Goal: Transaction & Acquisition: Purchase product/service

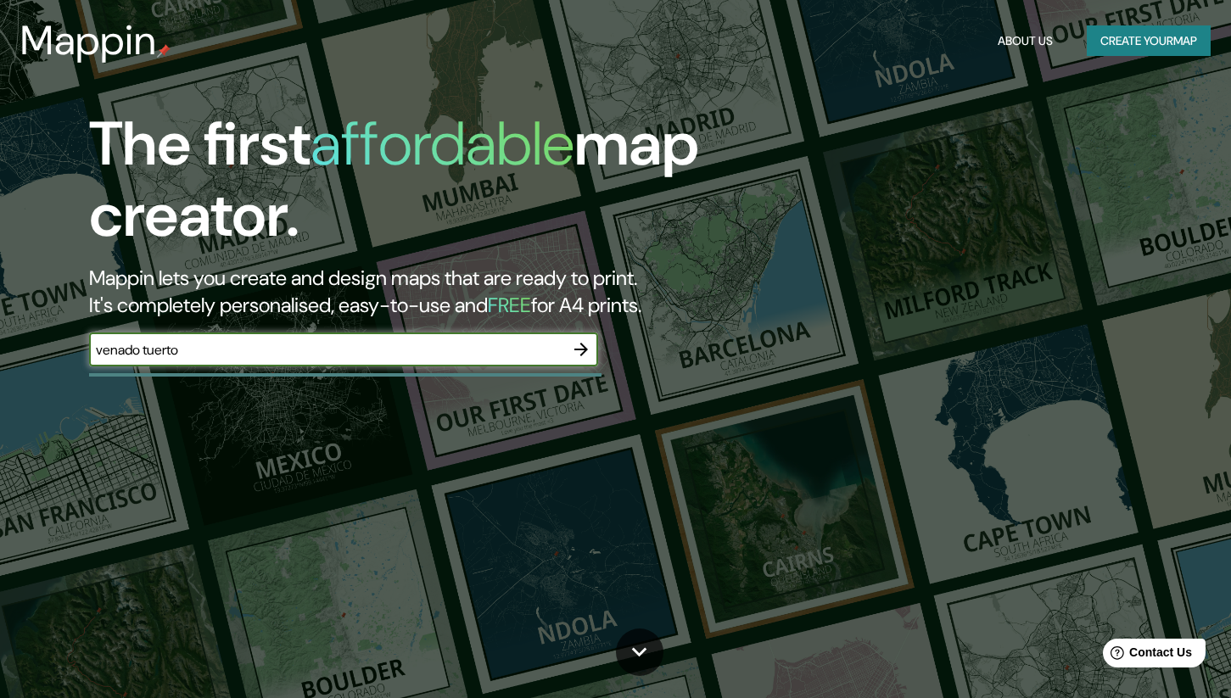
type input "venado tuerto"
click at [588, 351] on icon "button" at bounding box center [581, 349] width 20 height 20
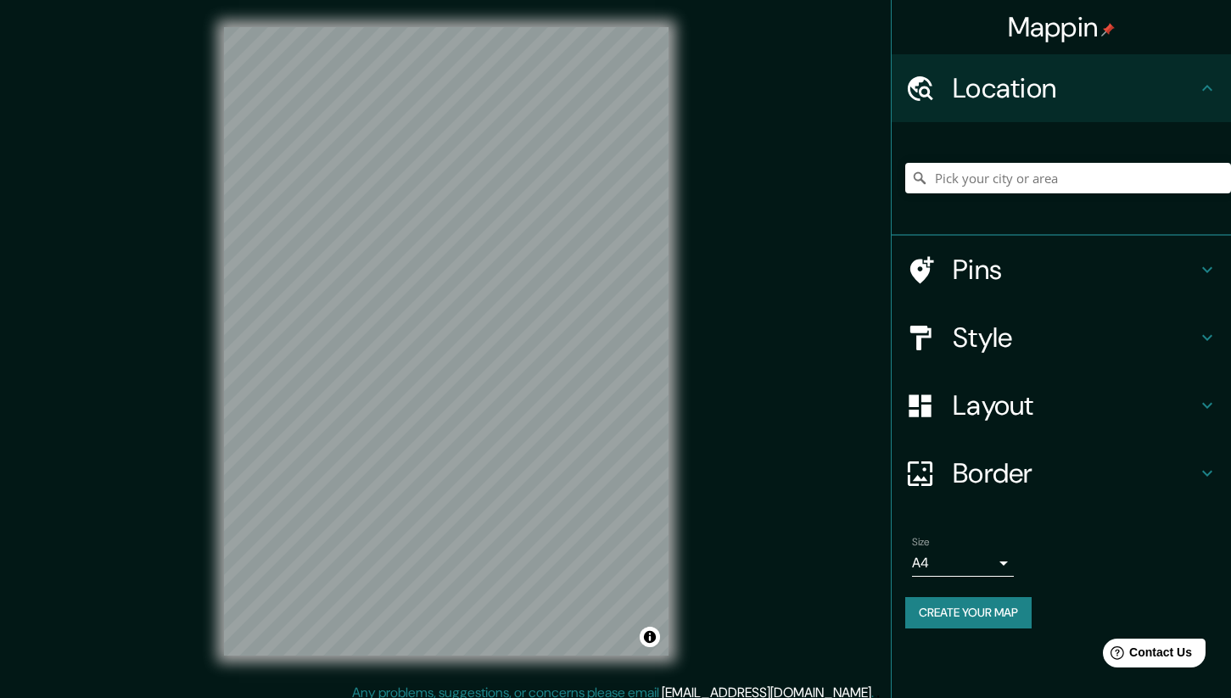
click at [1112, 157] on div at bounding box center [1068, 178] width 326 height 85
click at [1097, 180] on input "Pick your city or area" at bounding box center [1068, 178] width 326 height 31
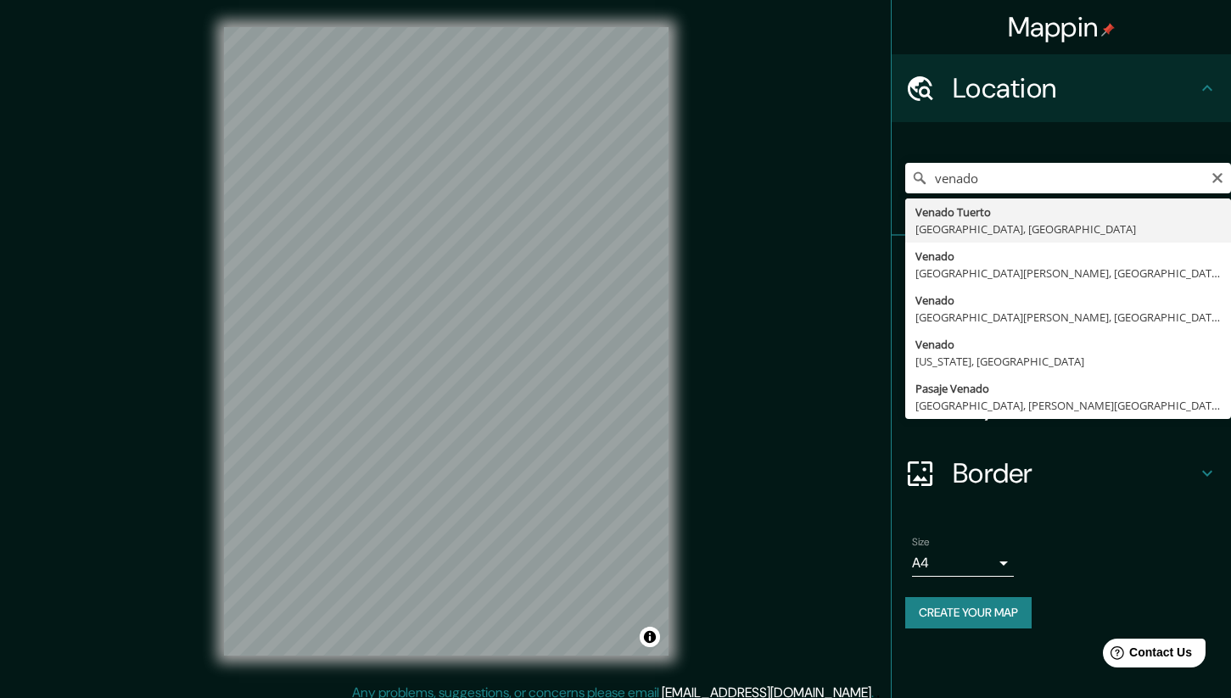
type input "Venado Tuerto, Santa Fe, Argentina"
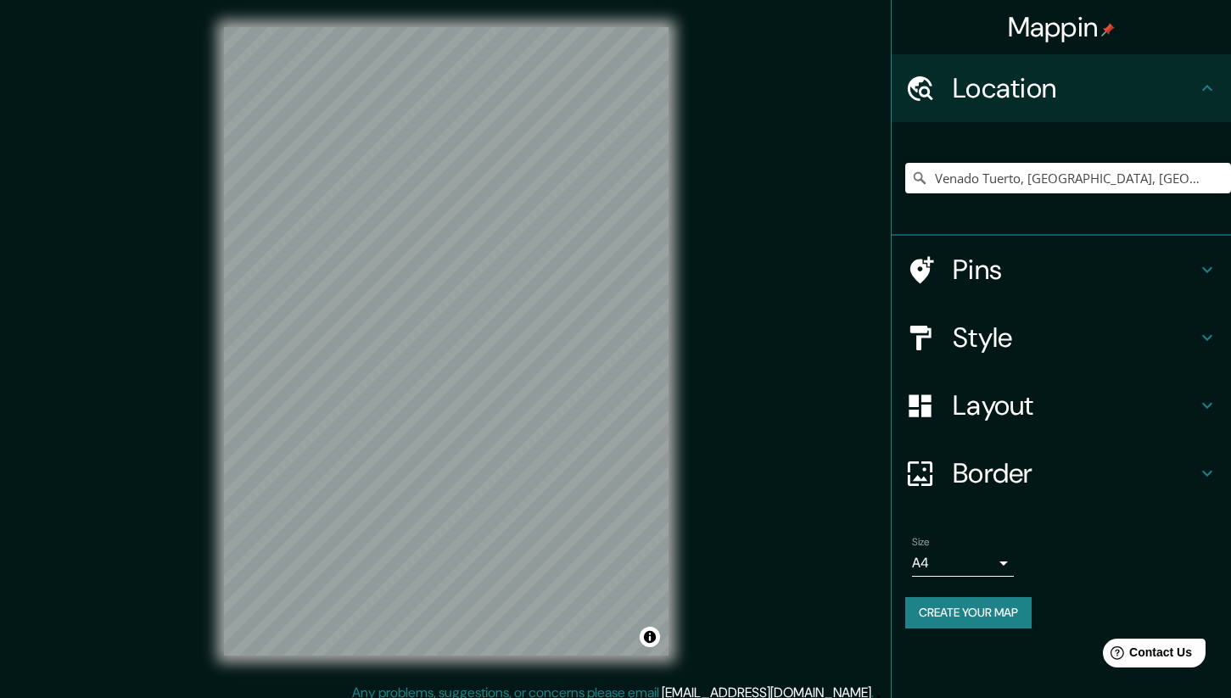
click at [1014, 347] on h4 "Style" at bounding box center [1075, 338] width 244 height 34
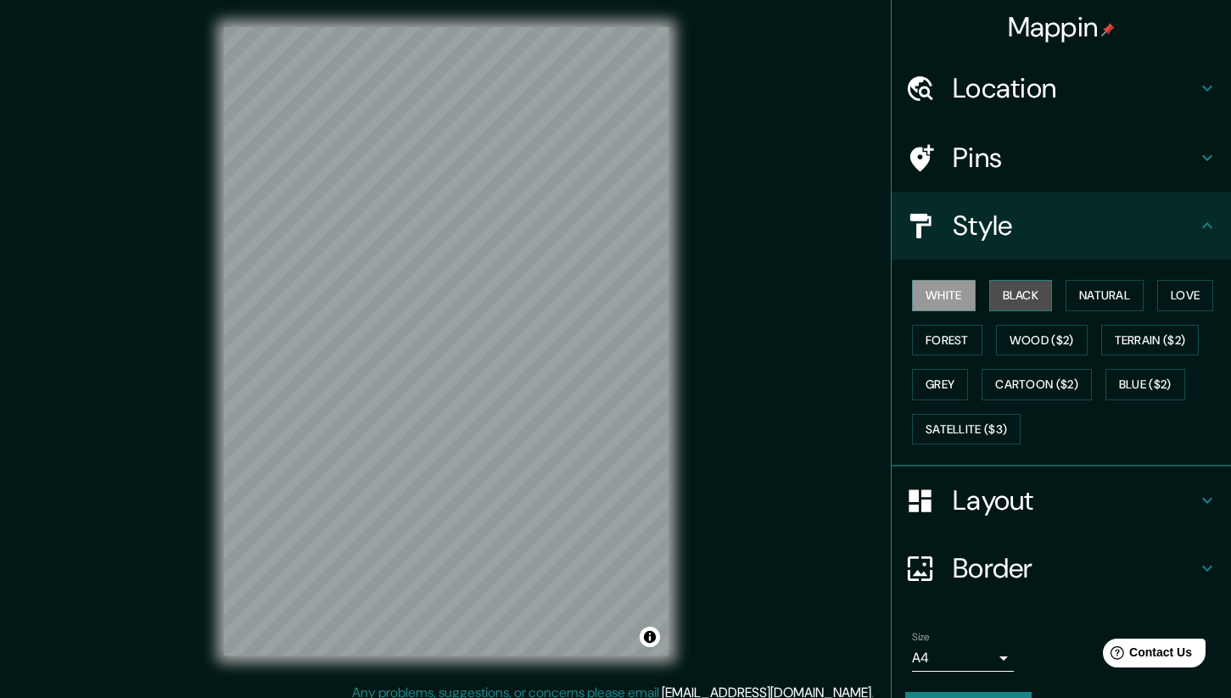
click at [1021, 292] on button "Black" at bounding box center [1021, 295] width 64 height 31
click at [1110, 291] on button "Natural" at bounding box center [1105, 295] width 78 height 31
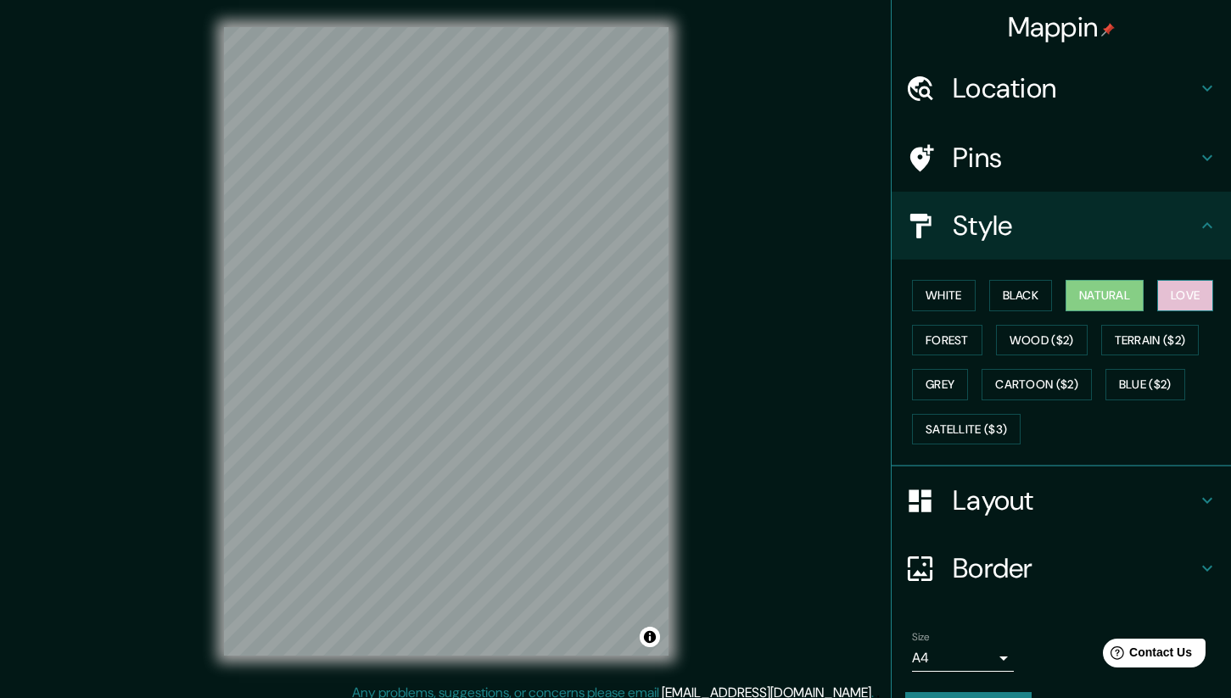
click at [1199, 302] on button "Love" at bounding box center [1185, 295] width 56 height 31
click at [1163, 351] on button "Terrain ($2)" at bounding box center [1150, 340] width 98 height 31
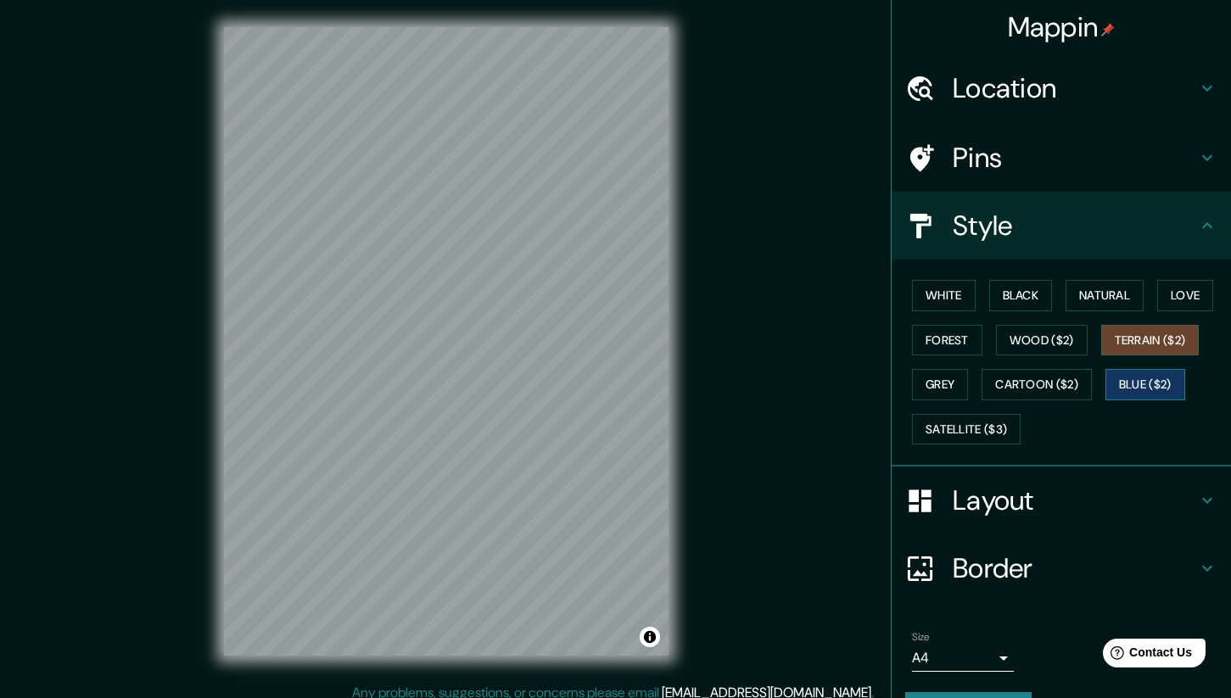
click at [1152, 378] on button "Blue ($2)" at bounding box center [1146, 384] width 80 height 31
click at [1063, 401] on div "White Black Natural Love Forest Wood ($2) Terrain ($2) Grey Cartoon ($2) Blue (…" at bounding box center [1068, 362] width 326 height 178
click at [1048, 383] on button "Cartoon ($2)" at bounding box center [1037, 384] width 110 height 31
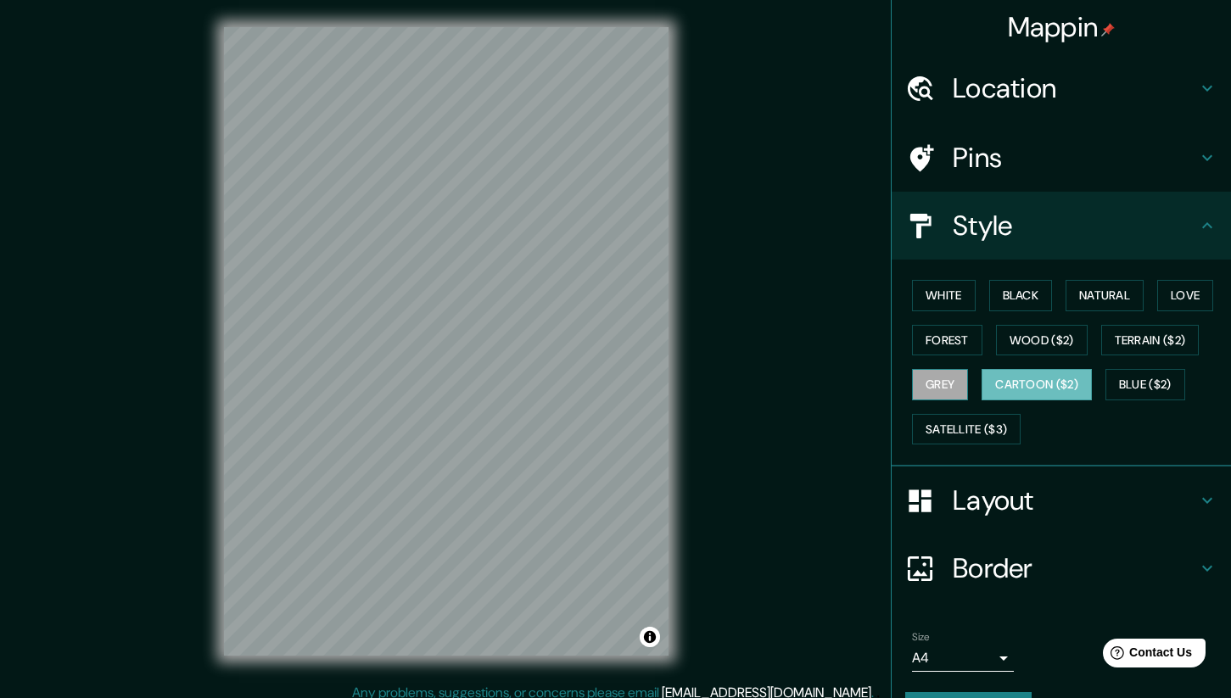
click at [949, 375] on button "Grey" at bounding box center [940, 384] width 56 height 31
click at [951, 435] on button "Satellite ($3)" at bounding box center [966, 429] width 109 height 31
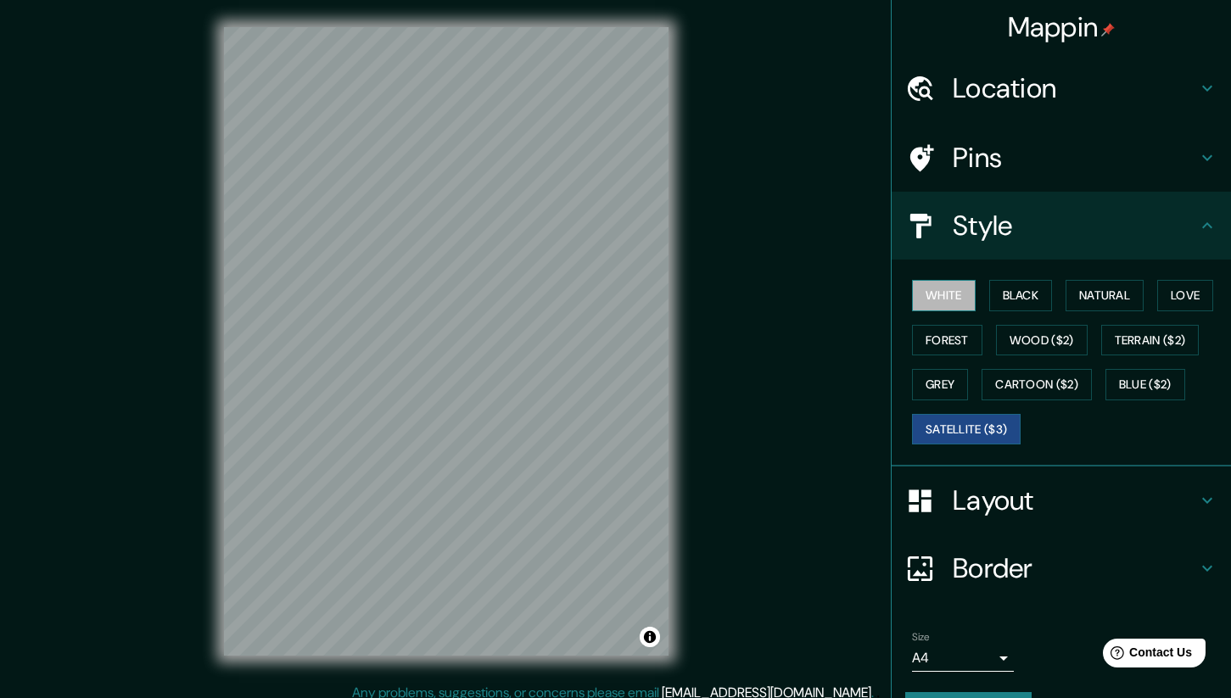
click at [948, 296] on button "White" at bounding box center [944, 295] width 64 height 31
click at [1001, 490] on h4 "Layout" at bounding box center [1075, 501] width 244 height 34
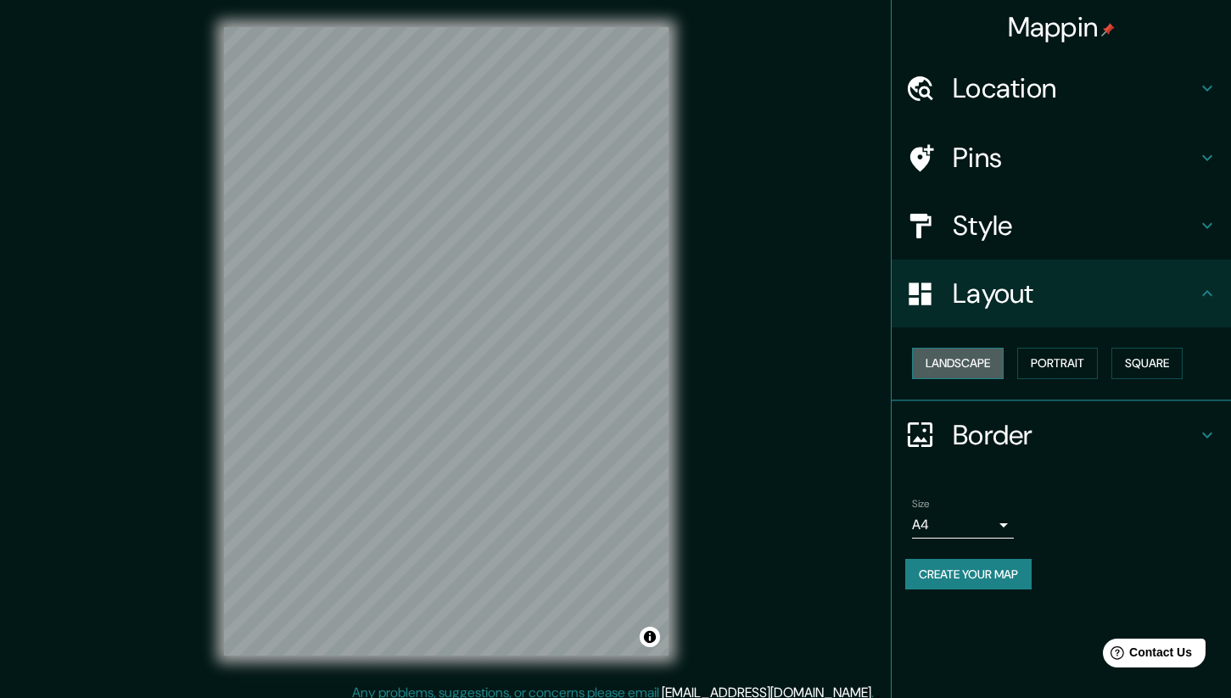
click at [983, 363] on button "Landscape" at bounding box center [958, 363] width 92 height 31
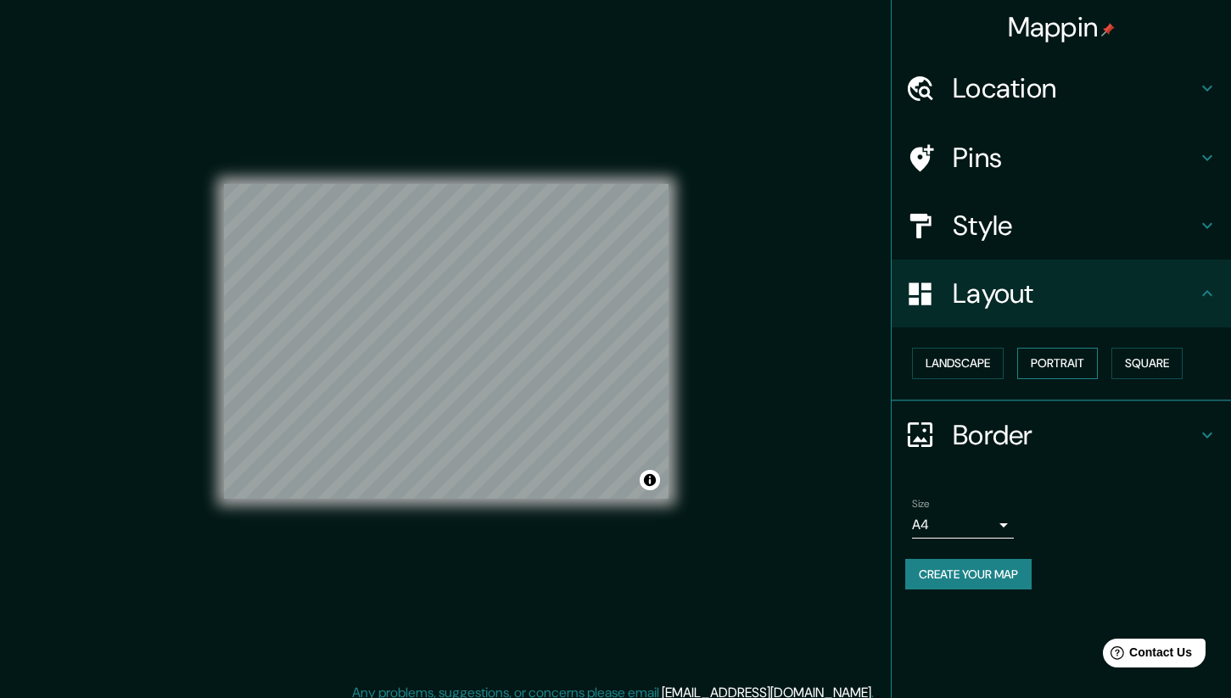
click at [1062, 359] on button "Portrait" at bounding box center [1057, 363] width 81 height 31
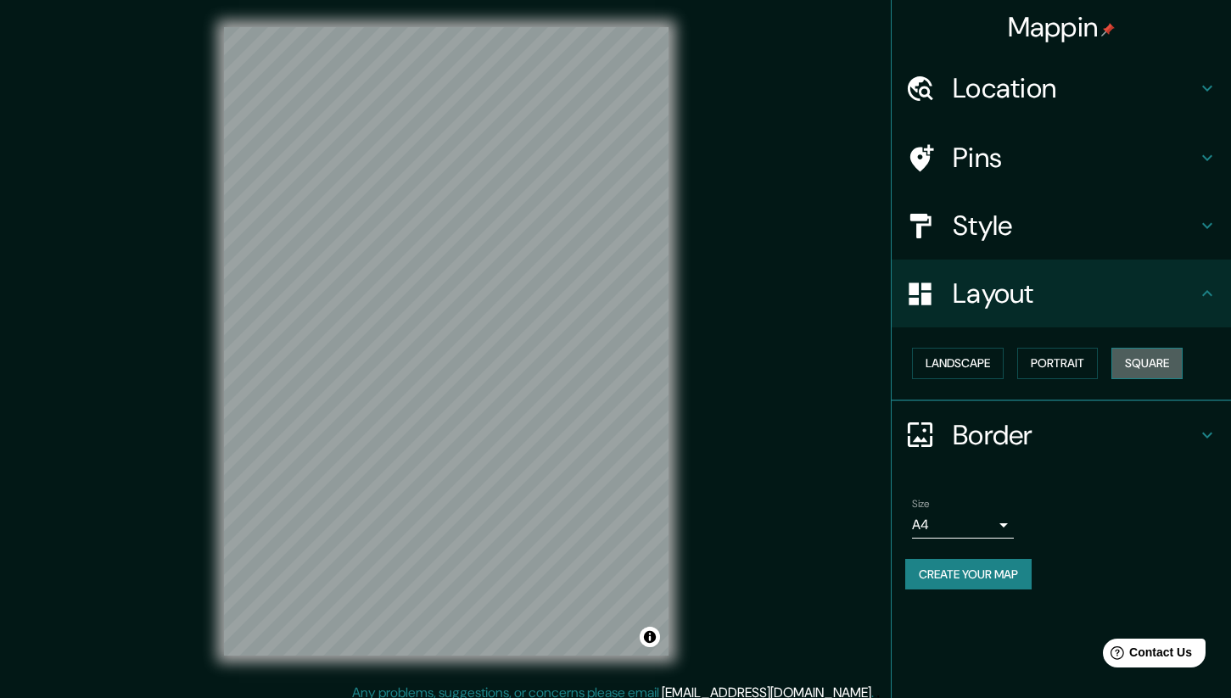
click at [1148, 365] on button "Square" at bounding box center [1147, 363] width 71 height 31
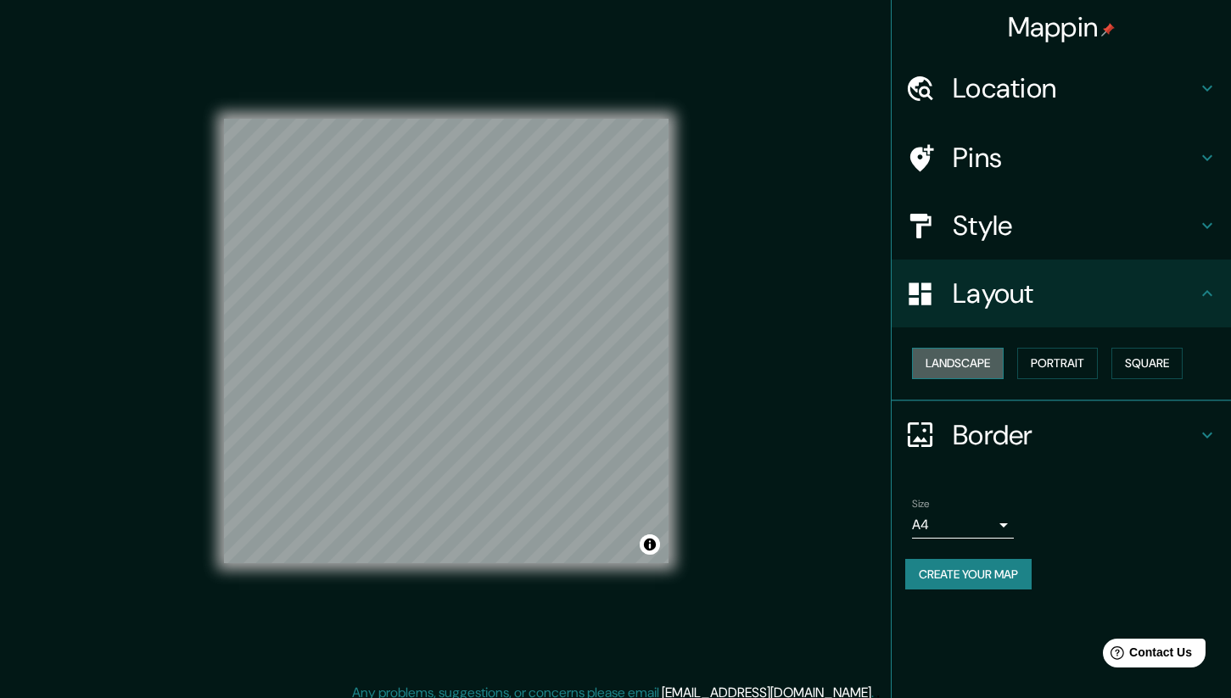
click at [973, 360] on button "Landscape" at bounding box center [958, 363] width 92 height 31
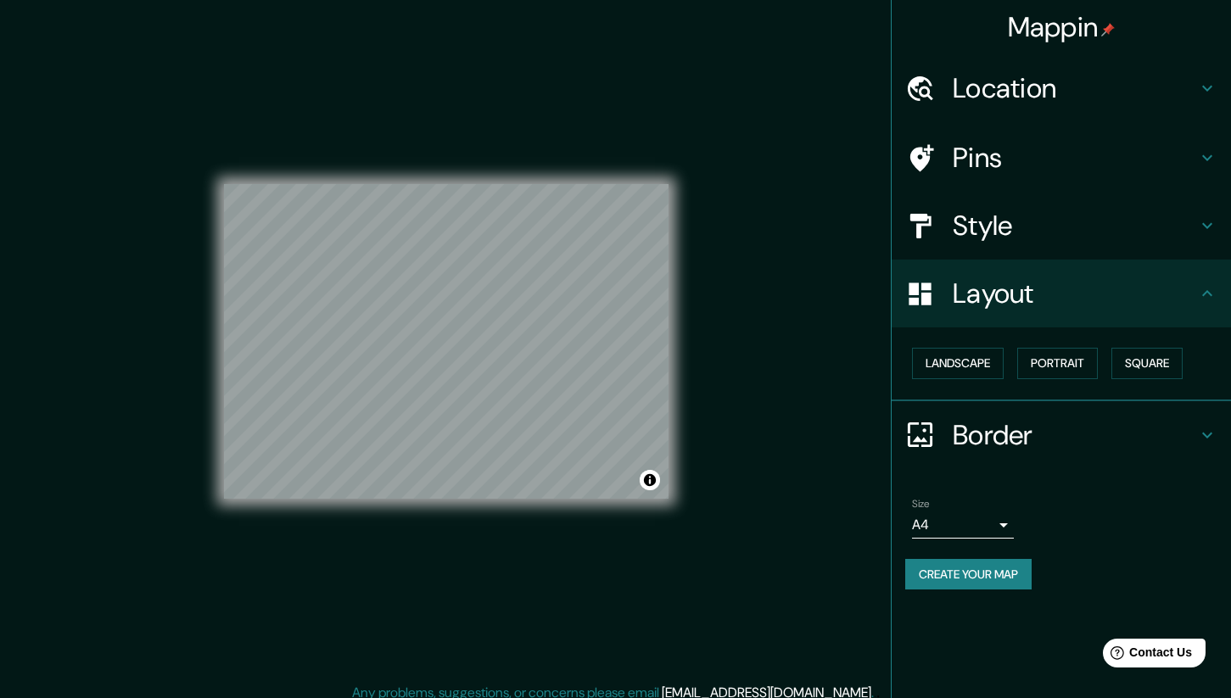
click at [1092, 346] on div "Landscape Portrait Square" at bounding box center [1068, 363] width 326 height 45
click at [1062, 361] on button "Portrait" at bounding box center [1057, 363] width 81 height 31
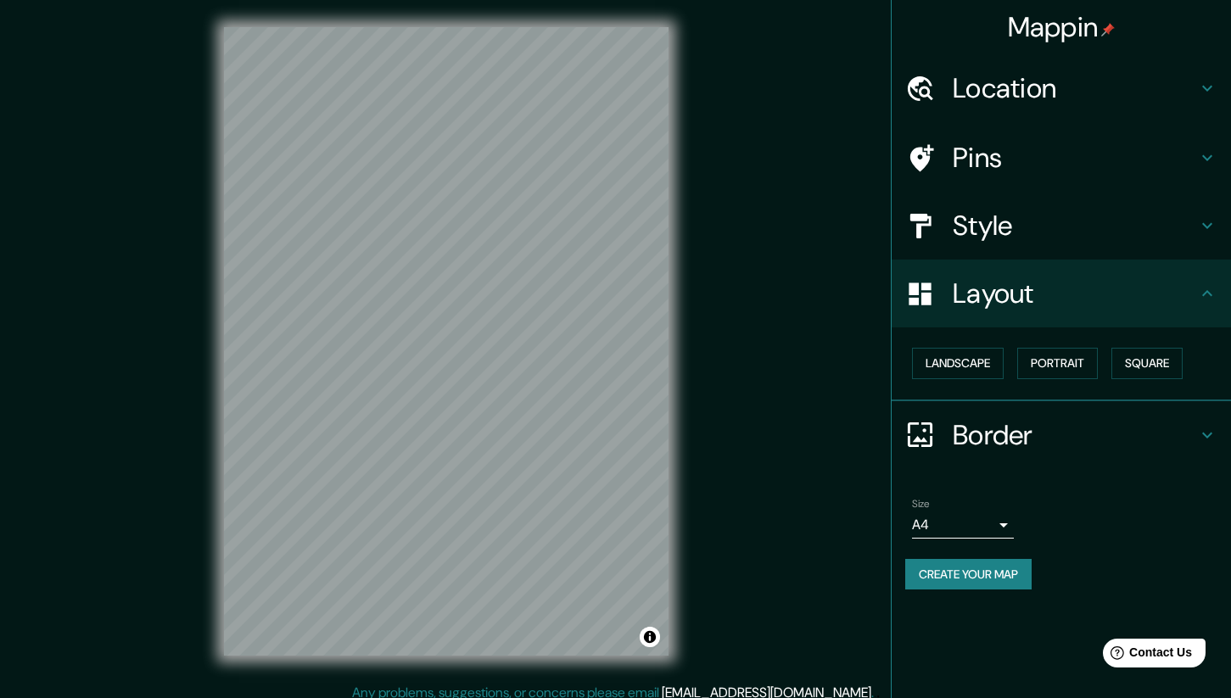
click at [1016, 432] on h4 "Border" at bounding box center [1075, 435] width 244 height 34
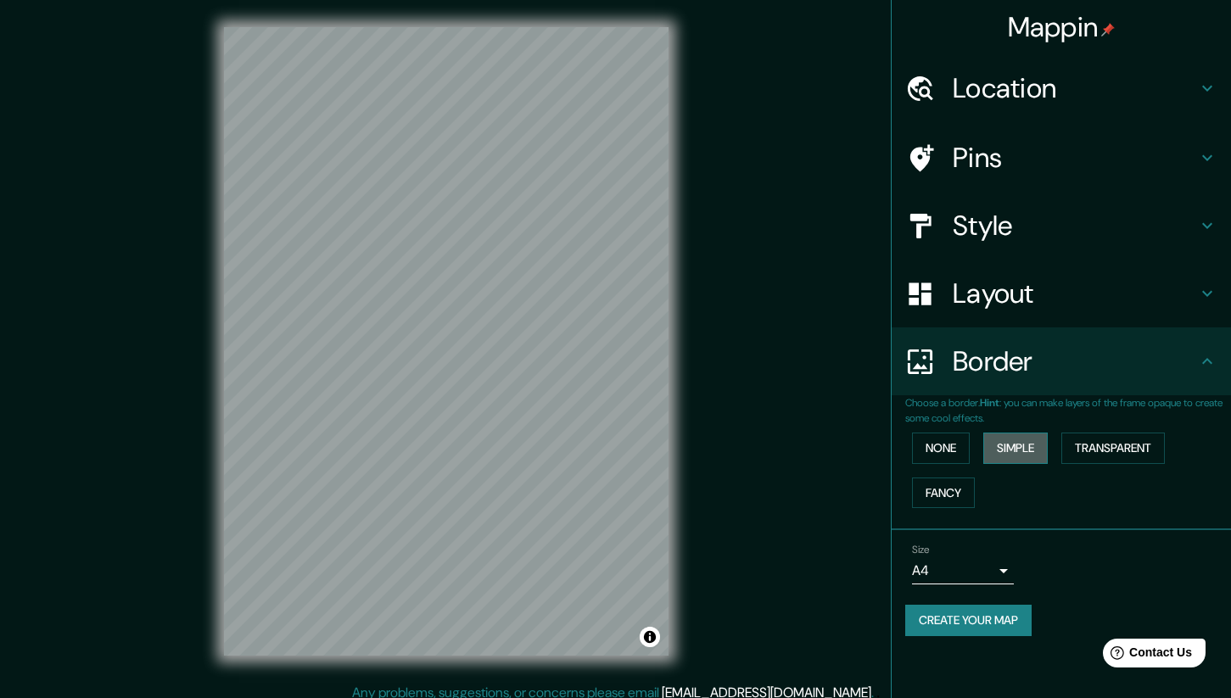
click at [1018, 454] on button "Simple" at bounding box center [1015, 448] width 64 height 31
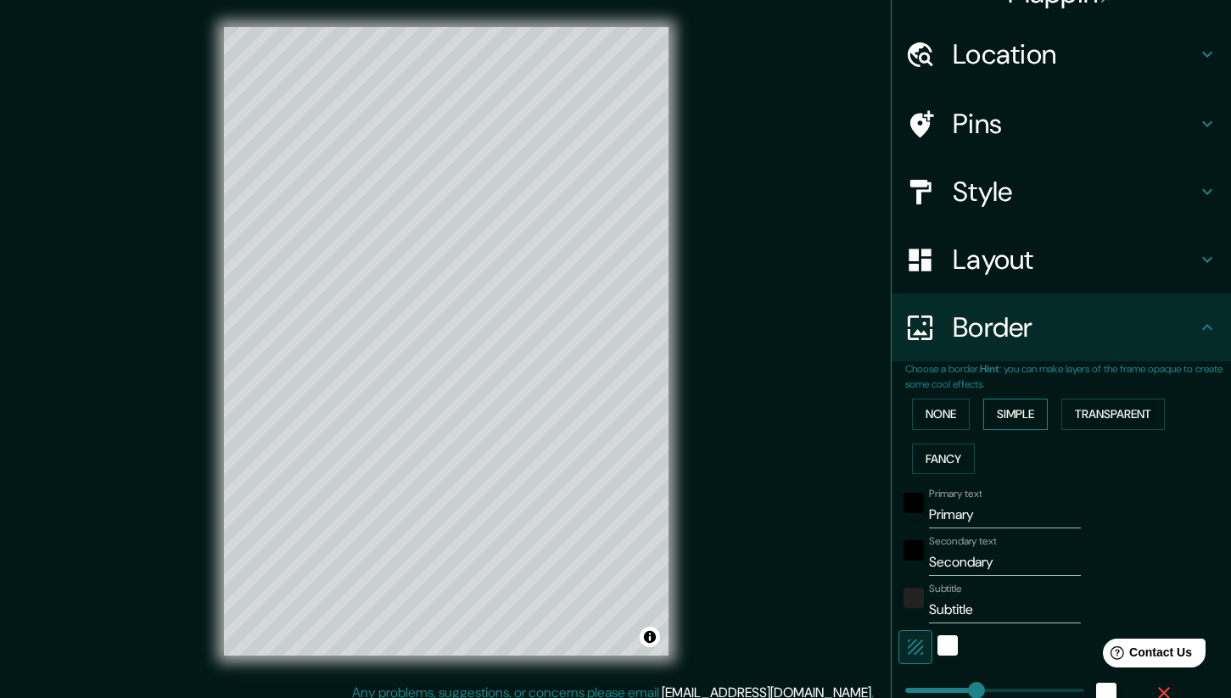
scroll to position [54, 0]
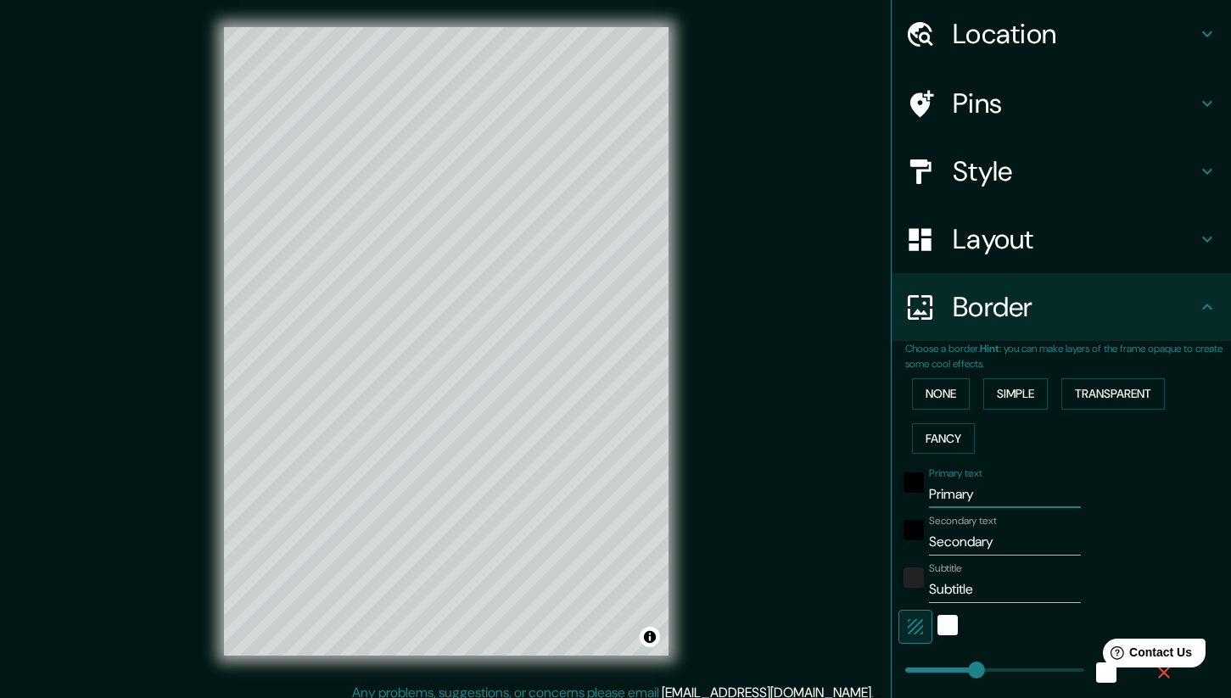
click at [984, 499] on input "Primary" at bounding box center [1005, 494] width 152 height 27
type input "V"
type input "210"
type input "42"
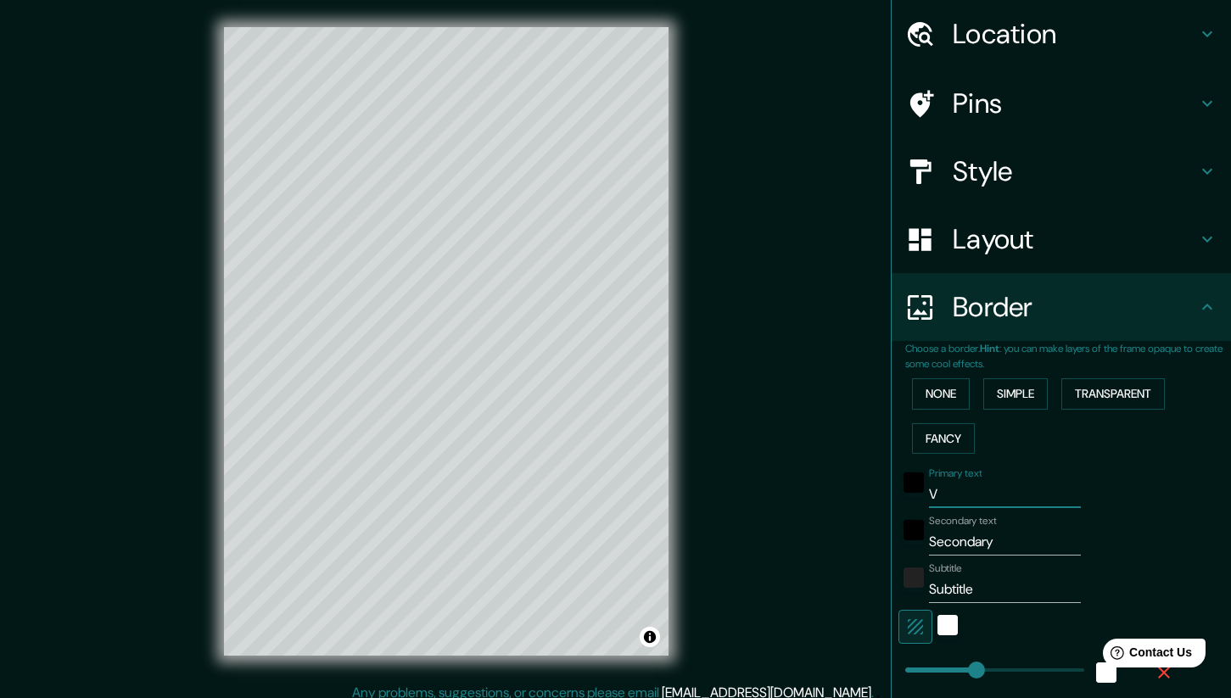
type input "Ve"
type input "210"
type input "42"
type input "Ven"
type input "210"
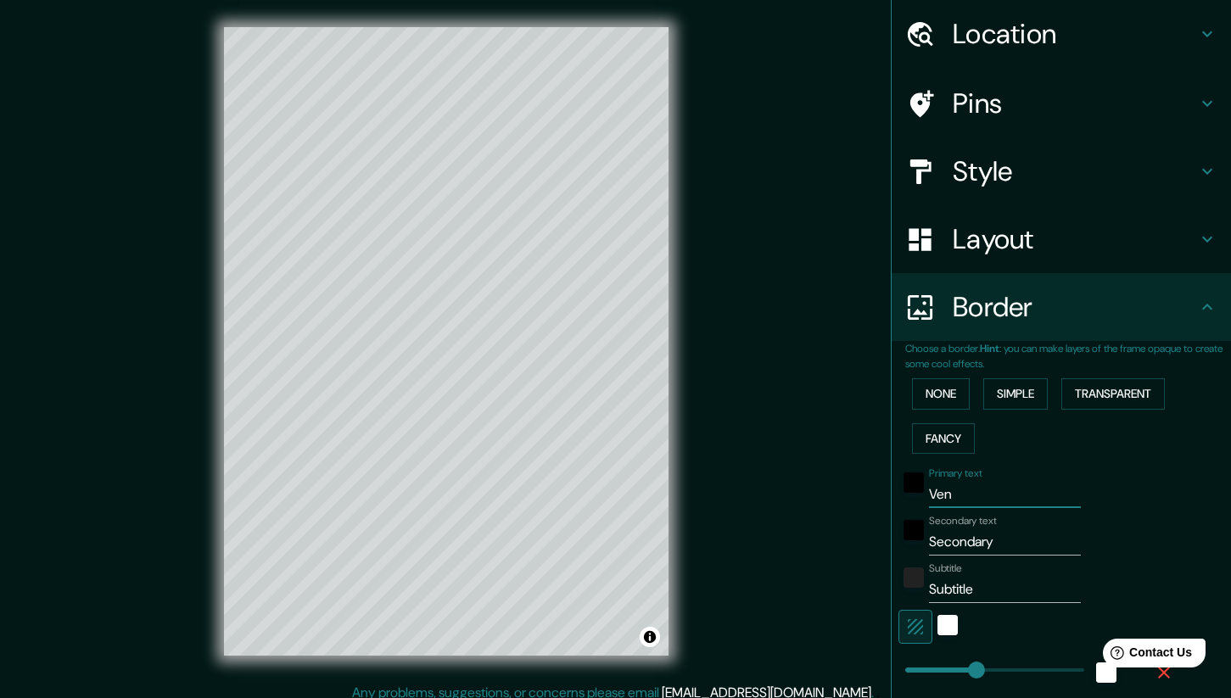
type input "42"
type input "Vena"
type input "210"
type input "42"
type input "Venad"
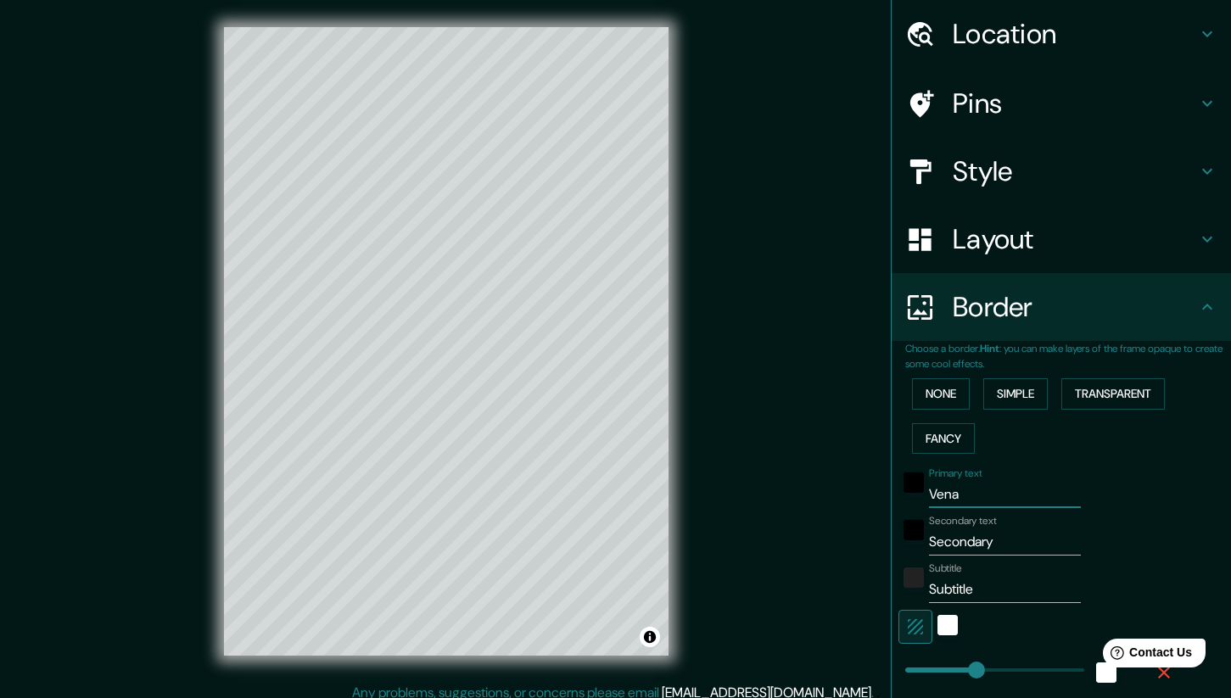
type input "210"
type input "42"
type input "Venado"
type input "210"
type input "42"
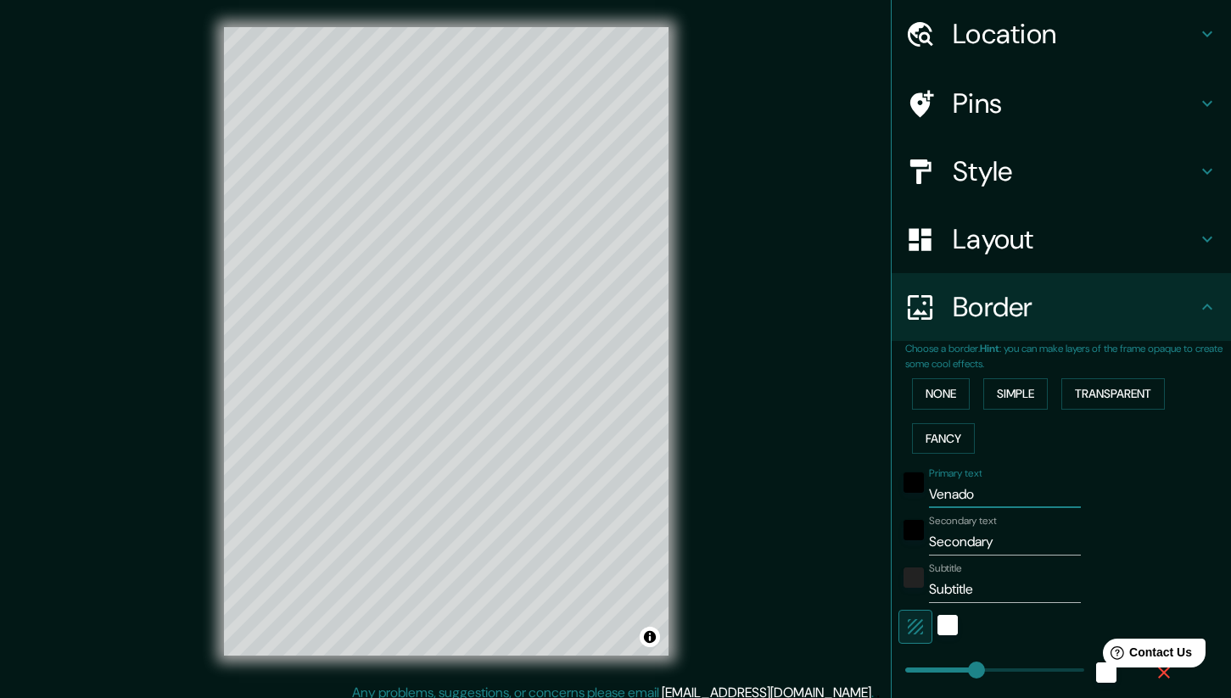
type input "Venado"
type input "210"
type input "42"
type input "Venado T"
type input "210"
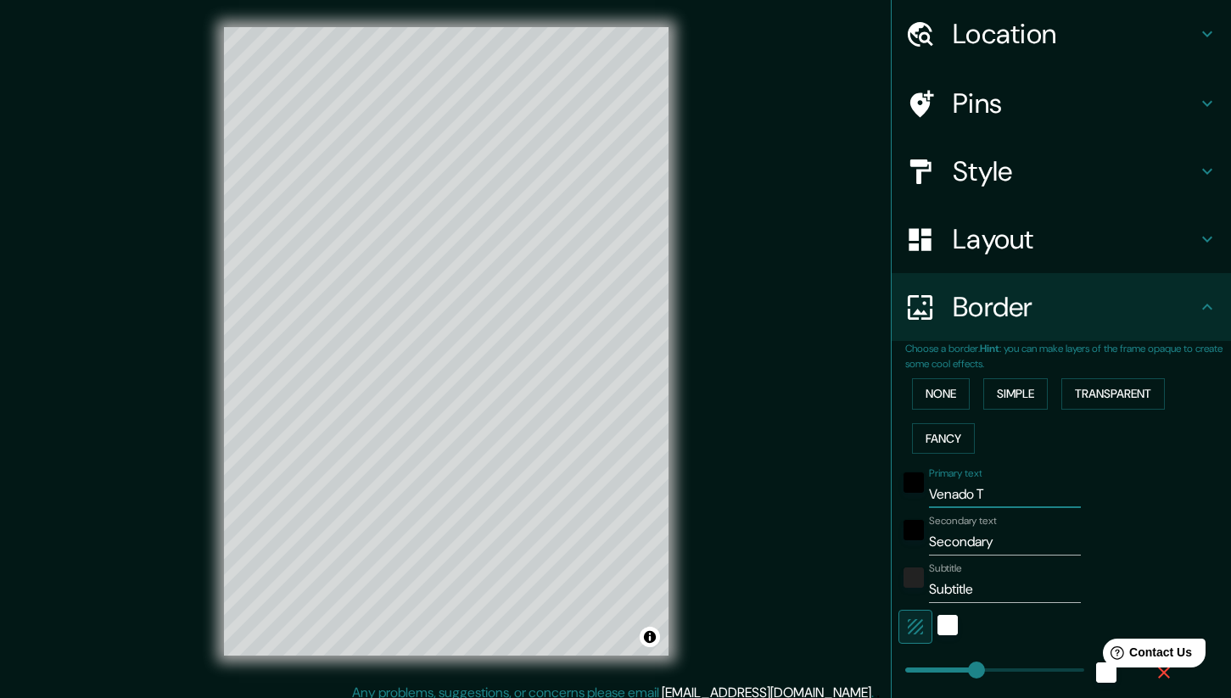
type input "42"
type input "Venado Tier"
type input "210"
type input "42"
type input "Venado Tierto"
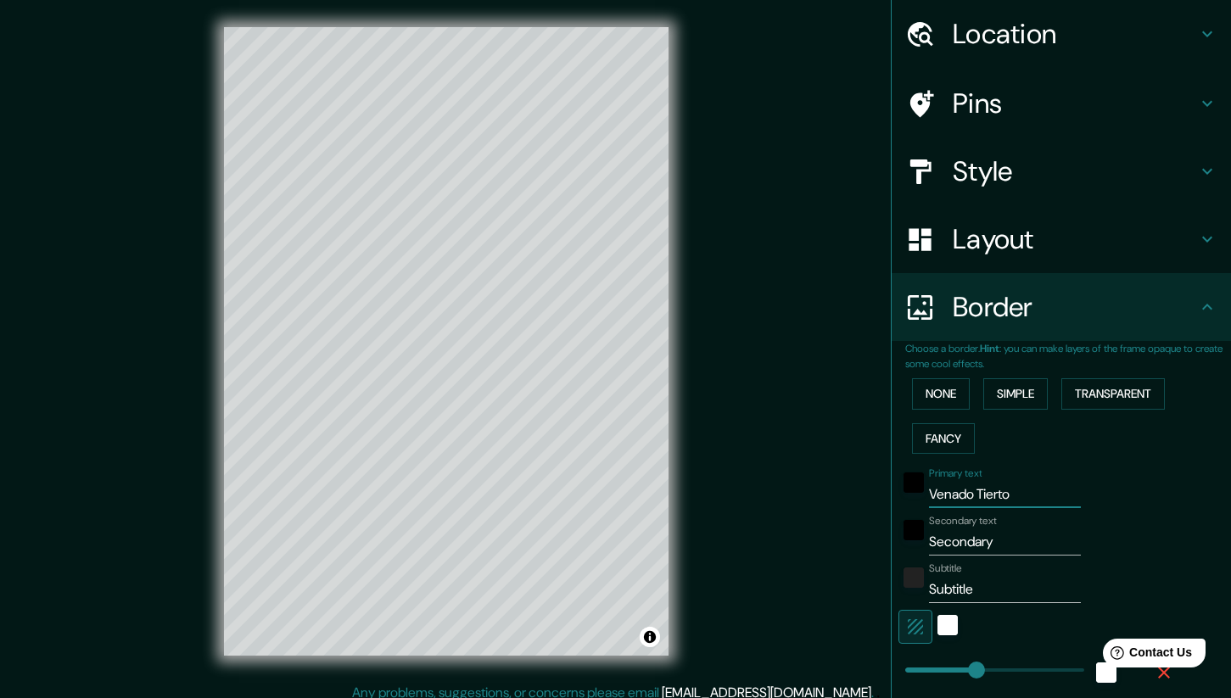
type input "210"
type input "42"
type input "Venado Tiert"
type input "210"
type input "42"
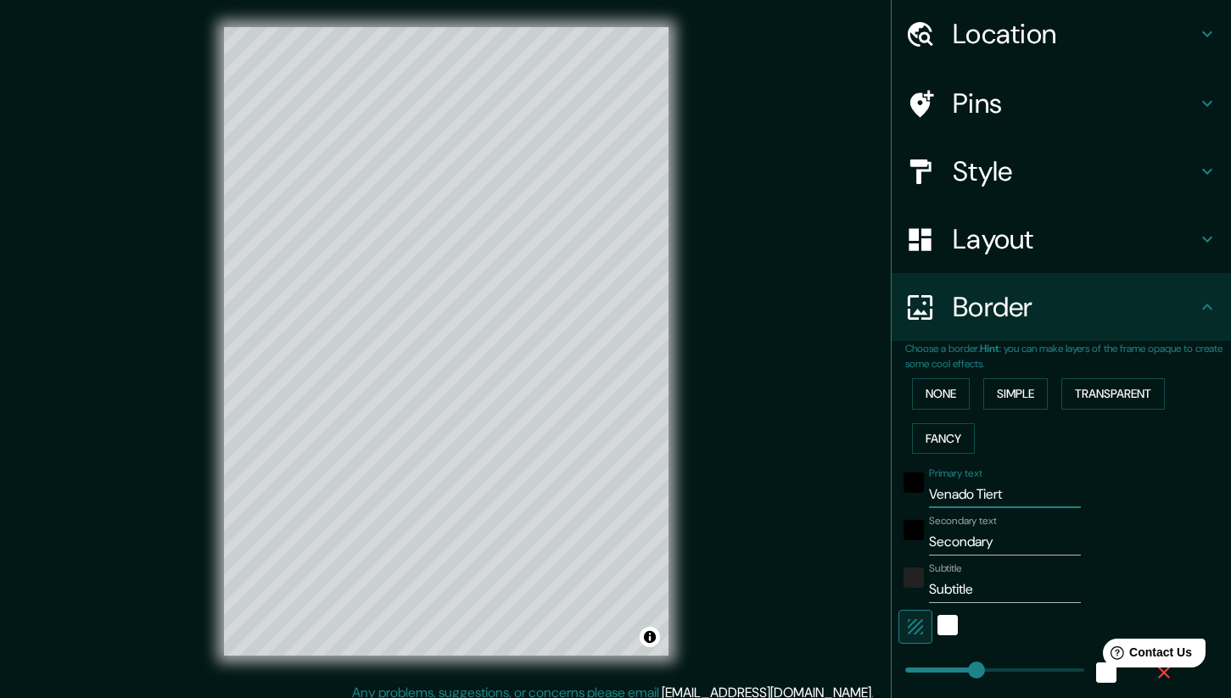
type input "Venado Tier"
type input "210"
type input "42"
type input "Venado Tie"
type input "210"
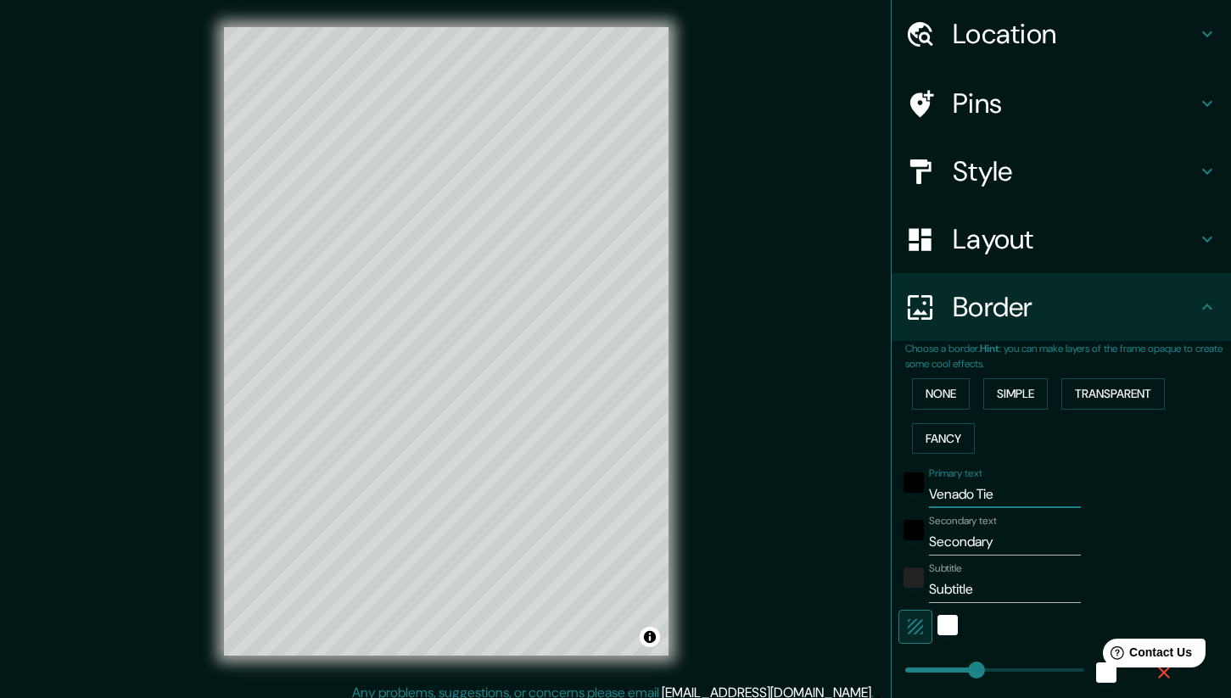
type input "42"
type input "Venado Ti"
type input "210"
type input "42"
type input "Venado T"
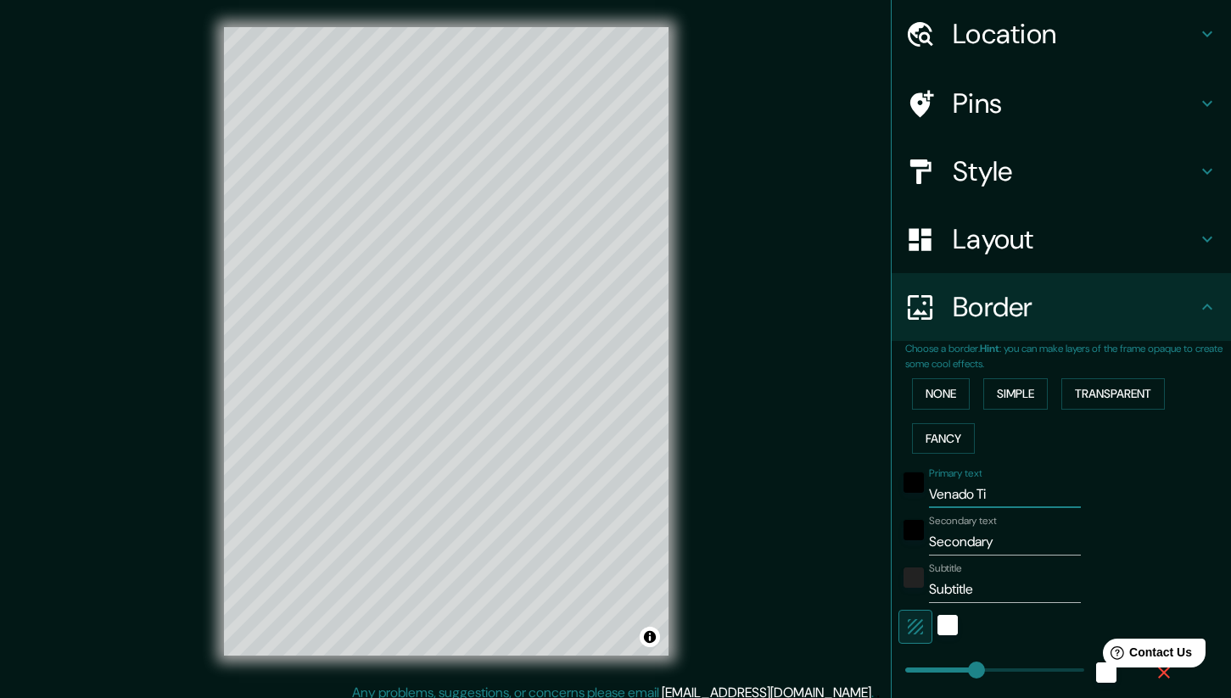
type input "210"
type input "42"
type input "Venado Tu"
type input "210"
type input "42"
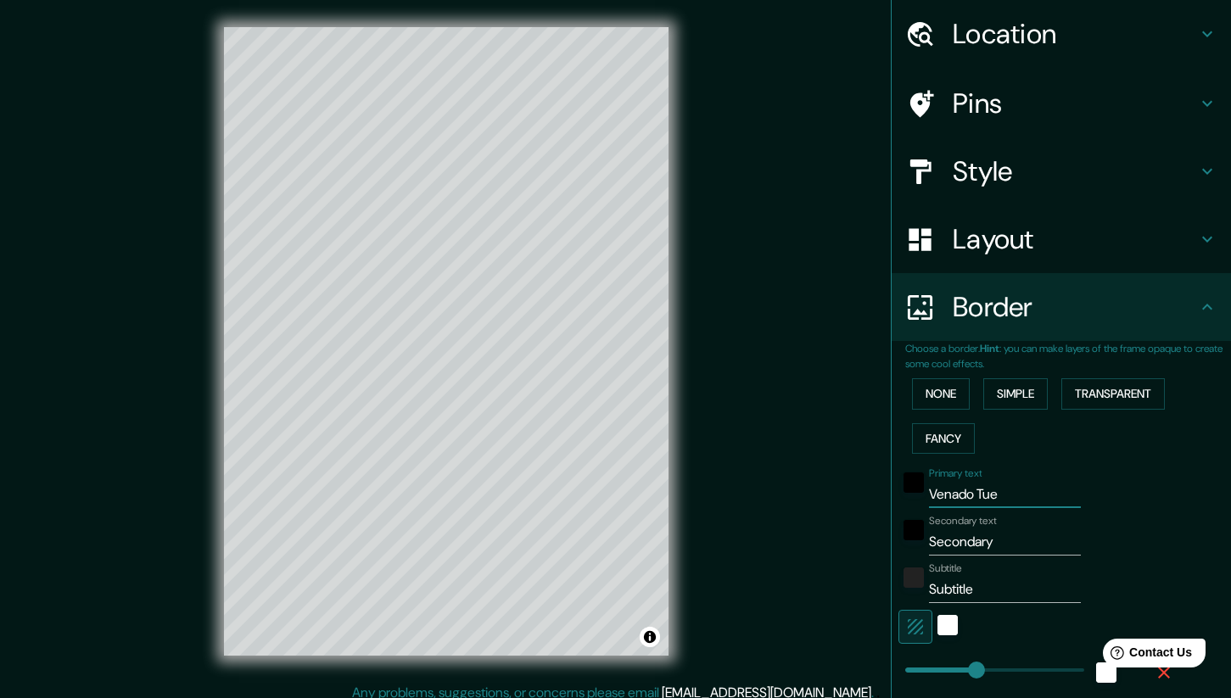
type input "Venado Tuer"
type input "210"
type input "42"
type input "Venado Tuerto"
type input "210"
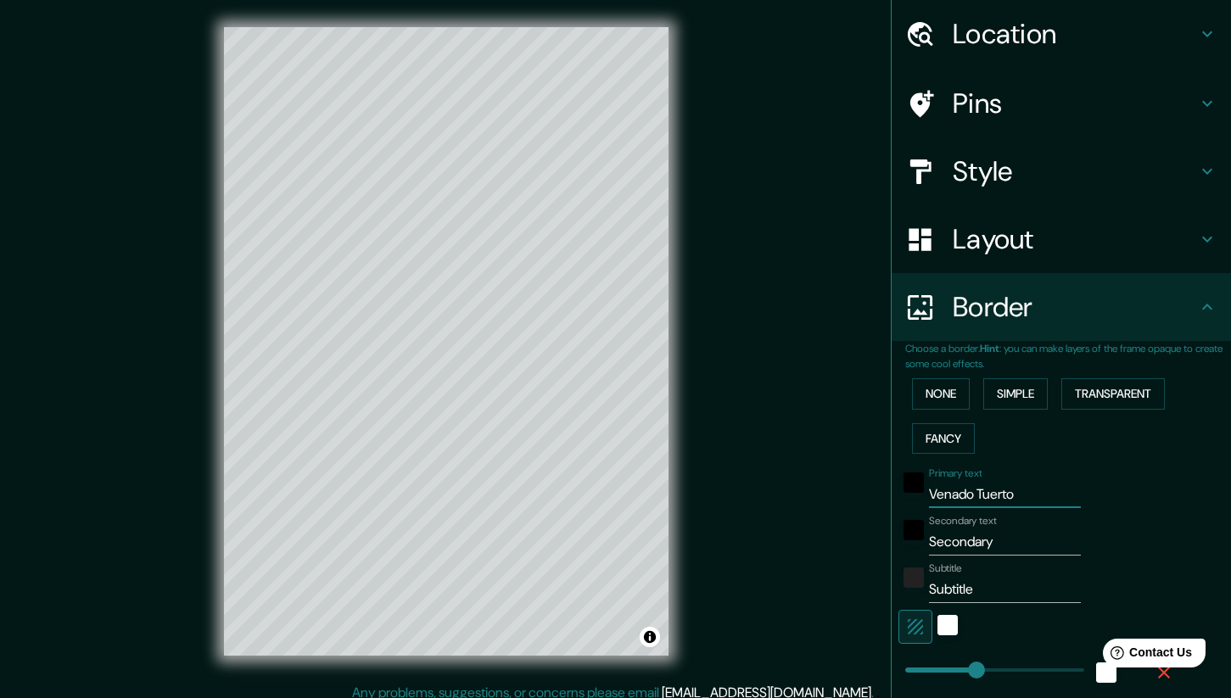
type input "42"
type input "Venado Tuerto"
type input "S"
type input "210"
type input "42"
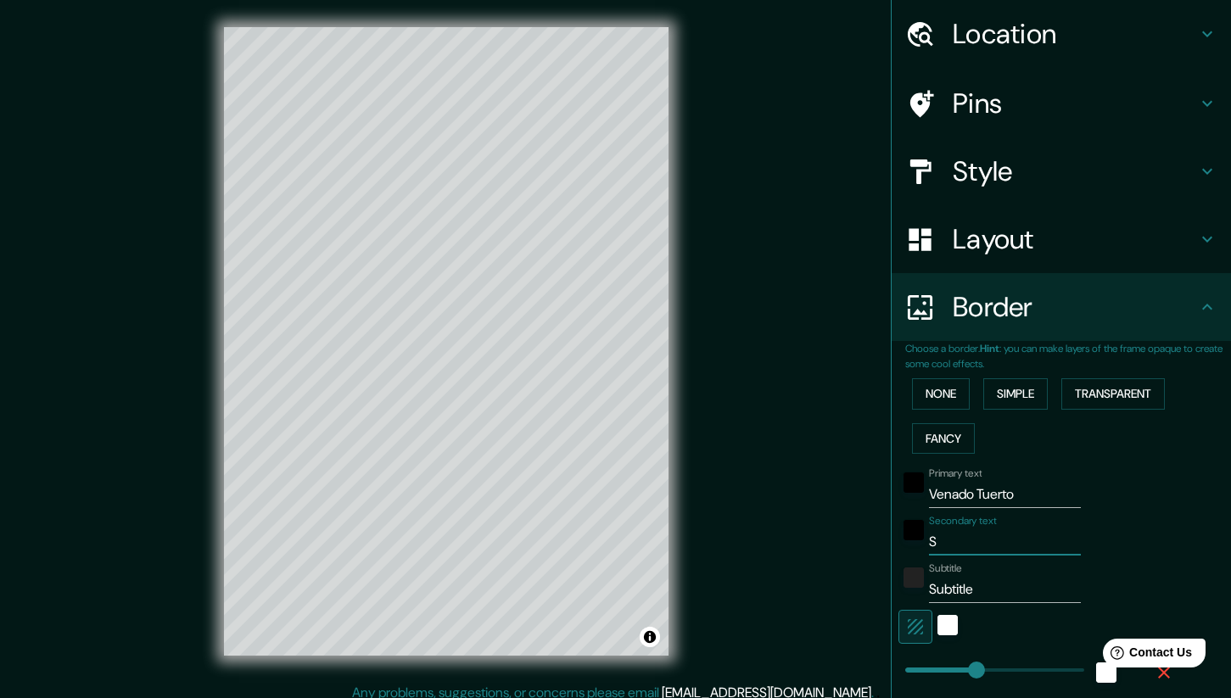
type input "Sa"
type input "210"
type input "42"
type input "San"
type input "210"
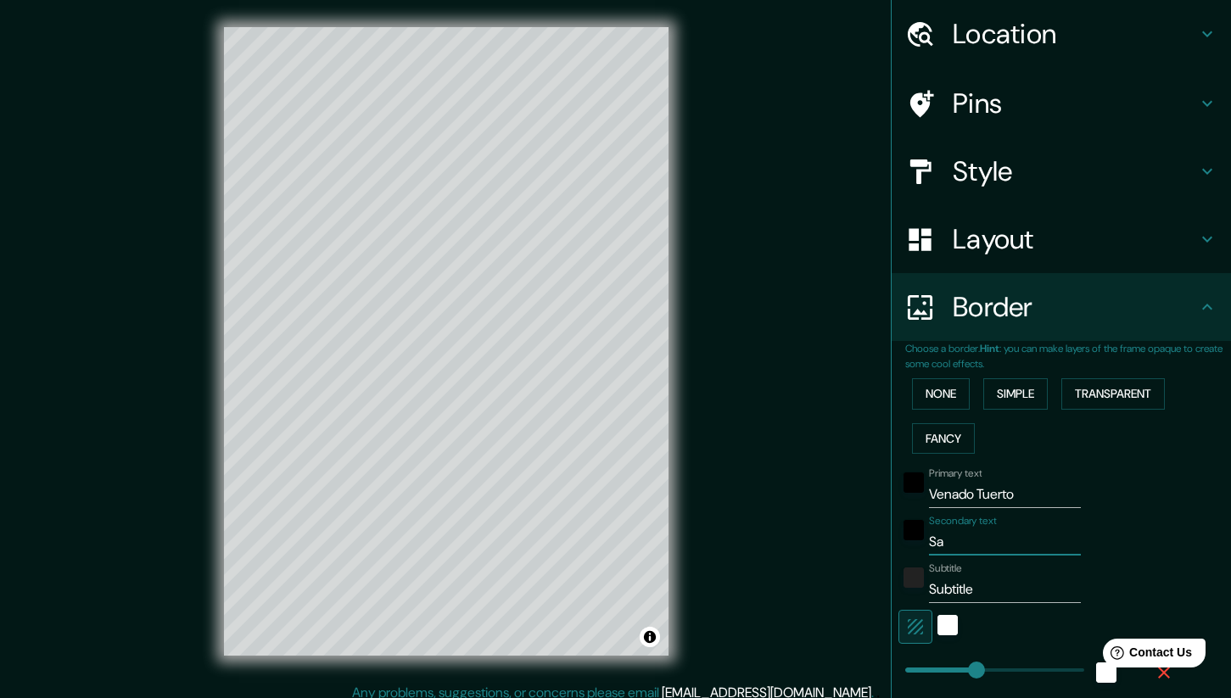
type input "42"
type input "Sana"
type input "210"
type input "42"
type input "San"
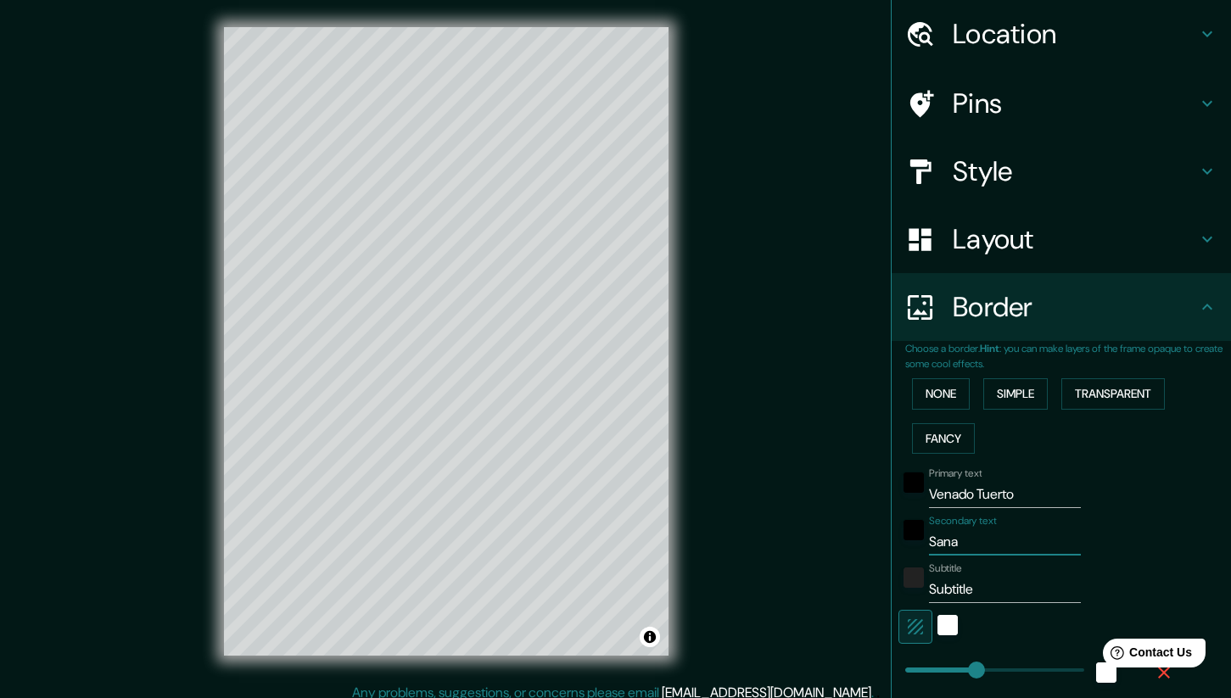
type input "210"
type input "42"
type input "Santa"
type input "210"
type input "42"
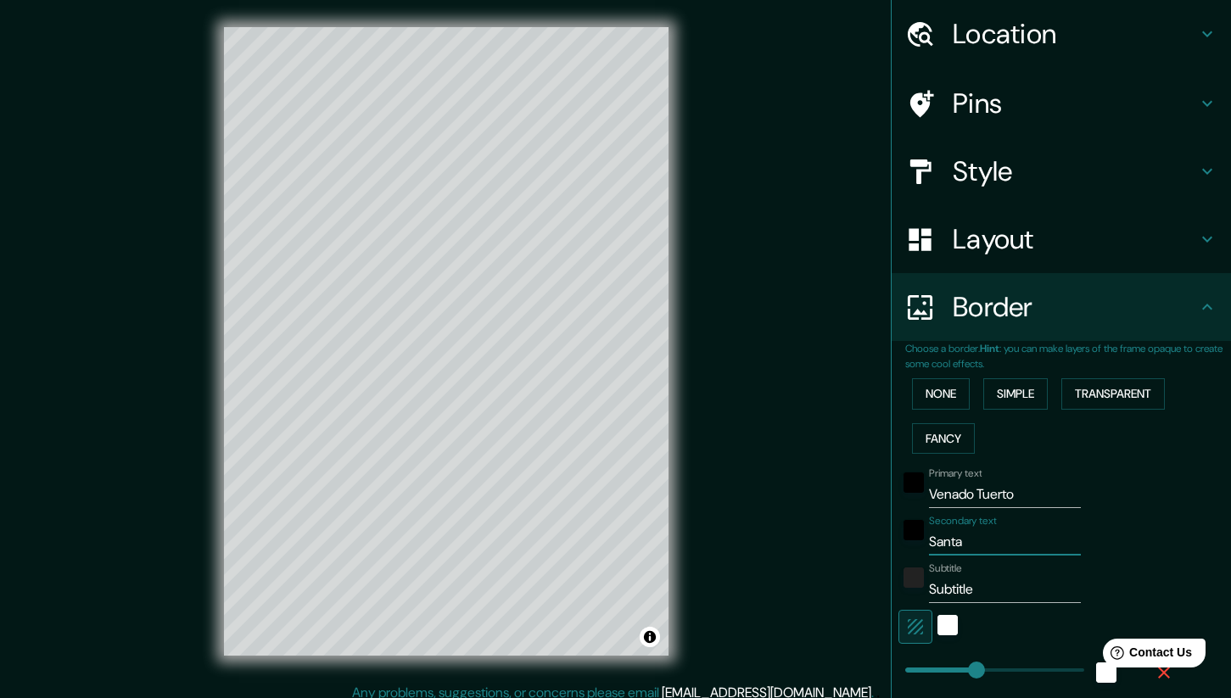
type input "Santa"
type input "210"
type input "42"
type input "Santa F"
type input "210"
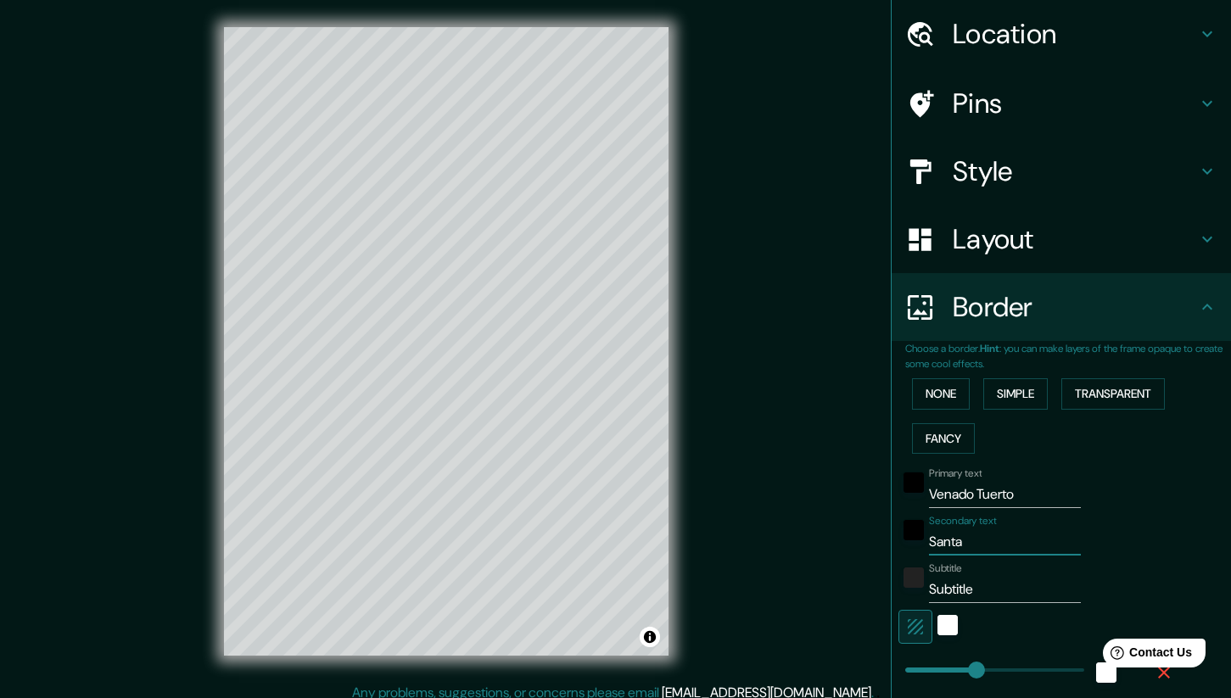
type input "42"
type input "Santa FE"
type input "210"
type input "42"
type input "Santa FE"
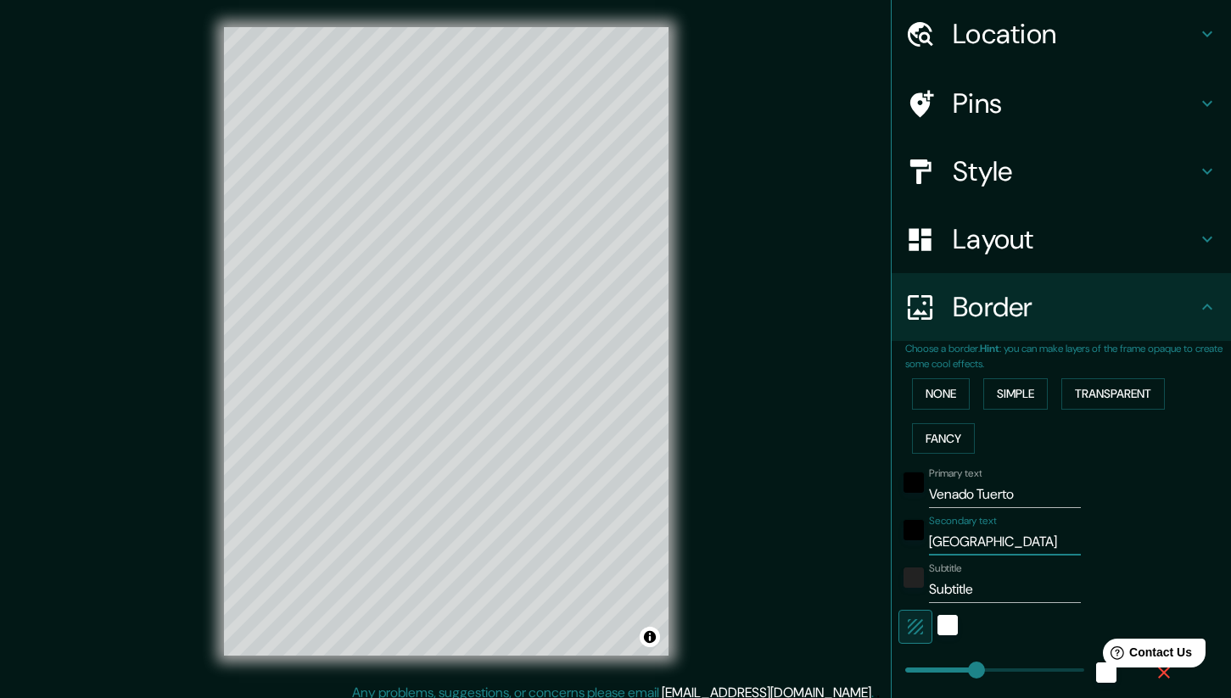
type input "210"
type input "42"
type input "Santa FE"
type input "210"
type input "42"
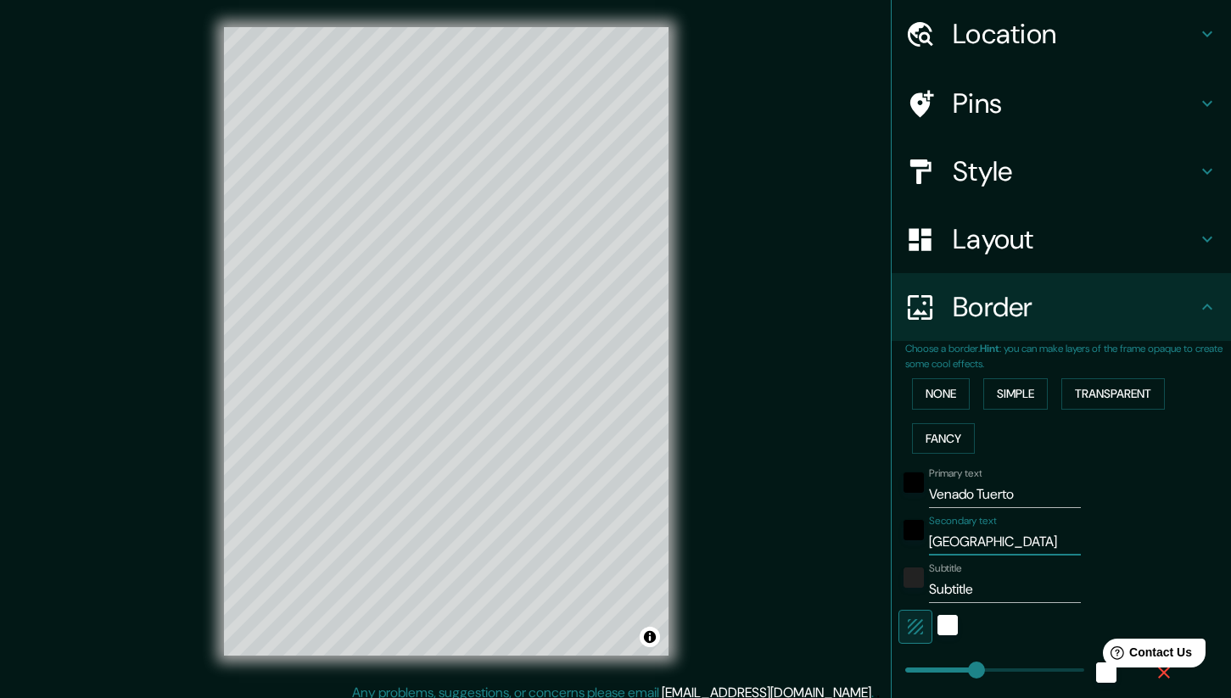
type input "Santa FE"
type input "A"
type input "210"
type input "42"
type input "Ar"
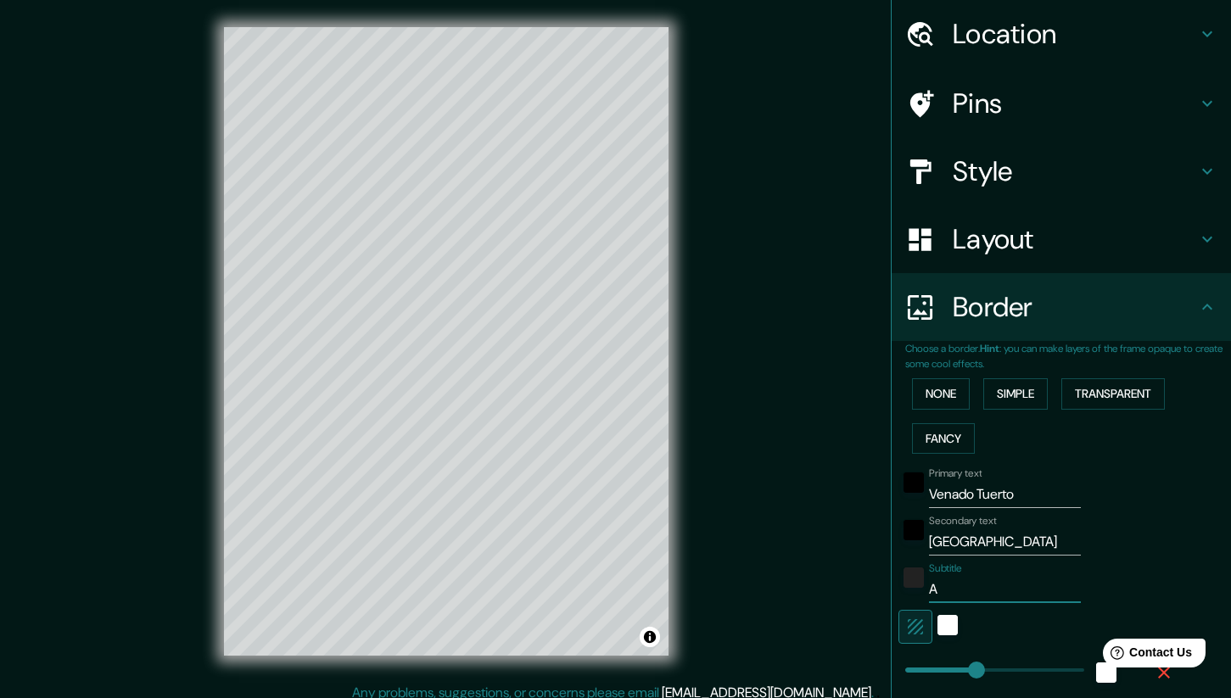
type input "210"
type input "42"
type input "Arg"
type input "210"
type input "42"
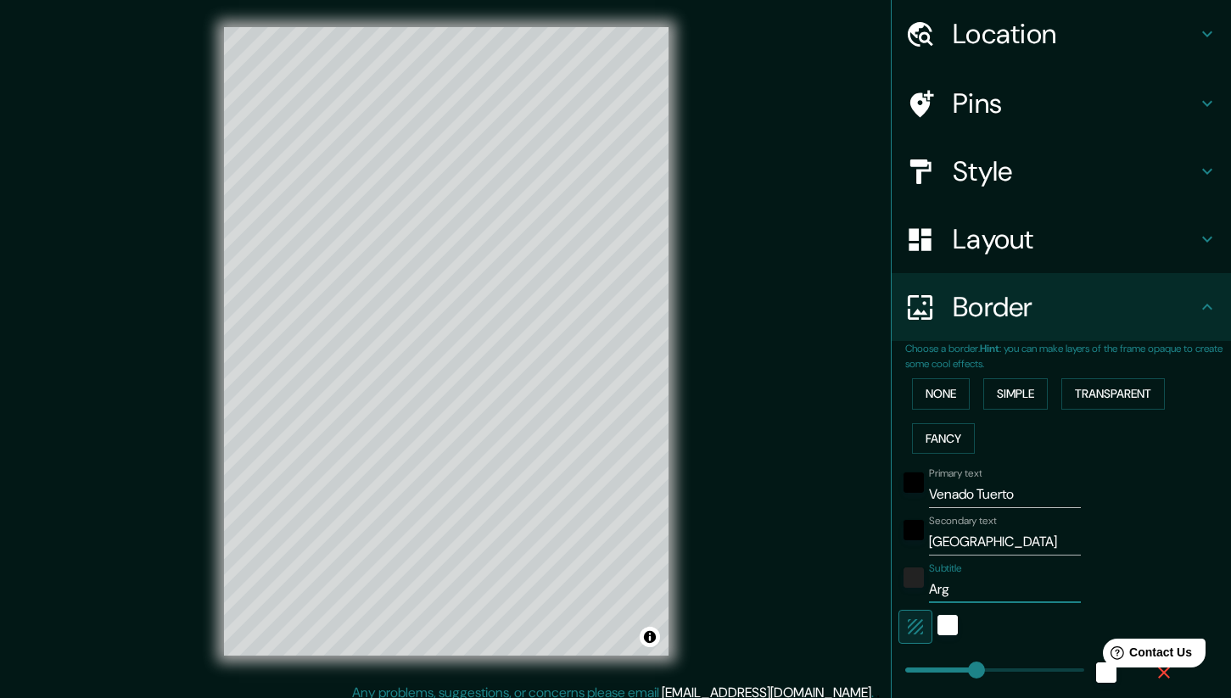
type input "Arge"
type input "210"
type input "42"
type input "Arget"
type input "210"
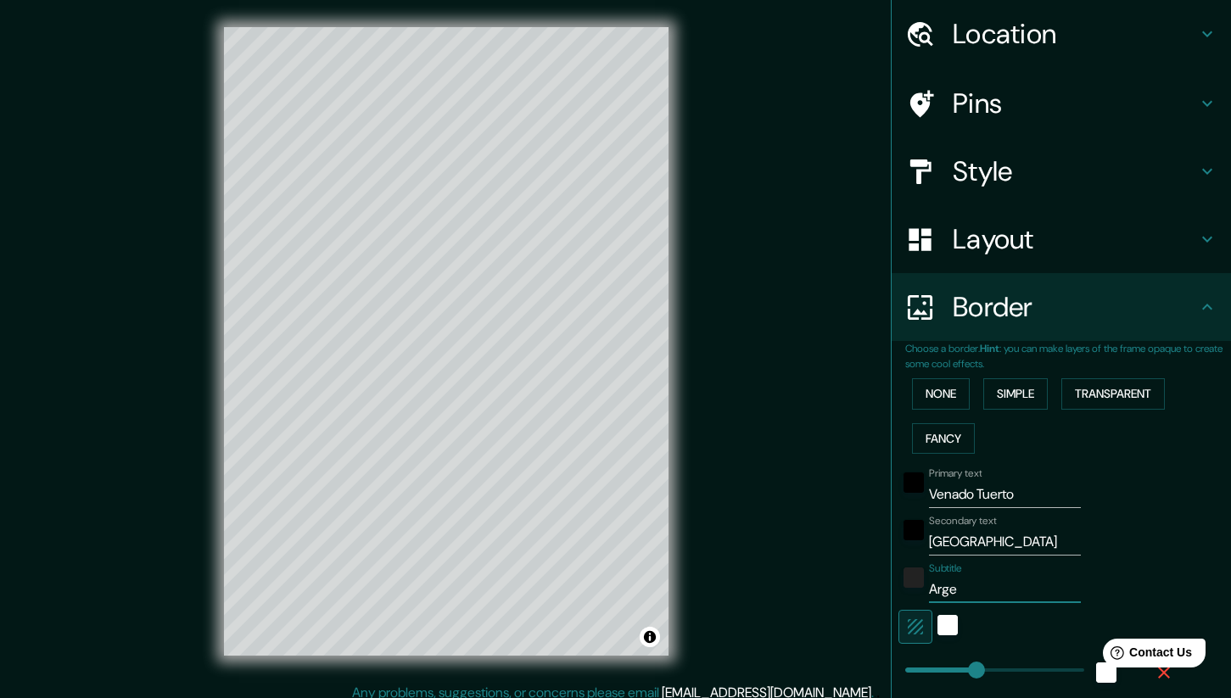
type input "42"
type input "Argeti"
type input "210"
type input "42"
type input "Argetin"
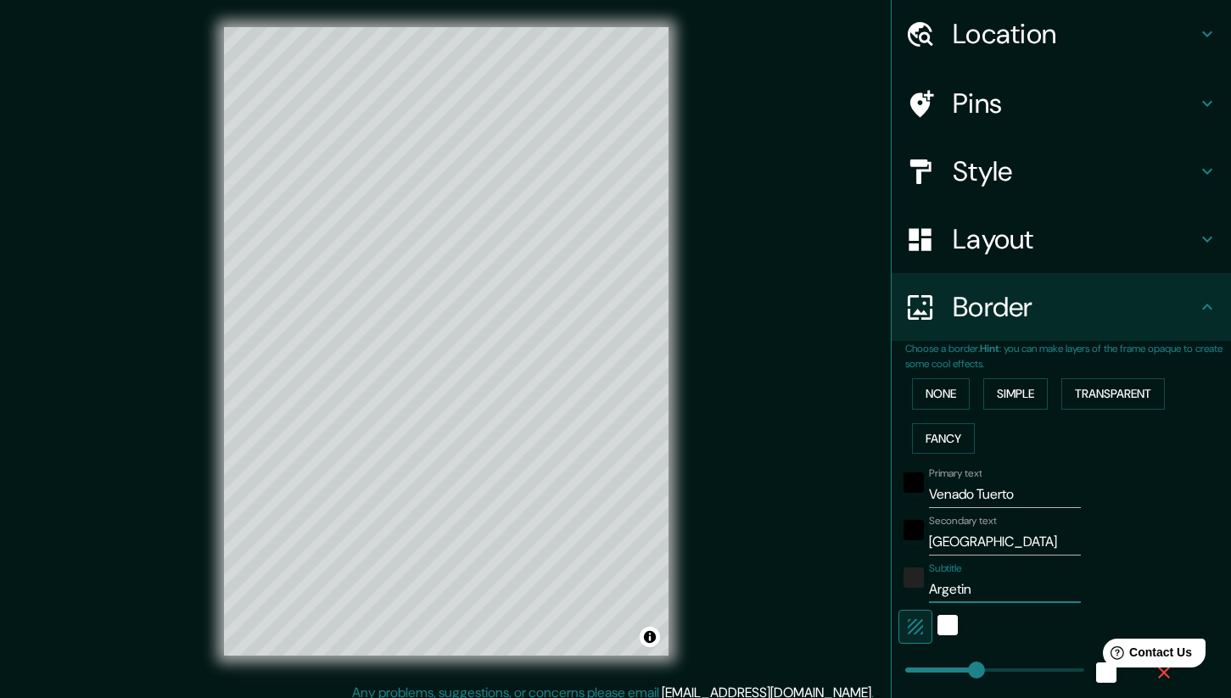
type input "210"
type input "42"
type input "Argeti"
type input "210"
type input "42"
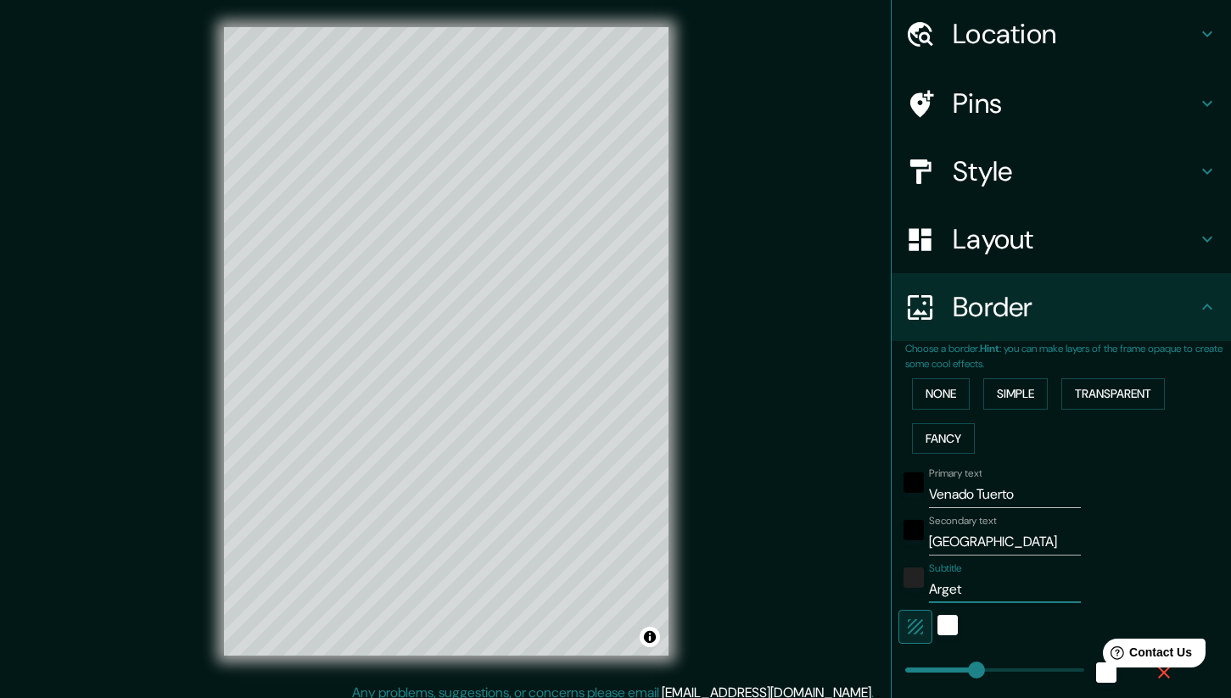
type input "Arge"
type input "210"
type input "42"
type input "Argen"
type input "210"
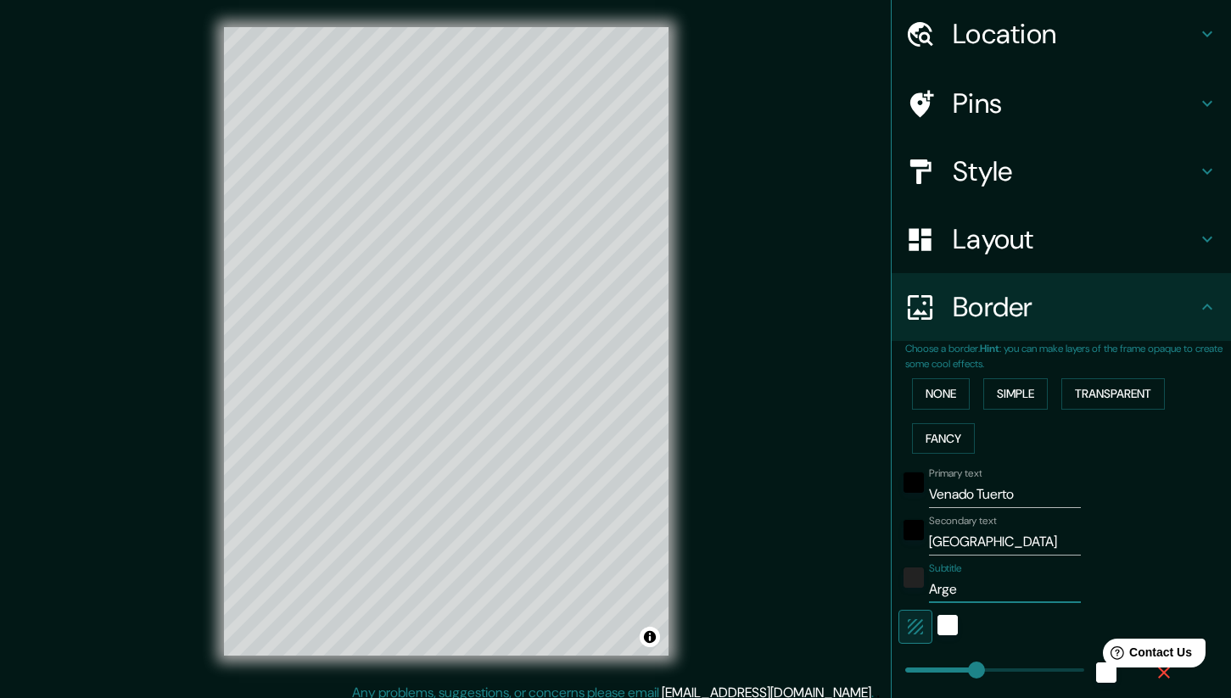
type input "42"
type input "Argent"
type input "210"
type input "42"
type input "Argenti"
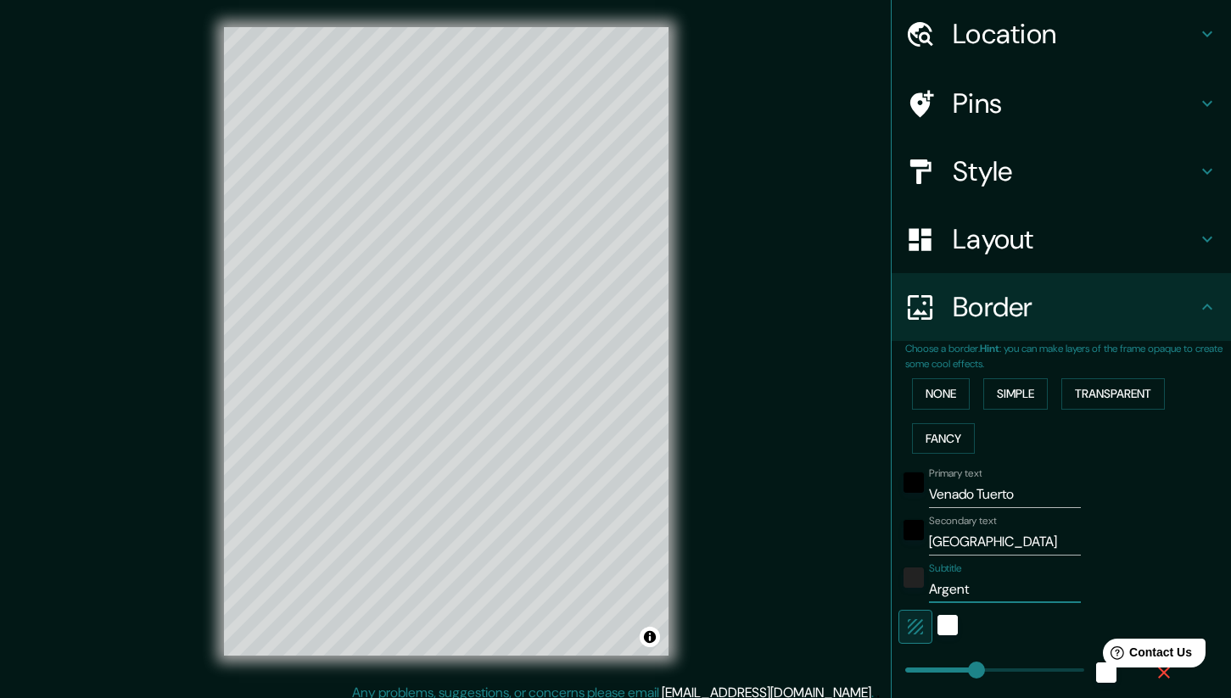
type input "210"
type input "42"
type input "Argentin"
type input "210"
type input "42"
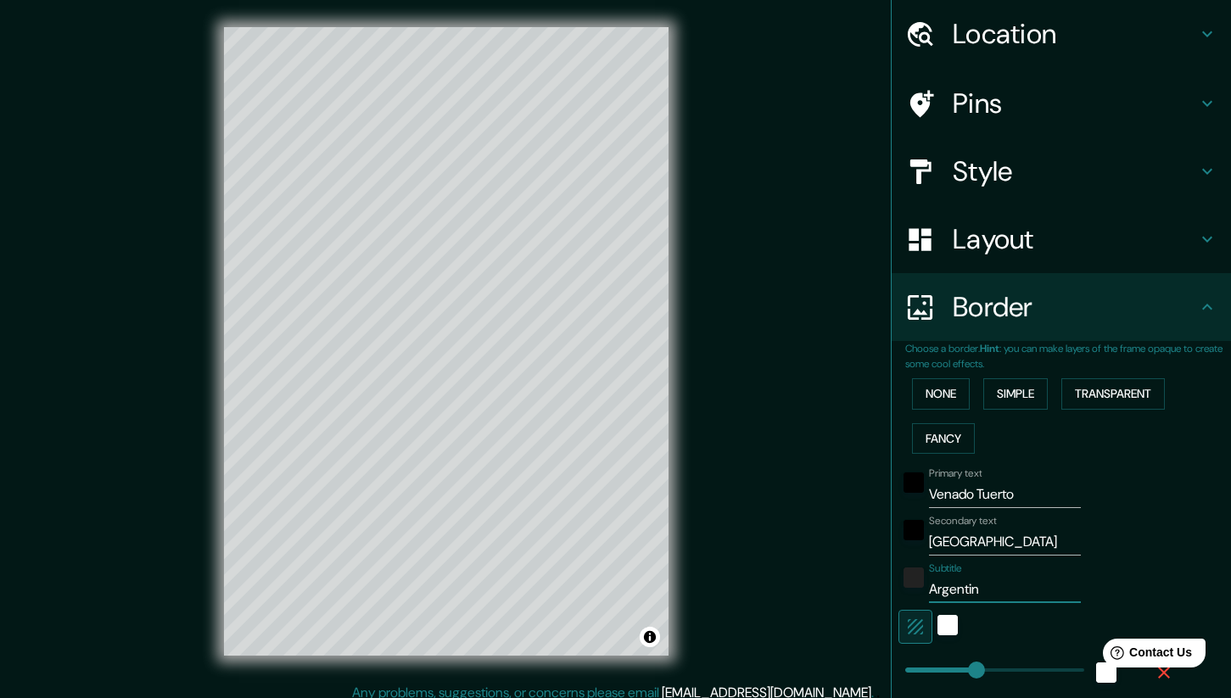
type input "Argentina"
type input "210"
type input "42"
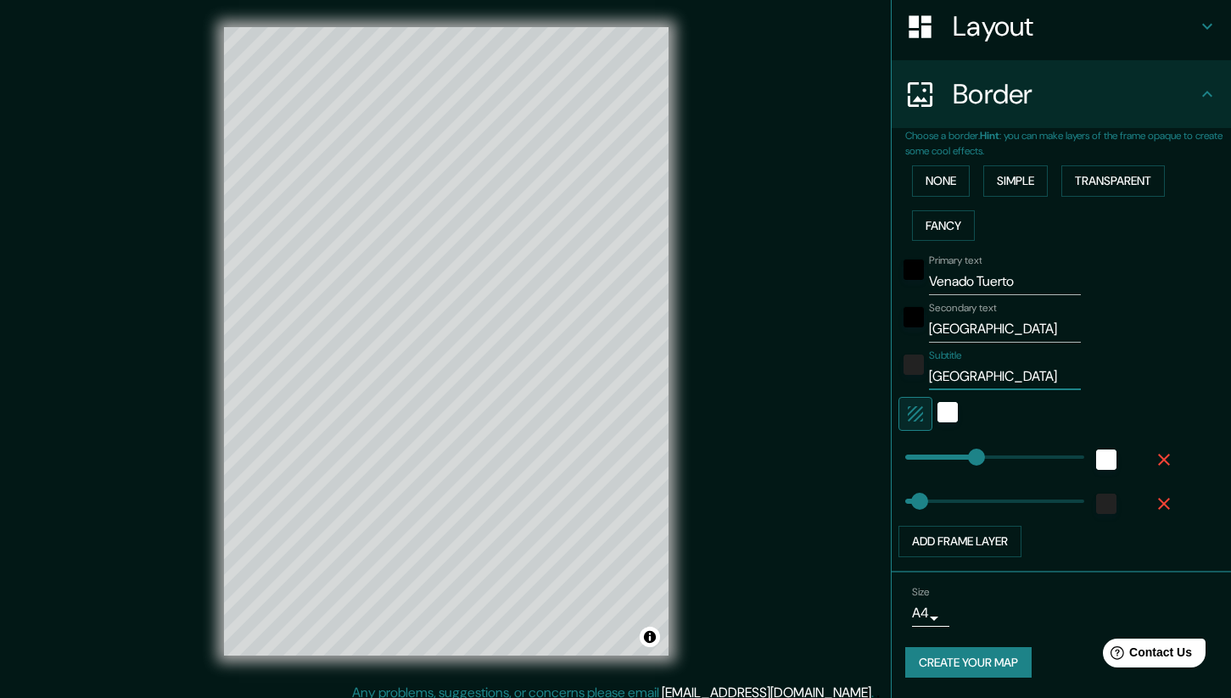
scroll to position [11, 0]
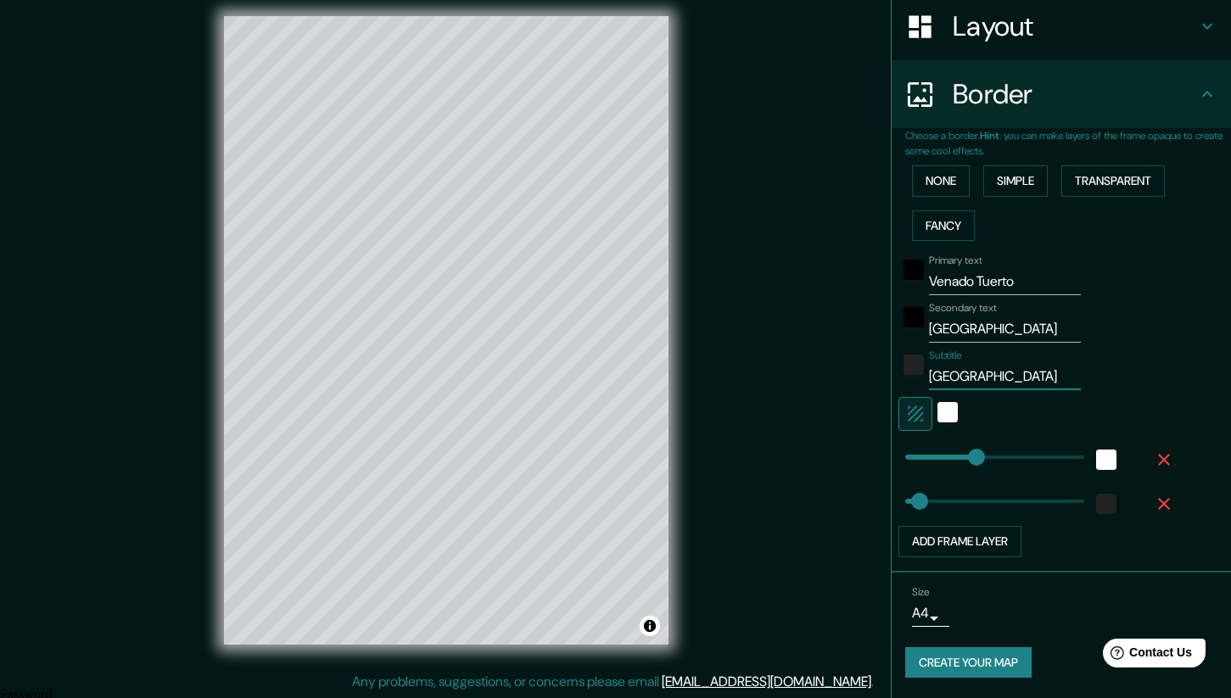
type input "Argentina"
click at [1000, 658] on button "Create your map" at bounding box center [968, 662] width 126 height 31
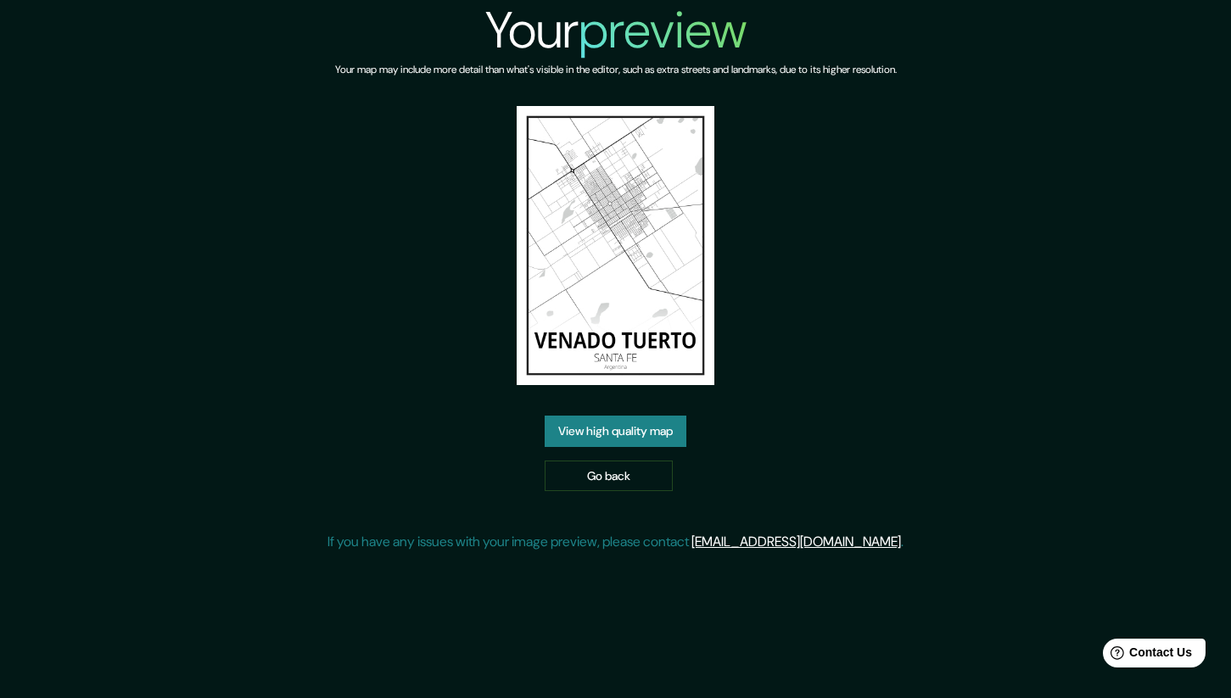
click at [647, 432] on link "View high quality map" at bounding box center [616, 431] width 142 height 31
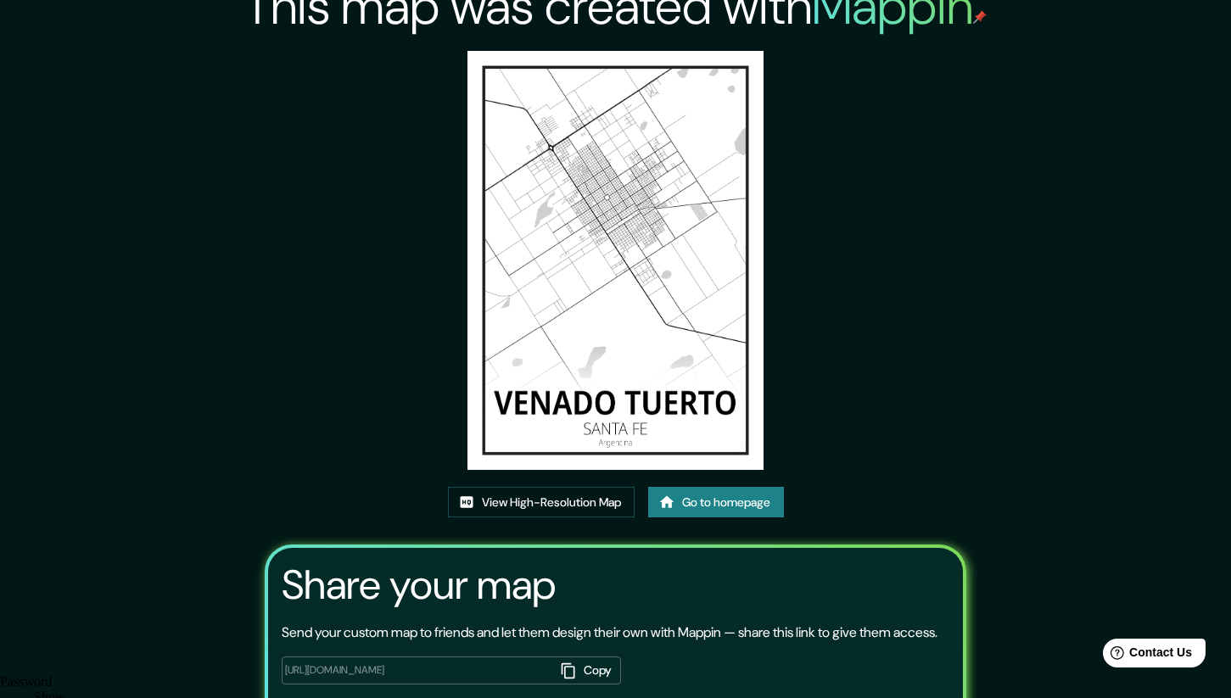
scroll to position [25, 0]
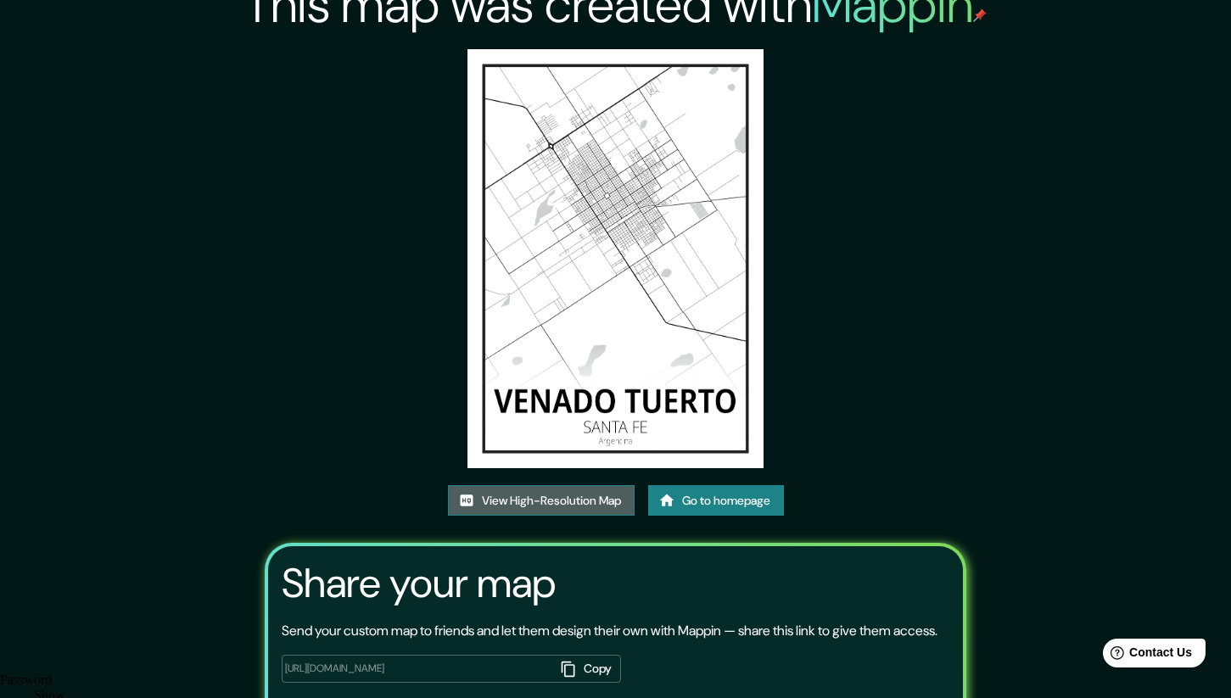
click at [597, 500] on link "View High-Resolution Map" at bounding box center [541, 500] width 187 height 31
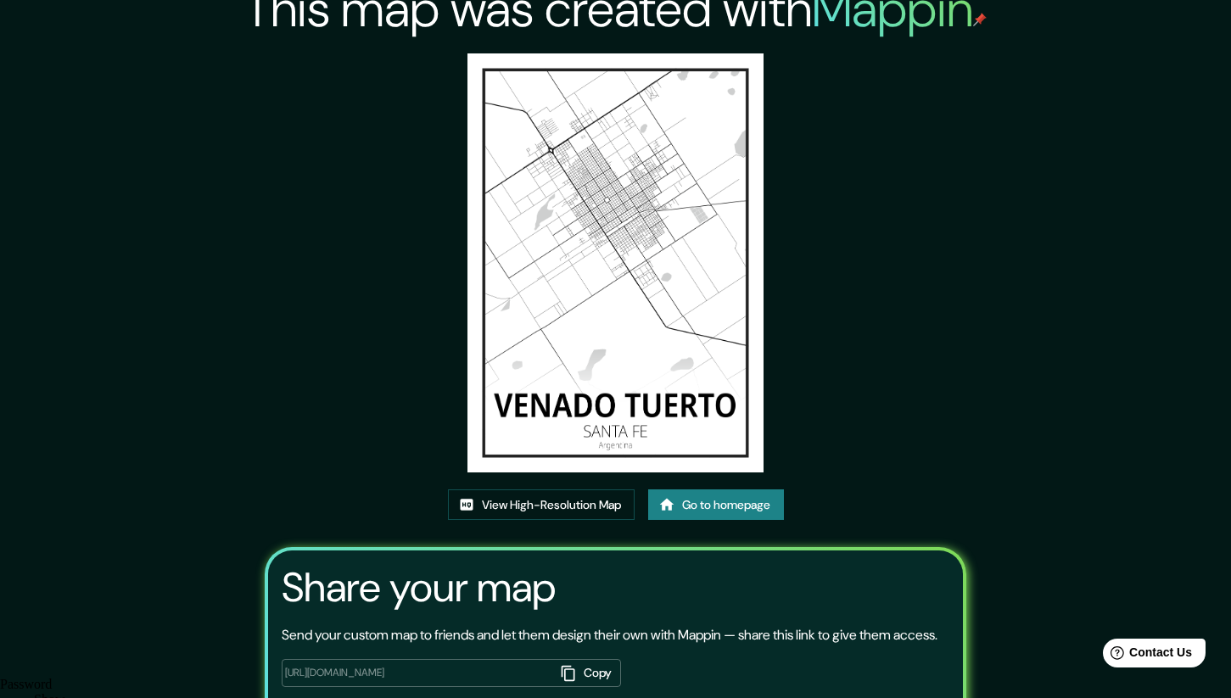
click at [754, 507] on link "Go to homepage" at bounding box center [716, 505] width 136 height 31
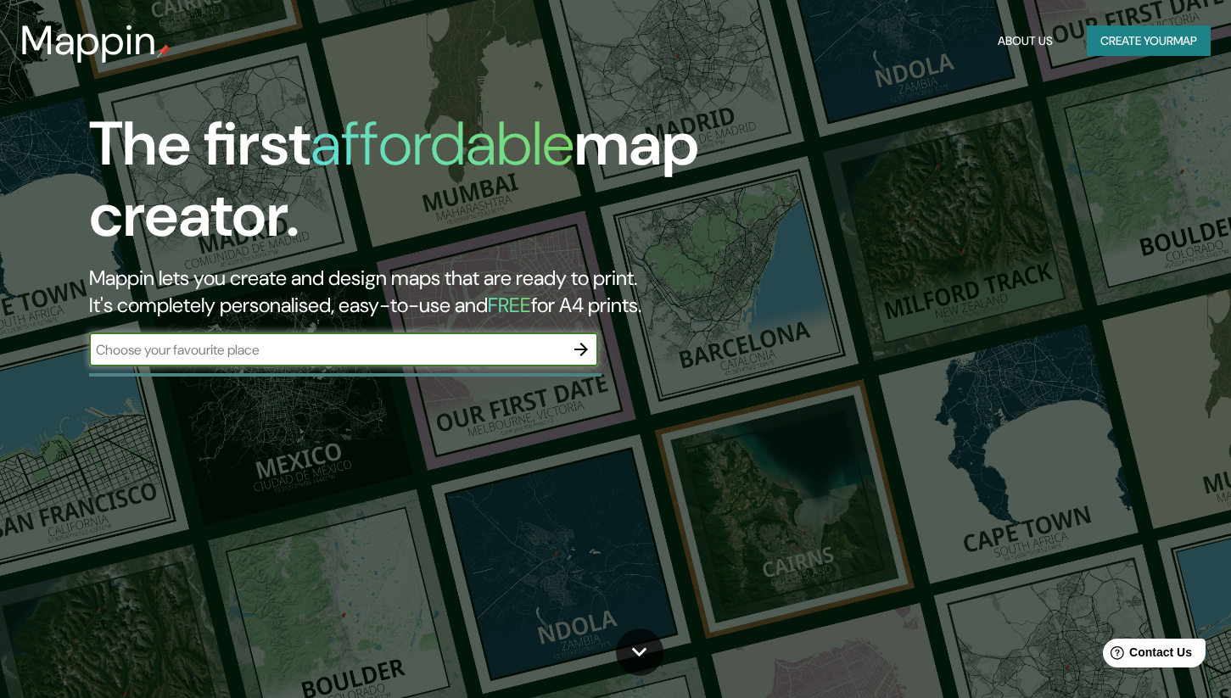
click at [500, 357] on input "text" at bounding box center [326, 350] width 475 height 20
type input "madrid"
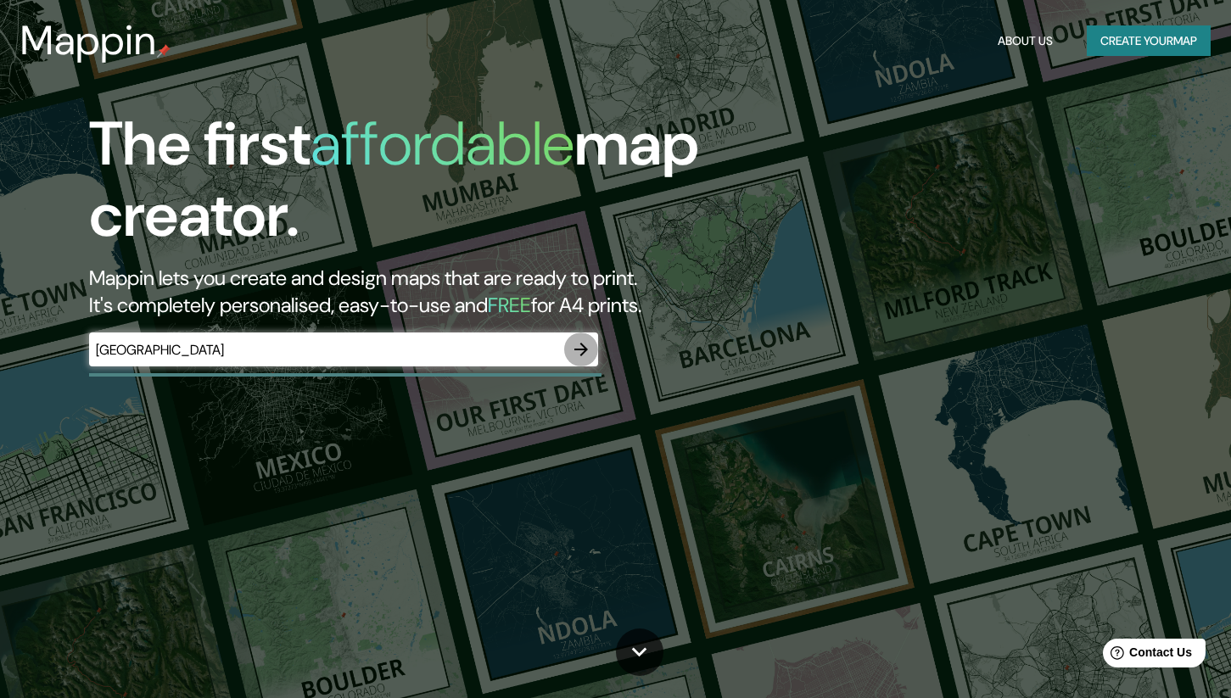
click at [584, 351] on icon "button" at bounding box center [581, 350] width 14 height 14
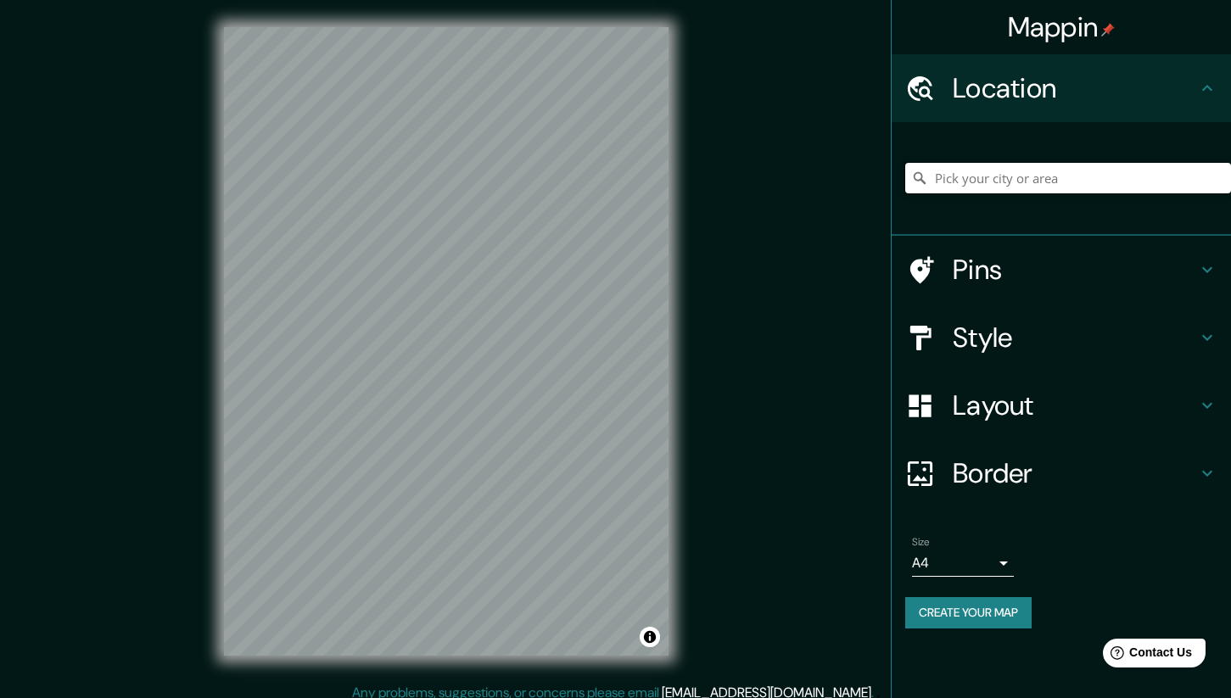
click at [1022, 178] on input "Pick your city or area" at bounding box center [1068, 178] width 326 height 31
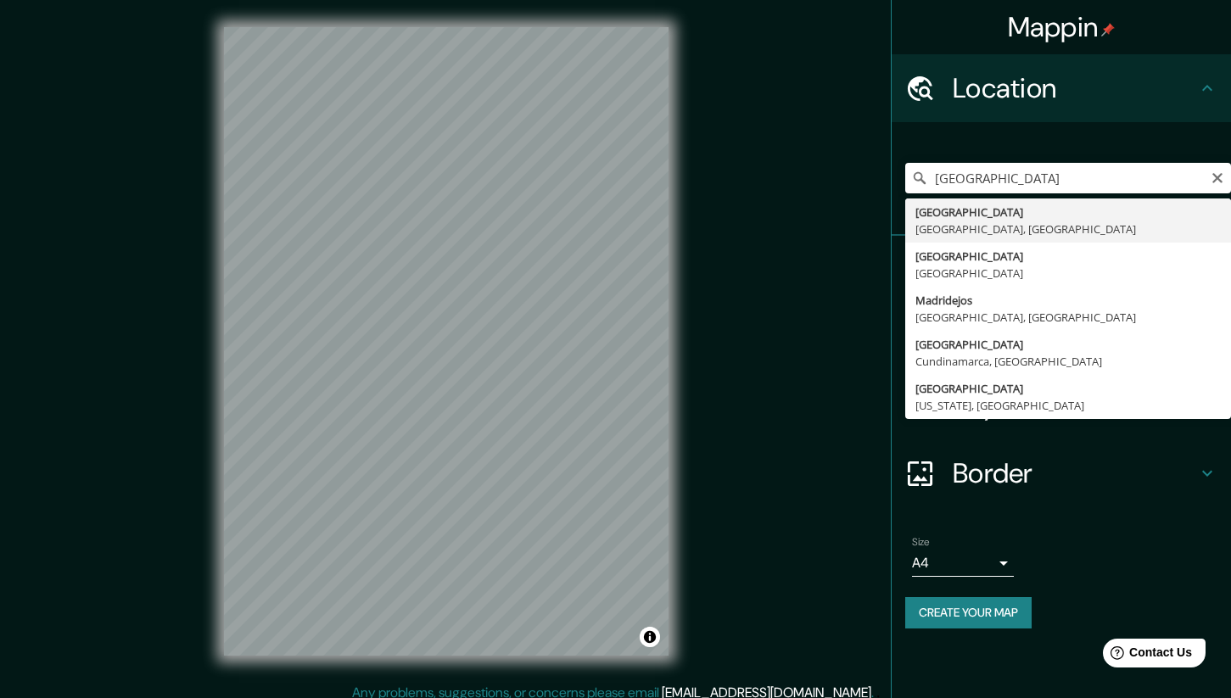
type input "Madrid, Madrid, Spain"
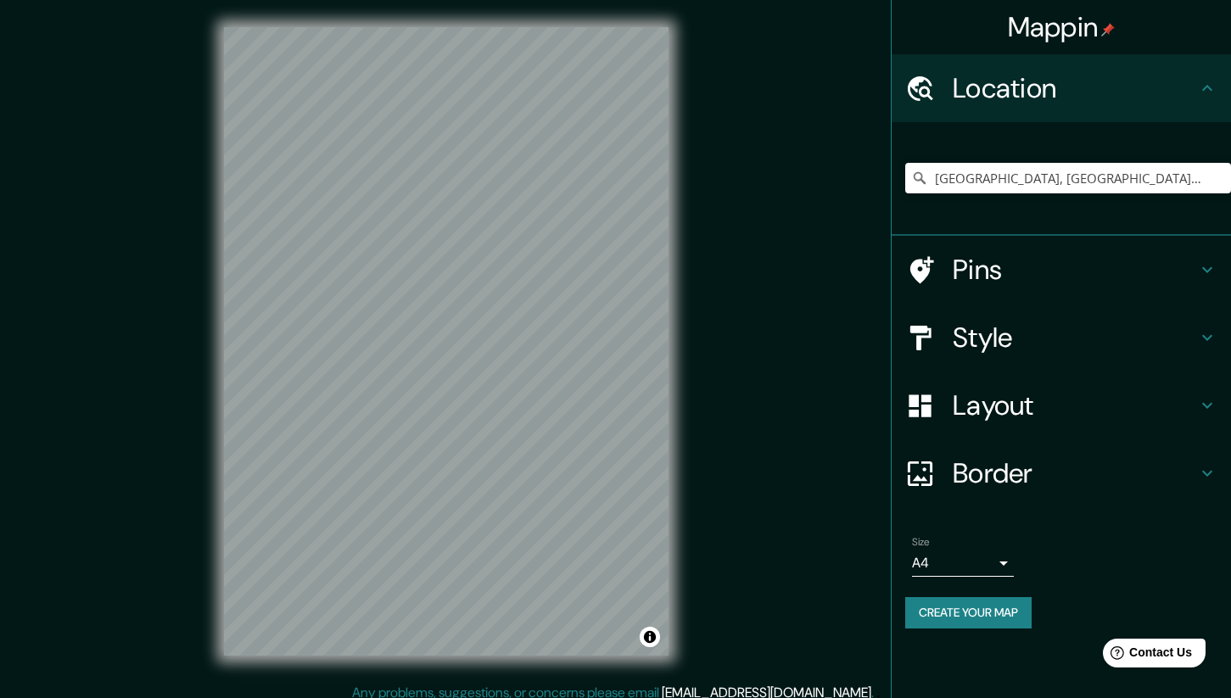
click at [1008, 477] on h4 "Border" at bounding box center [1075, 474] width 244 height 34
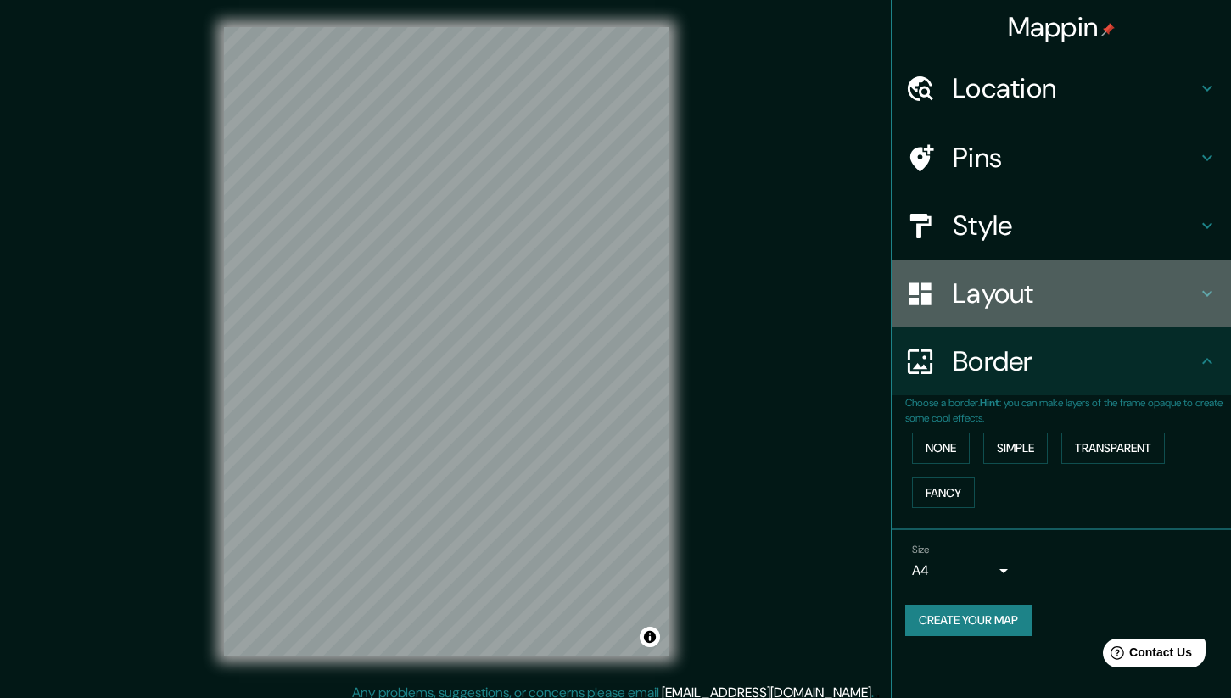
click at [1004, 279] on h4 "Layout" at bounding box center [1075, 294] width 244 height 34
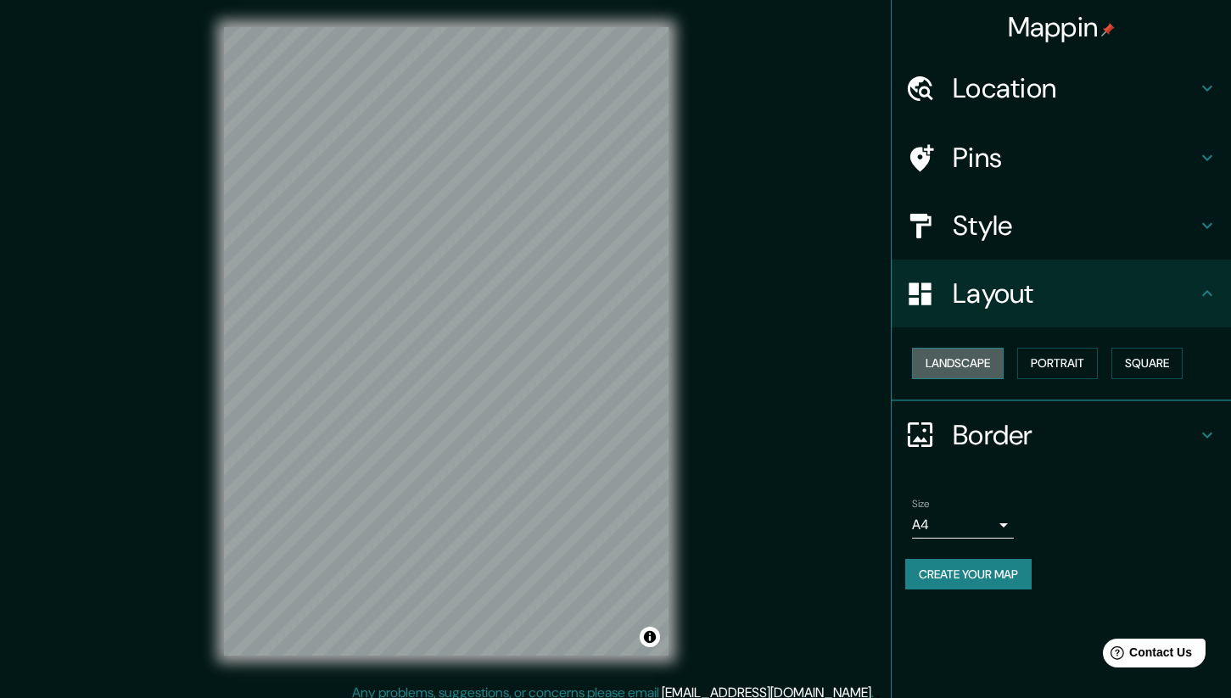
click at [961, 354] on button "Landscape" at bounding box center [958, 363] width 92 height 31
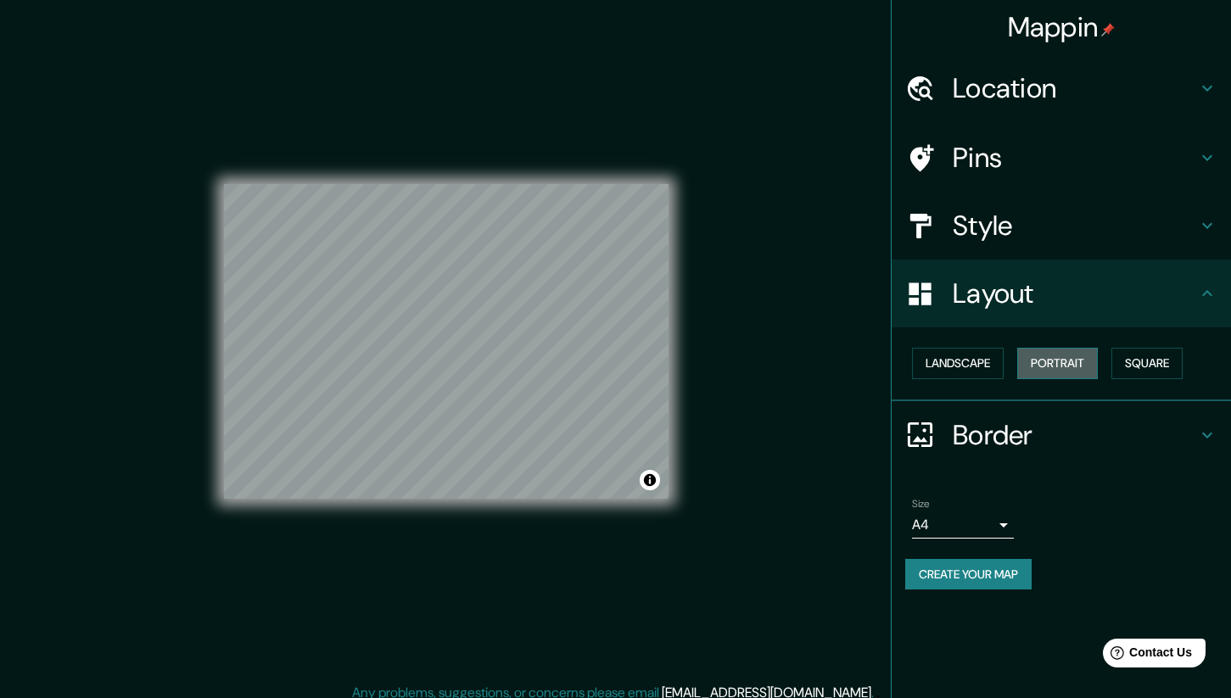
click at [1059, 357] on button "Portrait" at bounding box center [1057, 363] width 81 height 31
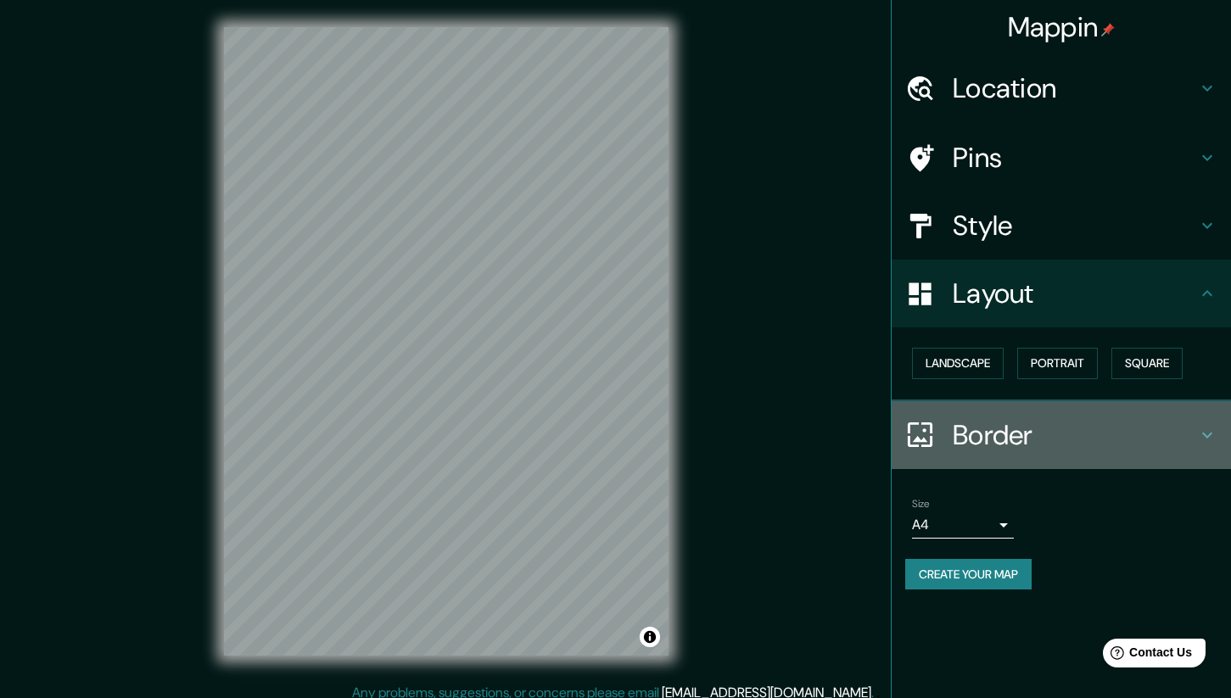
click at [1007, 420] on h4 "Border" at bounding box center [1075, 435] width 244 height 34
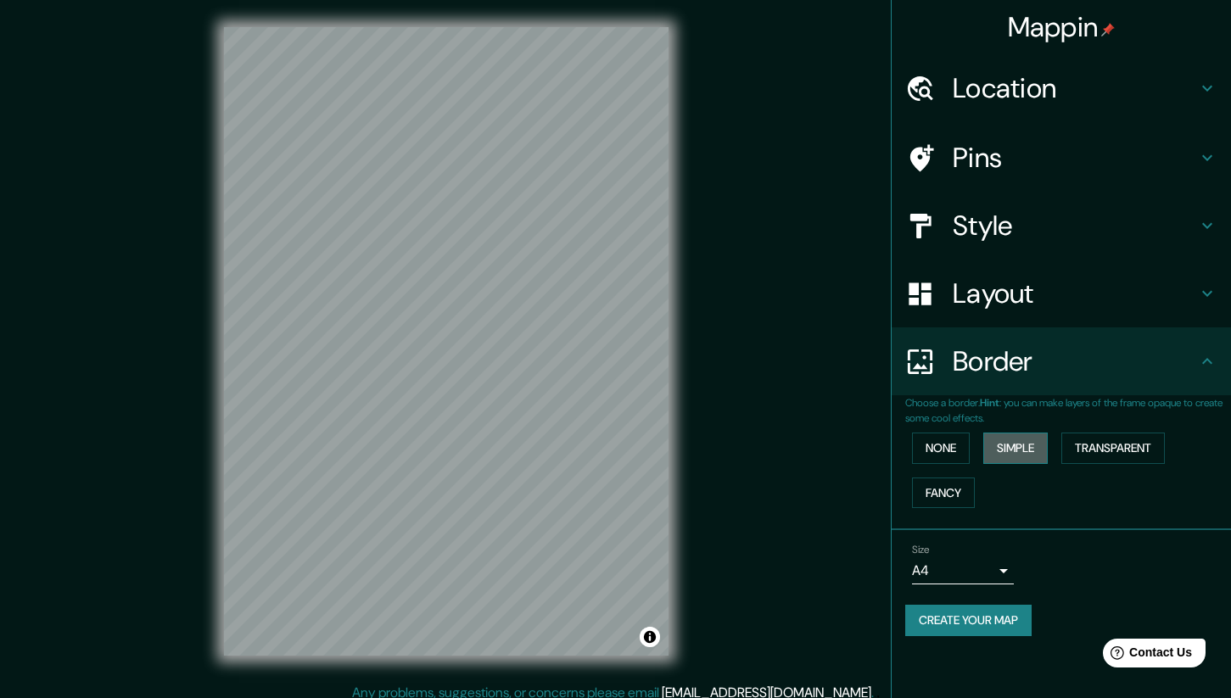
click at [1026, 454] on button "Simple" at bounding box center [1015, 448] width 64 height 31
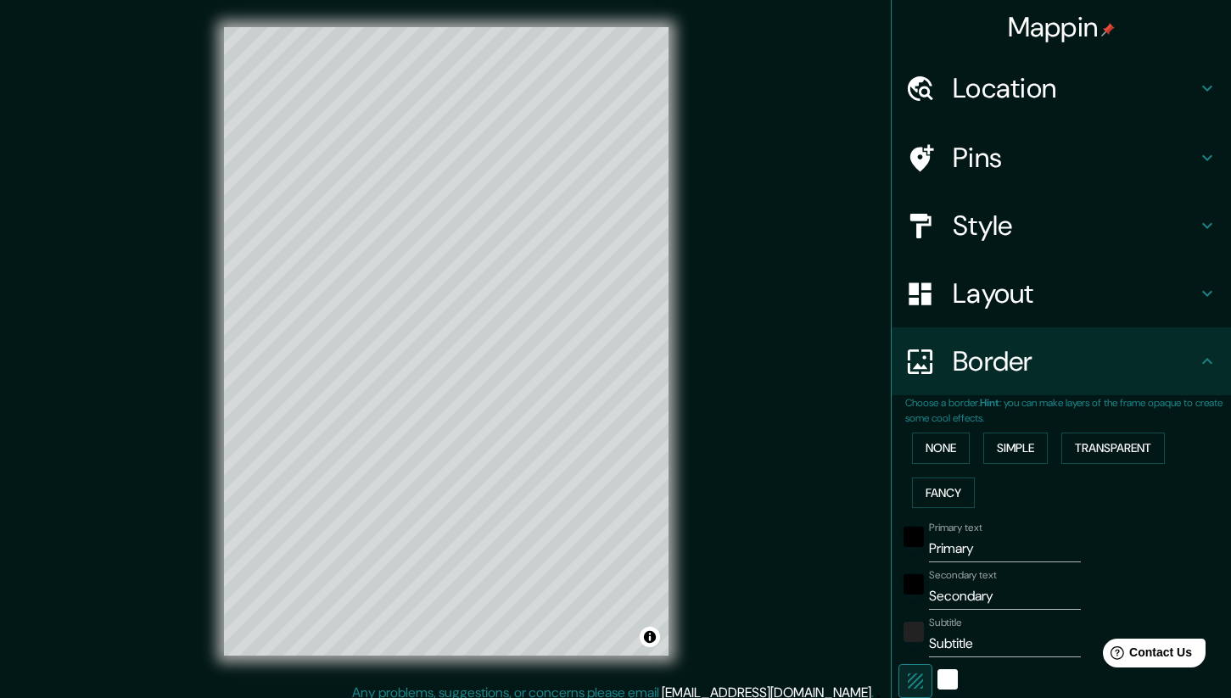
click at [989, 551] on input "Primary" at bounding box center [1005, 548] width 152 height 27
type input "M"
type input "210"
type input "42"
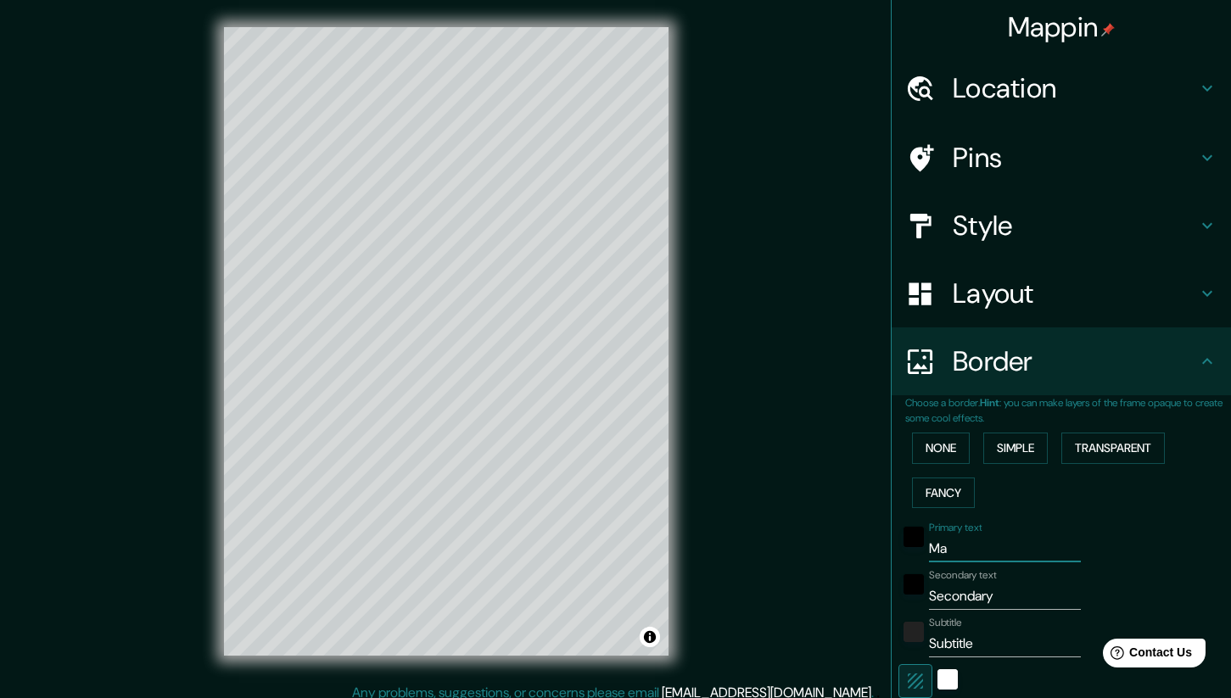
type input "Mad"
type input "210"
type input "42"
type input "Madr"
type input "210"
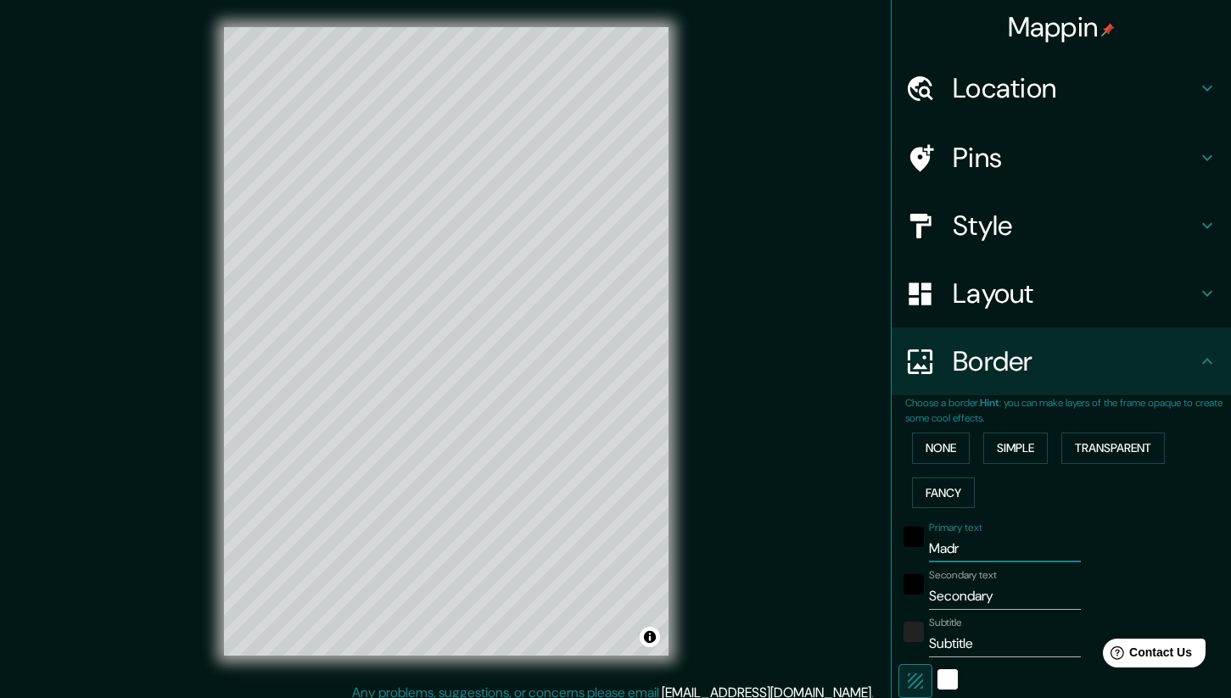
type input "42"
type input "Madri"
type input "210"
type input "42"
type input "Madrid"
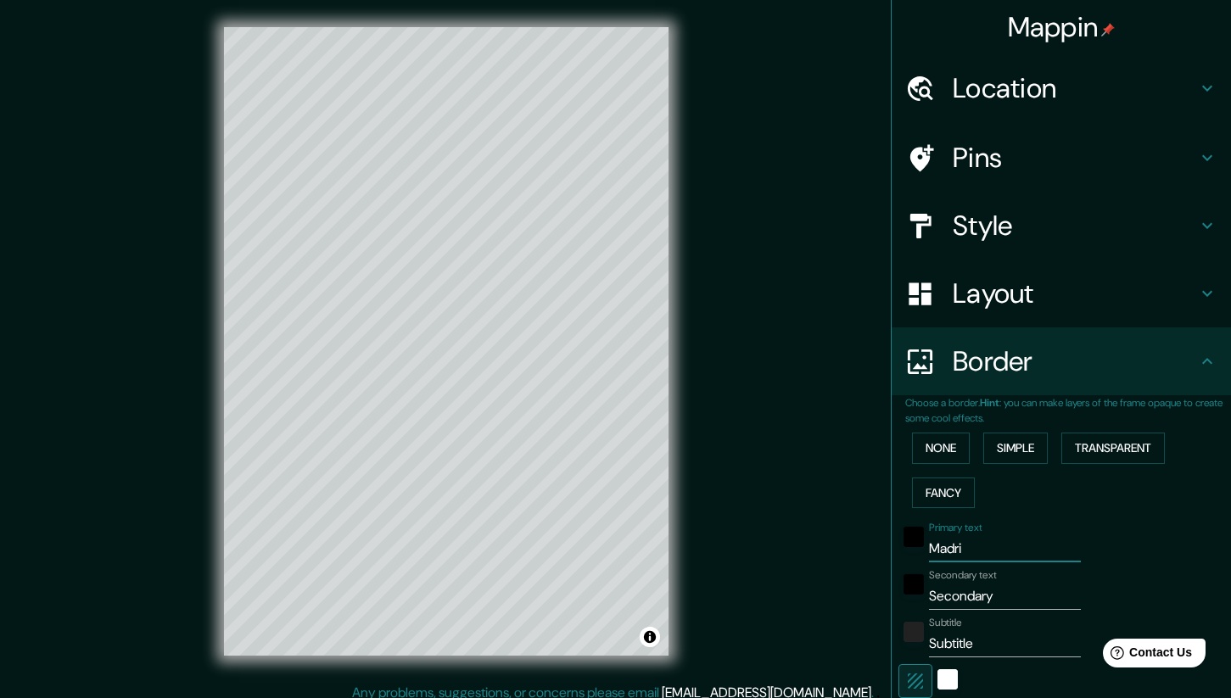
type input "210"
type input "42"
type input "Madrid"
type input "210"
type input "42"
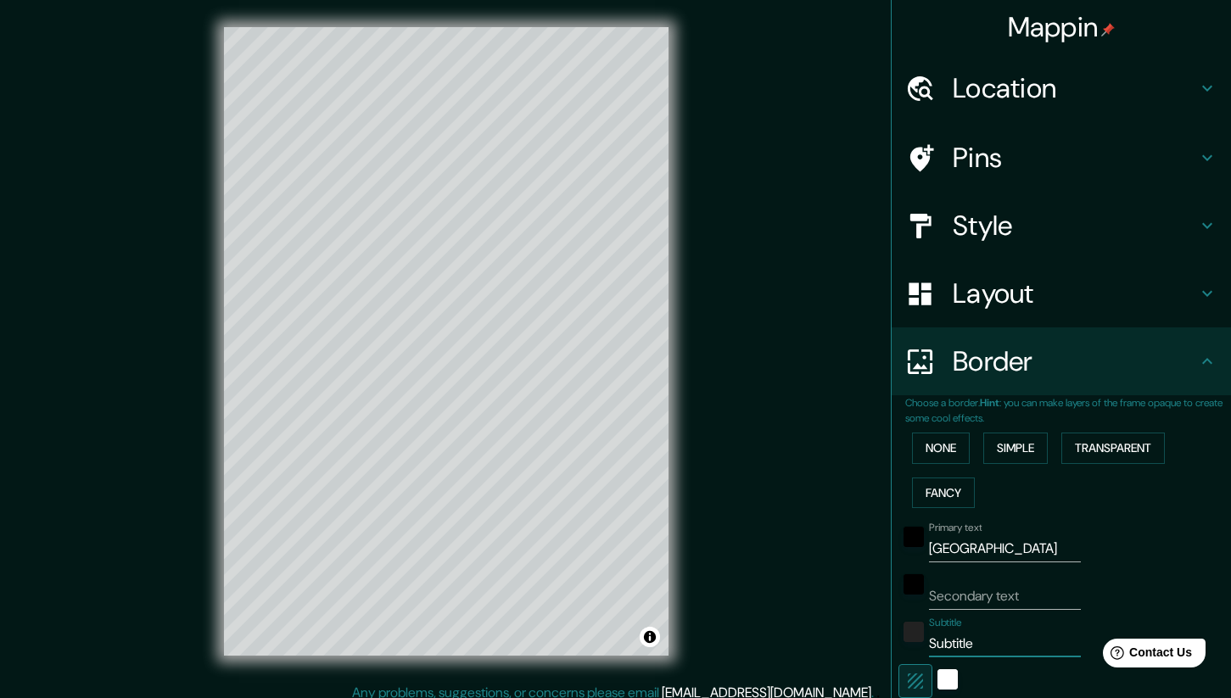
type input "S"
type input "210"
type input "42"
type input "Sa"
type input "210"
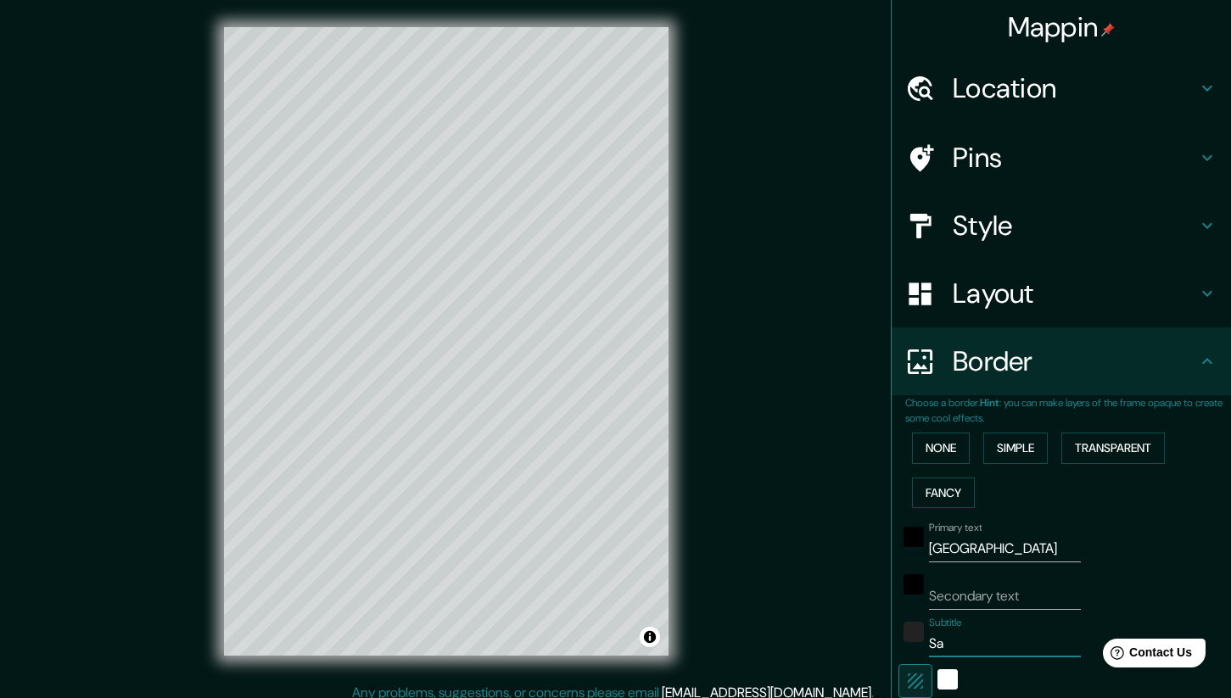
type input "42"
type input "Sap"
type input "210"
type input "42"
type input "Sapi"
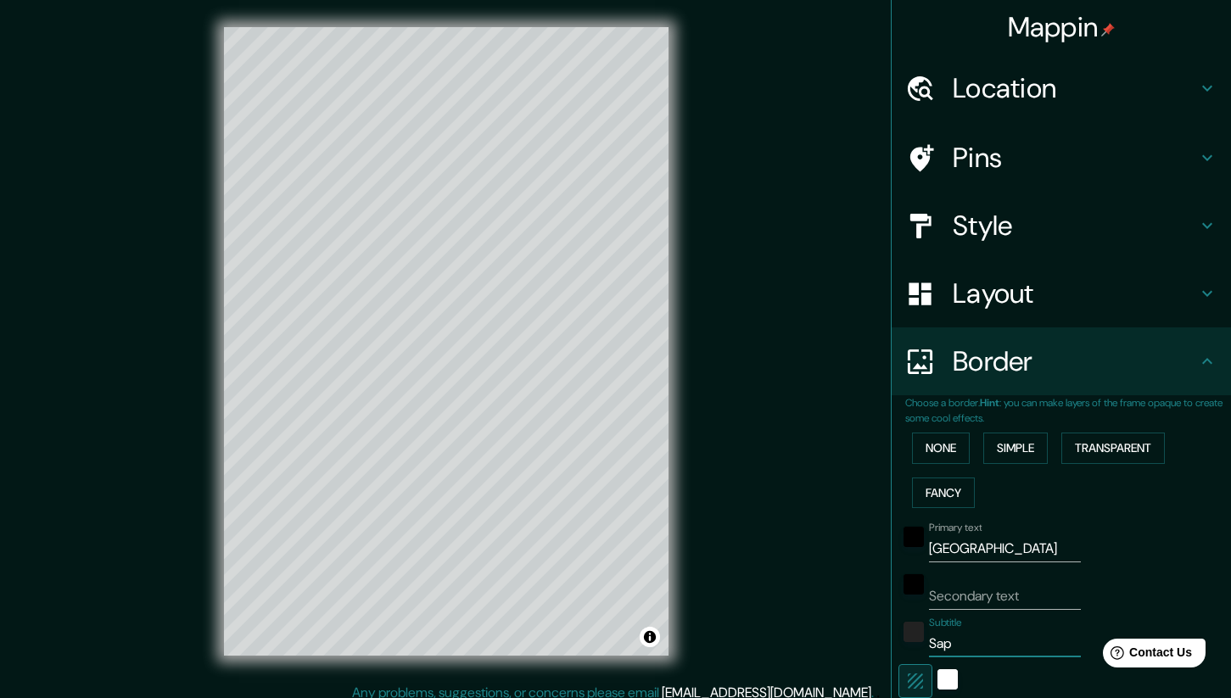
type input "210"
type input "42"
type input "Sapin"
type input "210"
type input "42"
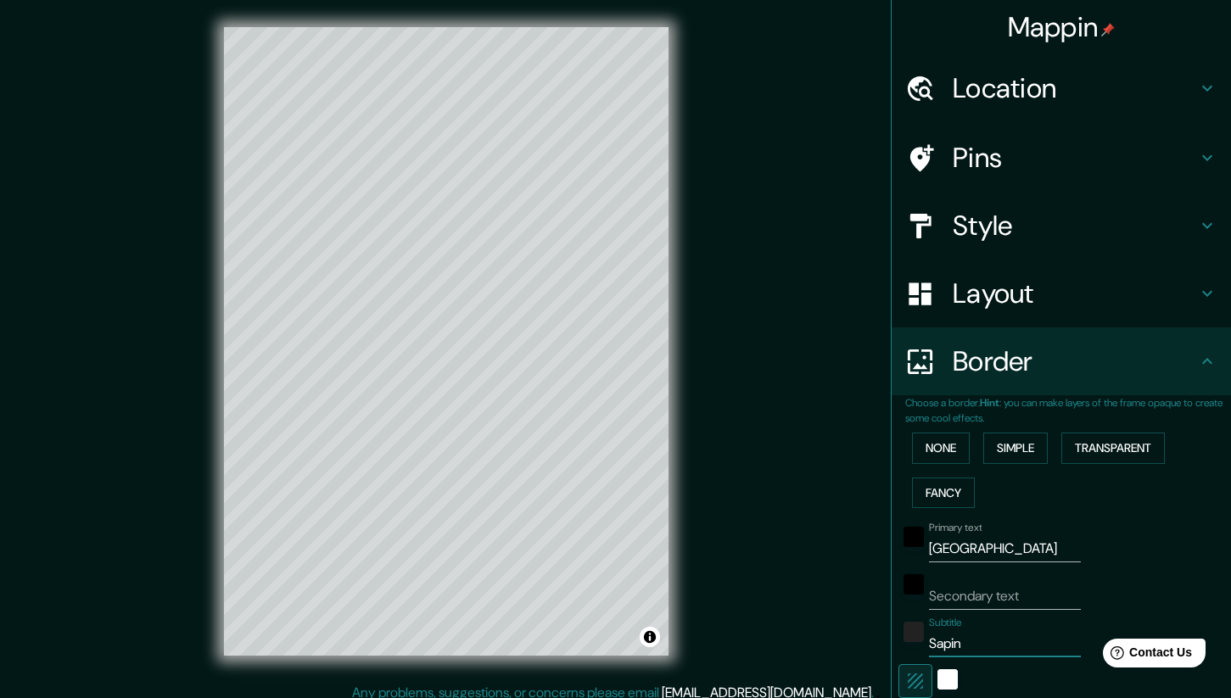
type input "Sapi"
type input "210"
type input "42"
type input "Sap"
type input "210"
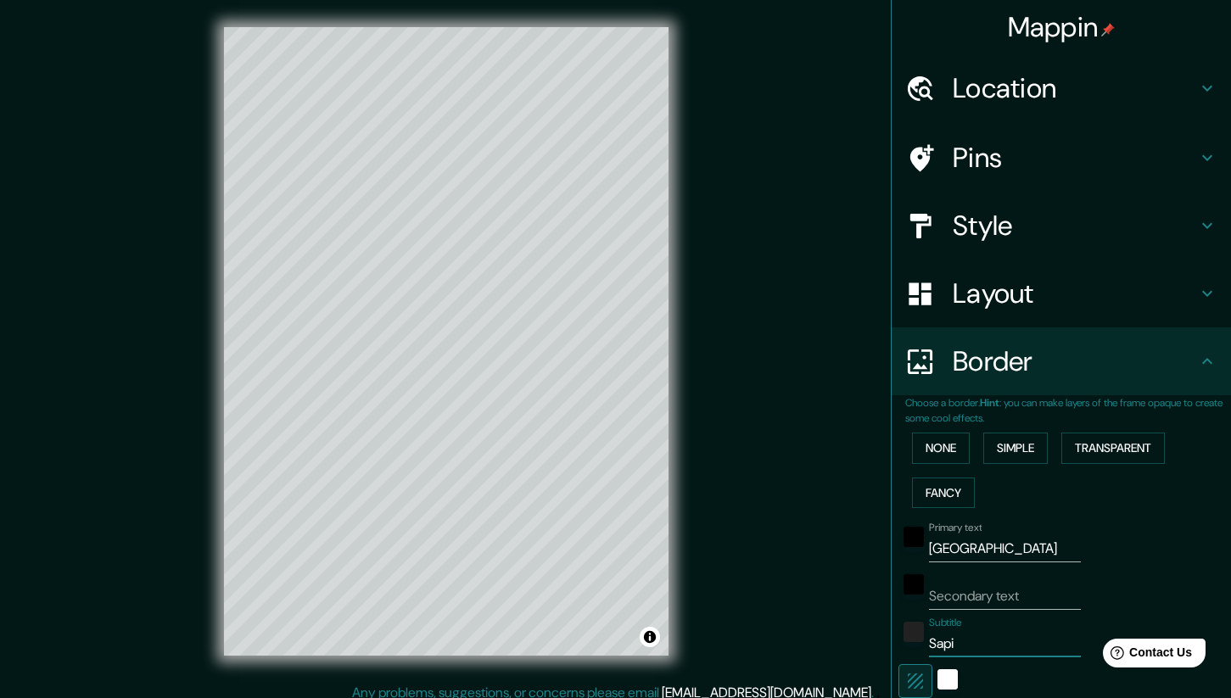
type input "42"
type input "Sa"
type input "210"
type input "42"
type input "S"
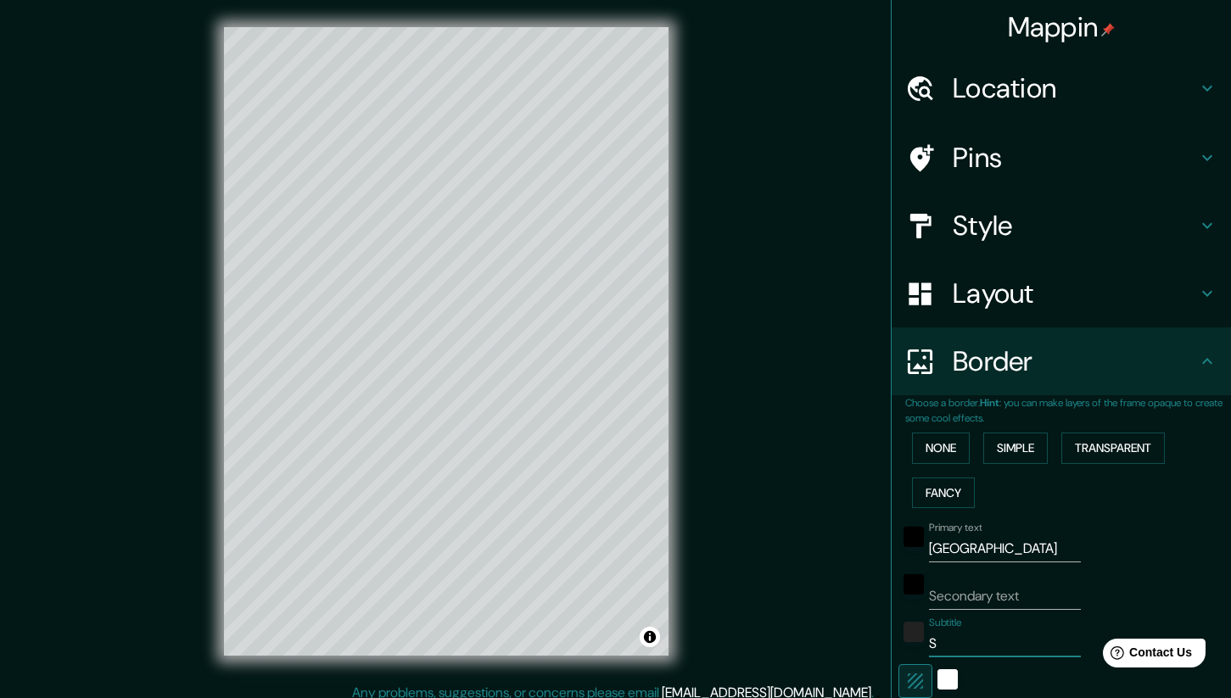
type input "210"
type input "42"
type input "210"
type input "42"
type input "S"
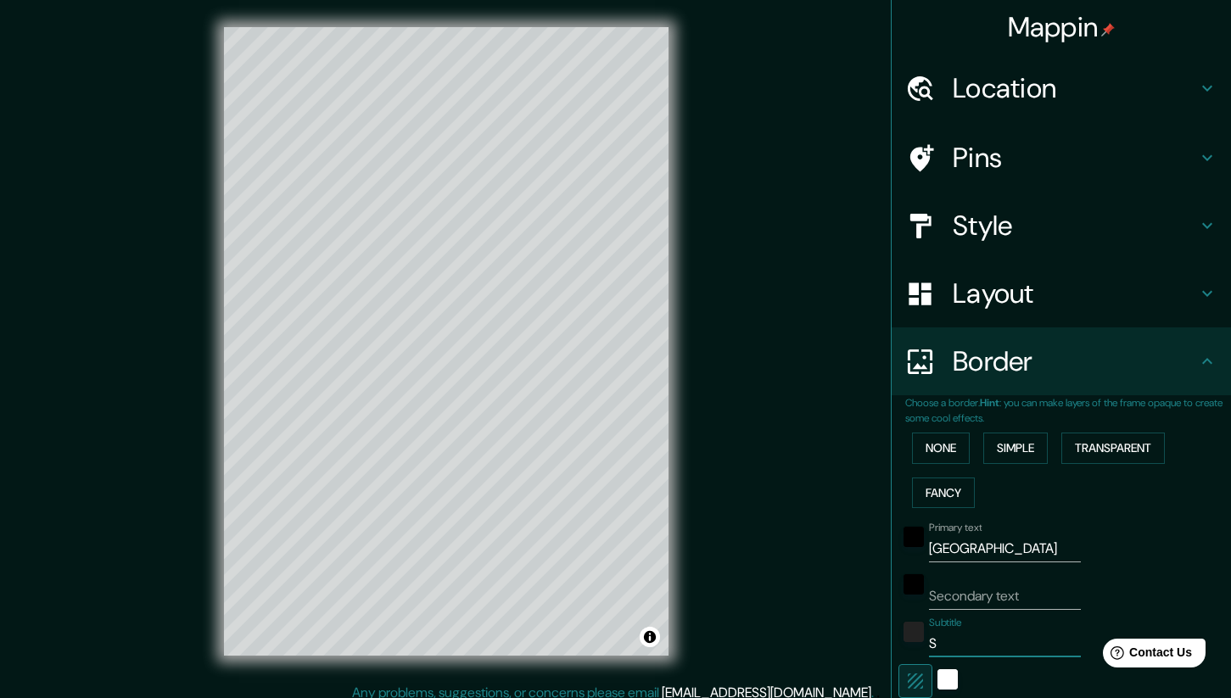
type input "210"
type input "42"
type input "Sp"
type input "210"
type input "42"
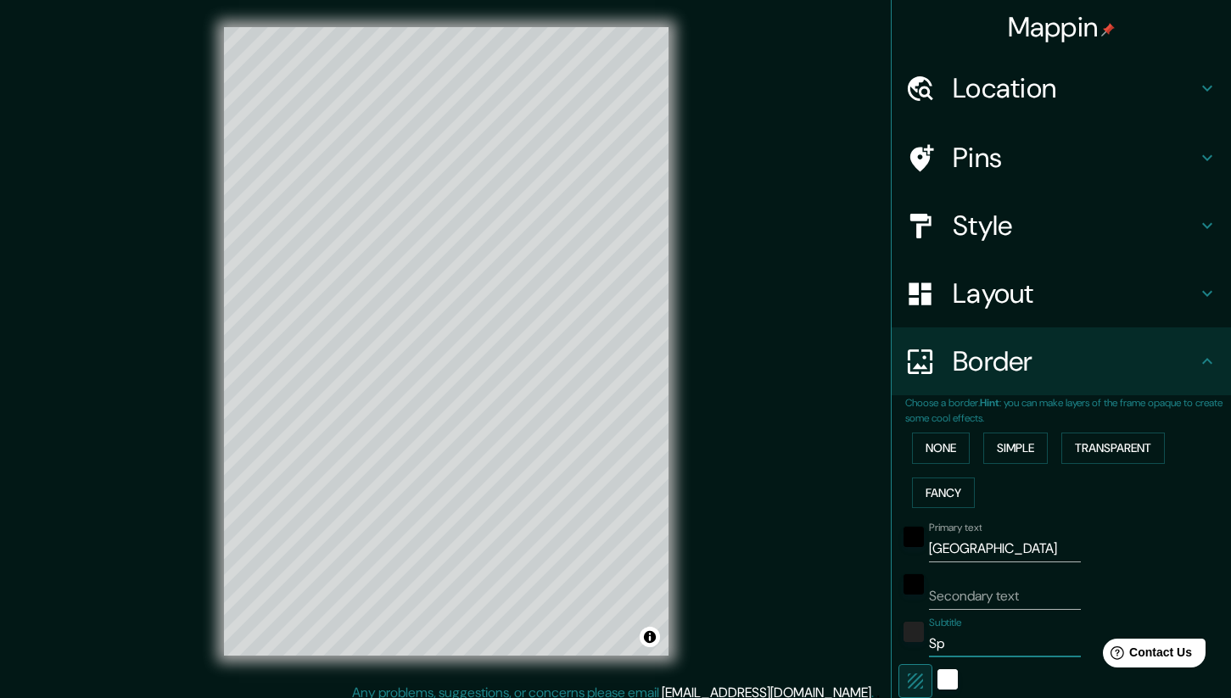
type input "Spa"
type input "210"
type input "42"
type input "Spain"
type input "210"
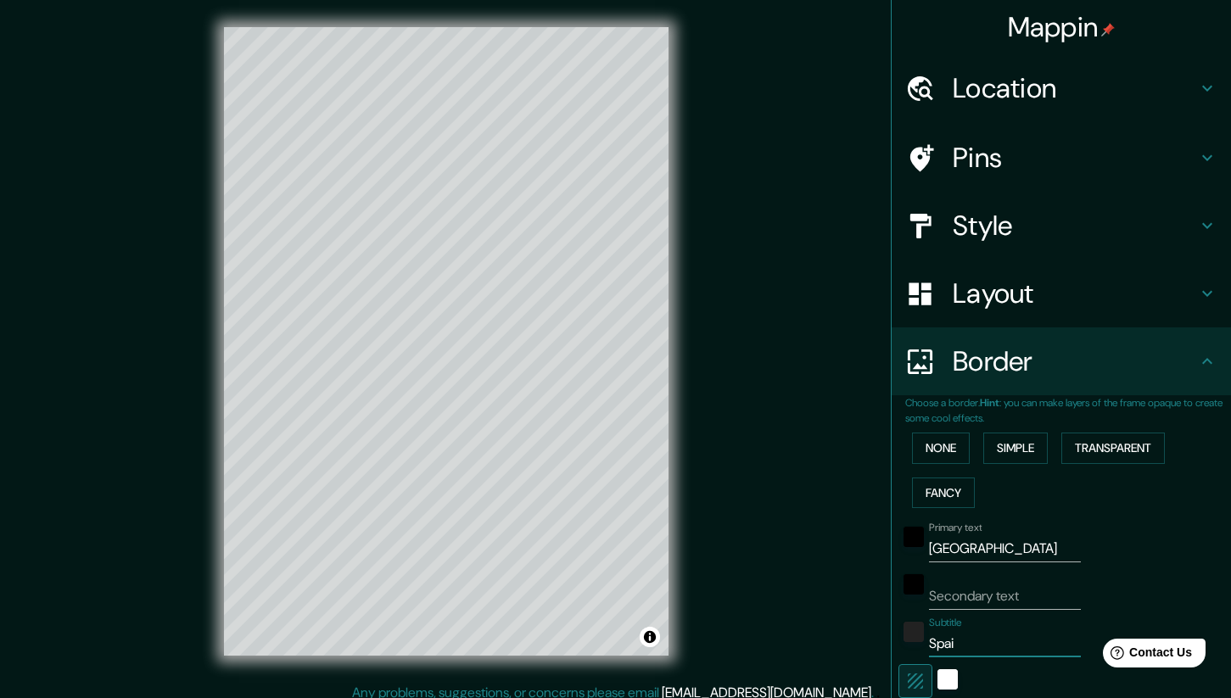
type input "42"
type input "Spain"
click at [1008, 586] on input "Secondary text" at bounding box center [1005, 596] width 152 height 27
type input "C"
type input "210"
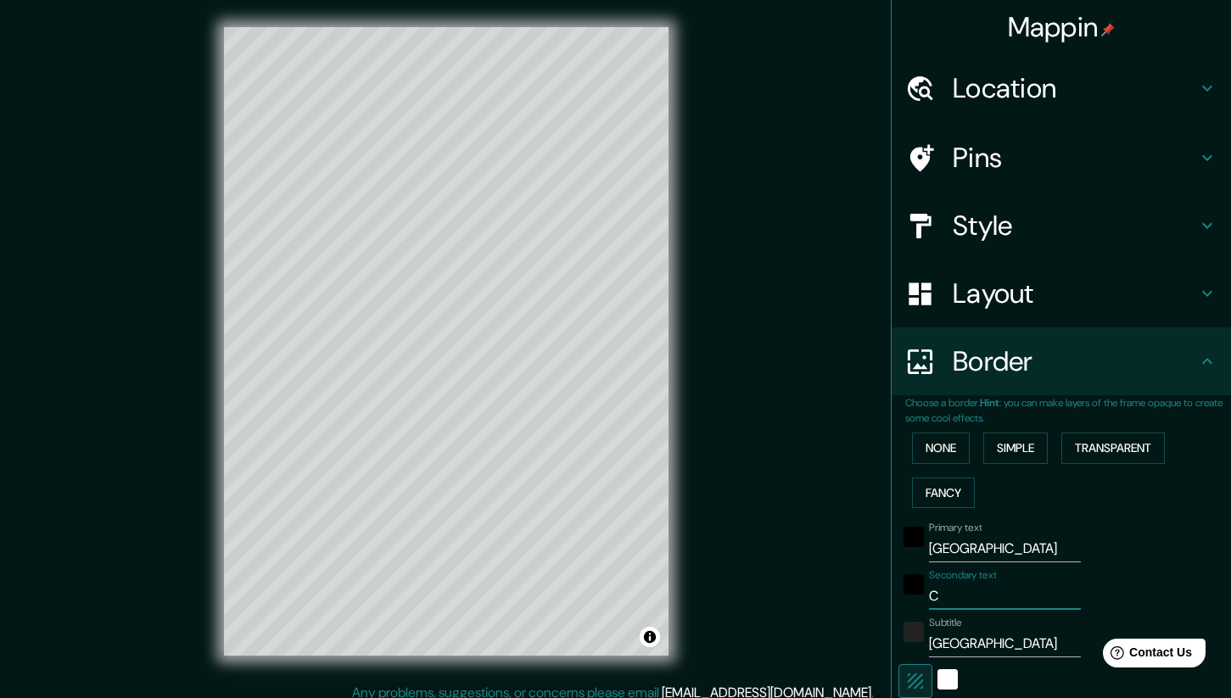
type input "42"
type input "C."
type input "210"
type input "42"
type input "C."
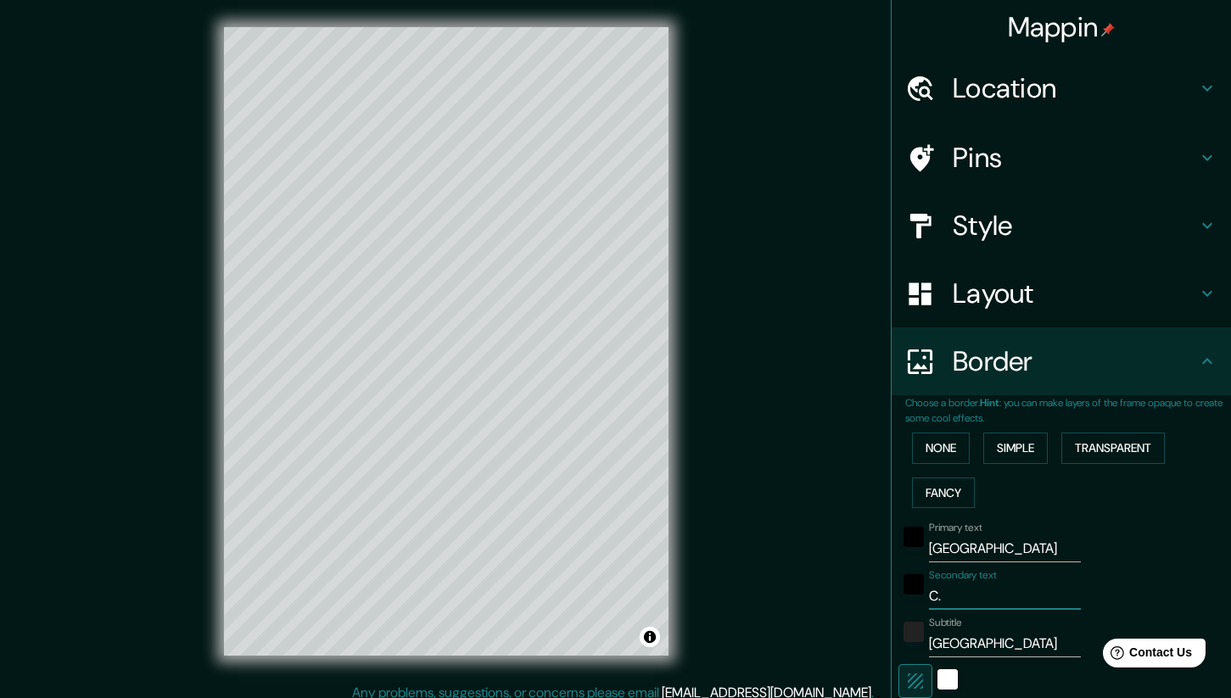
type input "210"
type input "42"
type input "C. de"
type input "210"
type input "42"
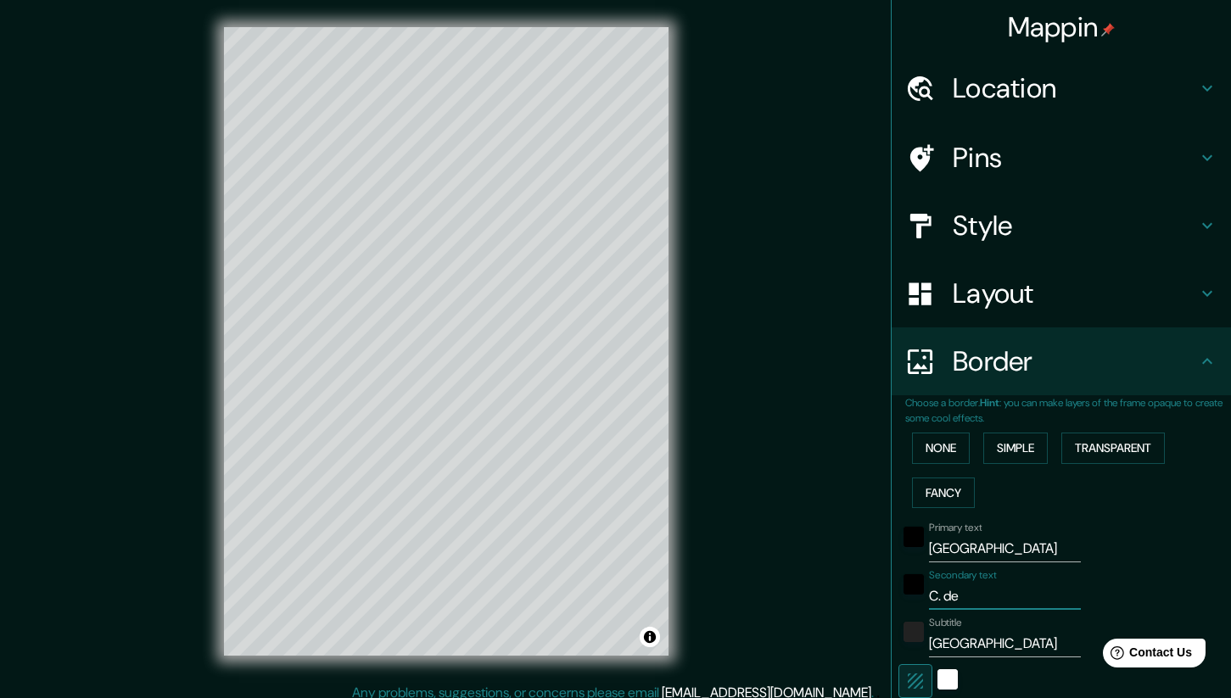
type input "C. de M"
type input "210"
type input "42"
type input "C. de Mad"
type input "210"
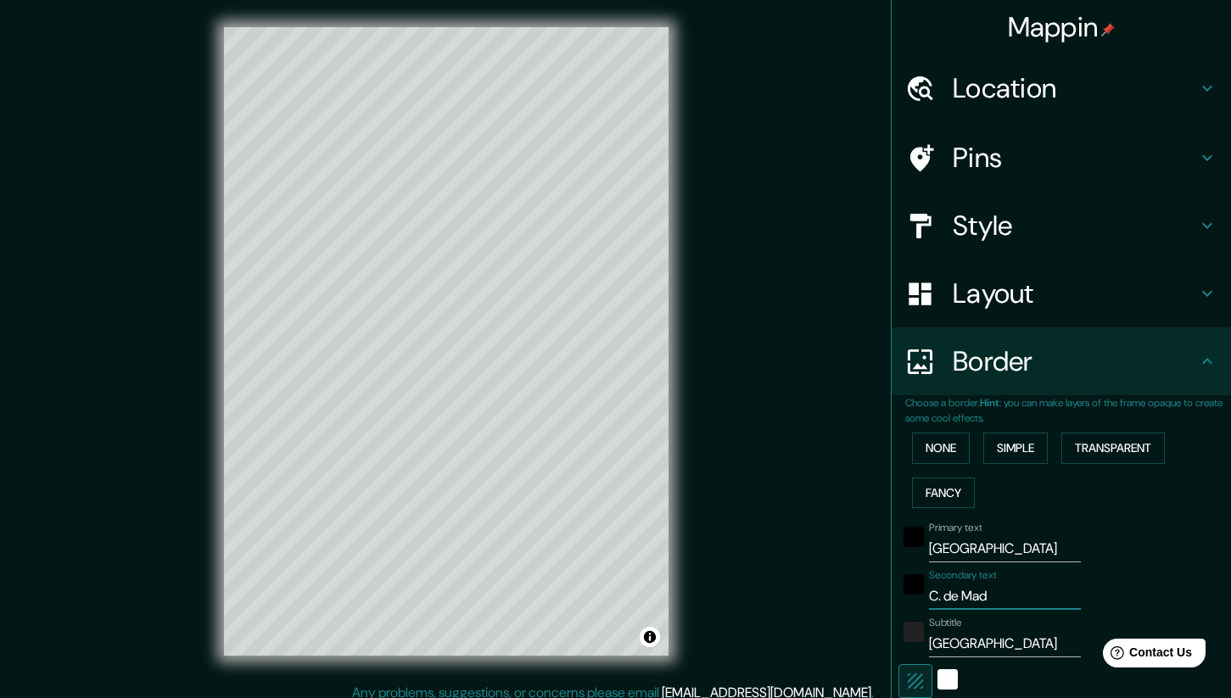
type input "42"
type input "C. de Madri"
type input "210"
type input "42"
type input "C. de Madrid"
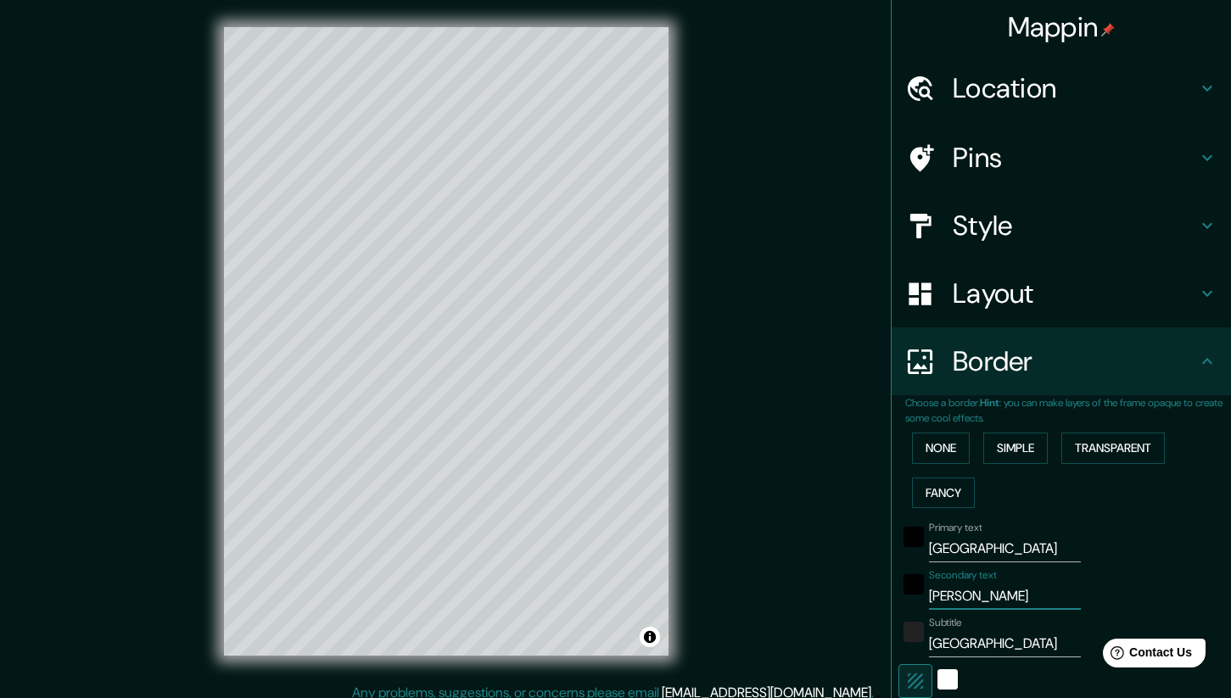
type input "210"
type input "42"
click at [941, 599] on input "C. de Madrid" at bounding box center [1005, 596] width 152 height 27
type input "C de Madrid"
type input "210"
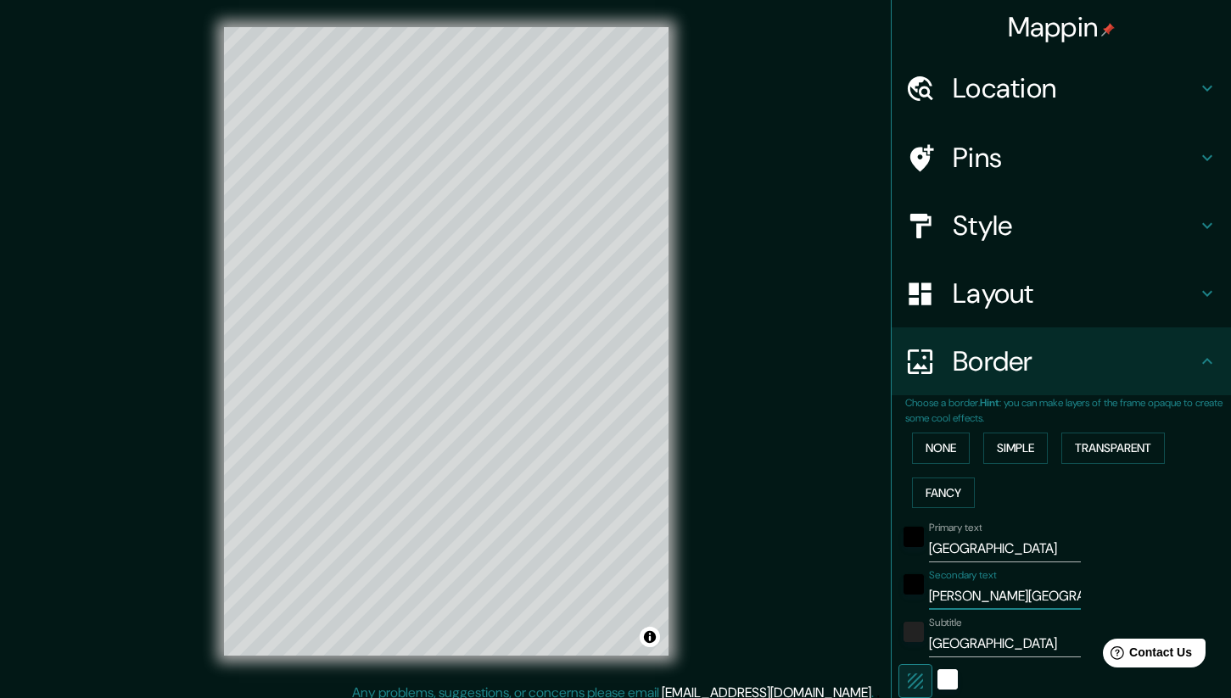
type input "42"
type input "Com de Madrid"
type input "210"
type input "42"
type input "Comu de Madrid"
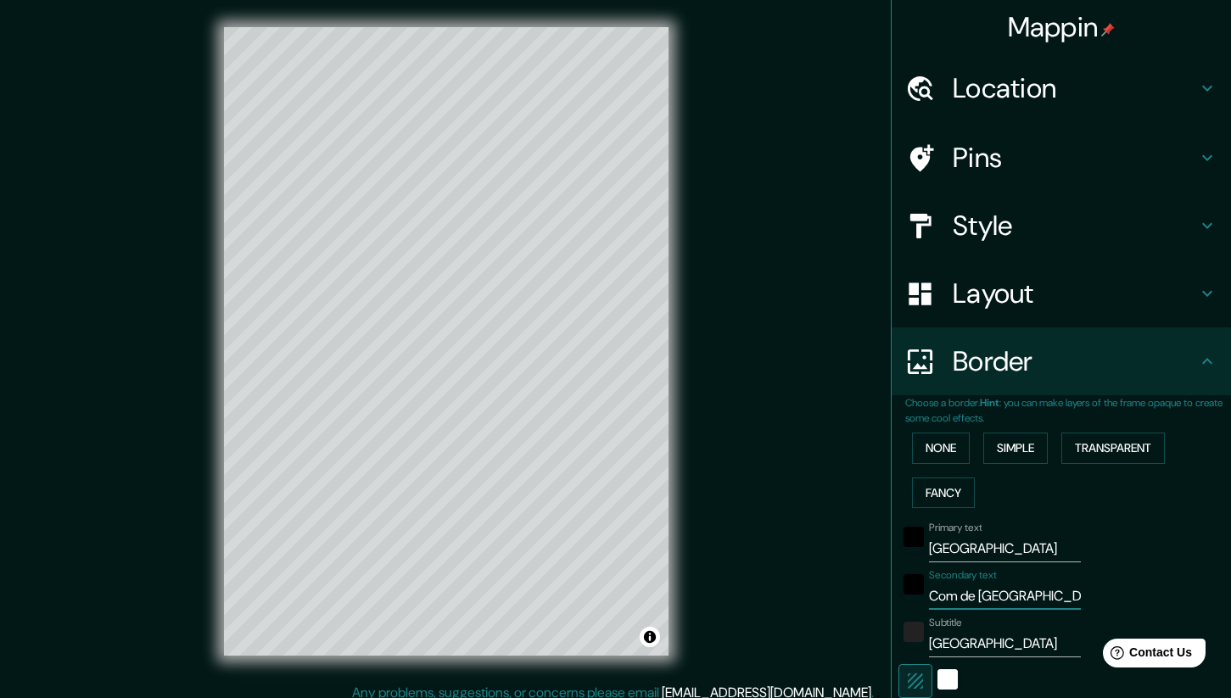
type input "210"
type input "42"
type input "Comun de Madrid"
type input "210"
type input "42"
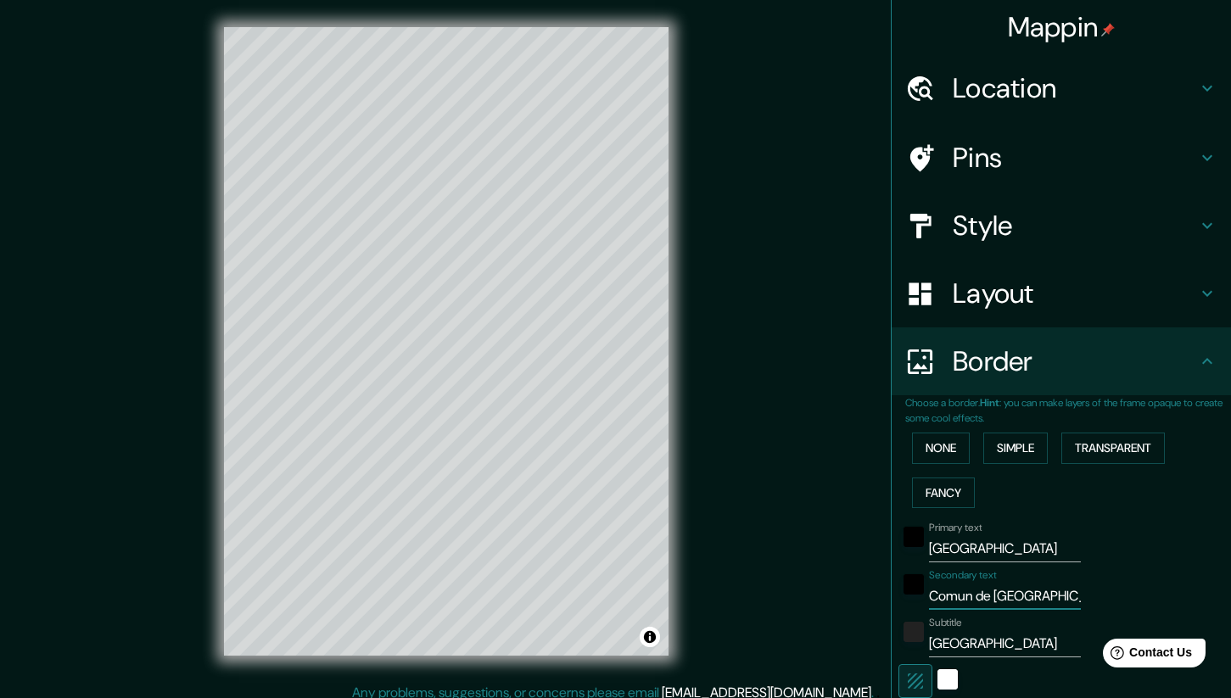
type input "Comuni de Madrid"
type input "210"
type input "42"
type input "Comunid de Madrid"
type input "210"
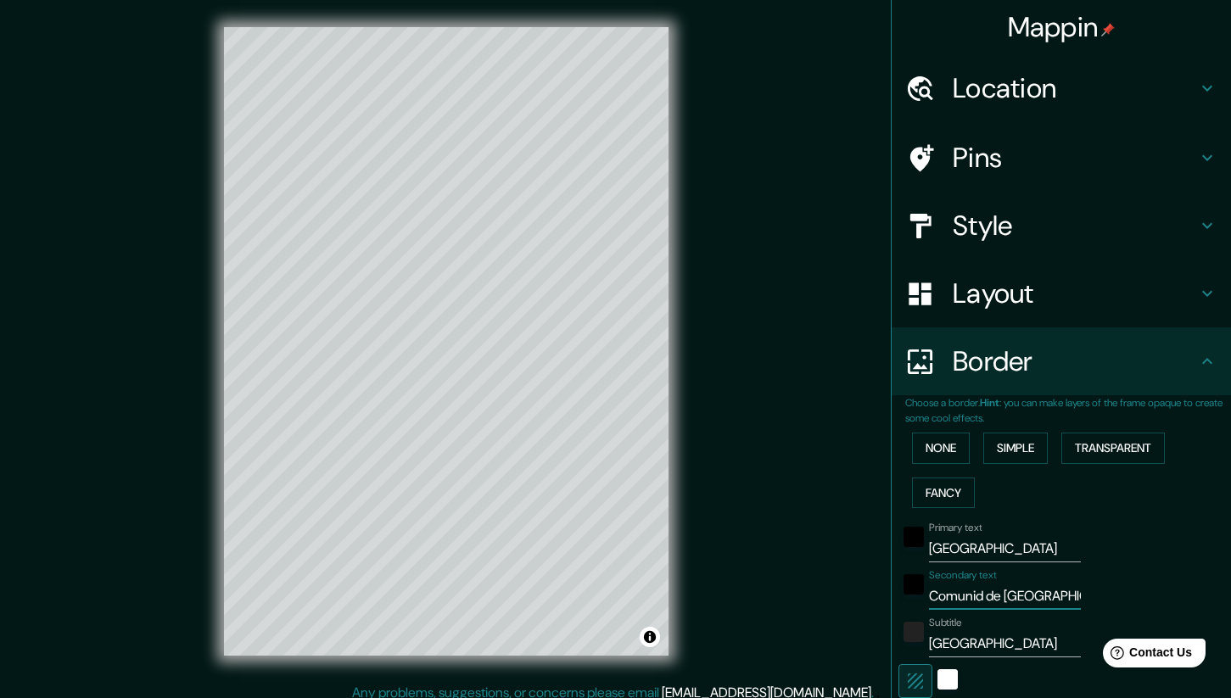
type input "42"
type input "Comunida de Madrid"
type input "210"
type input "42"
type input "Comunidad de Madrid"
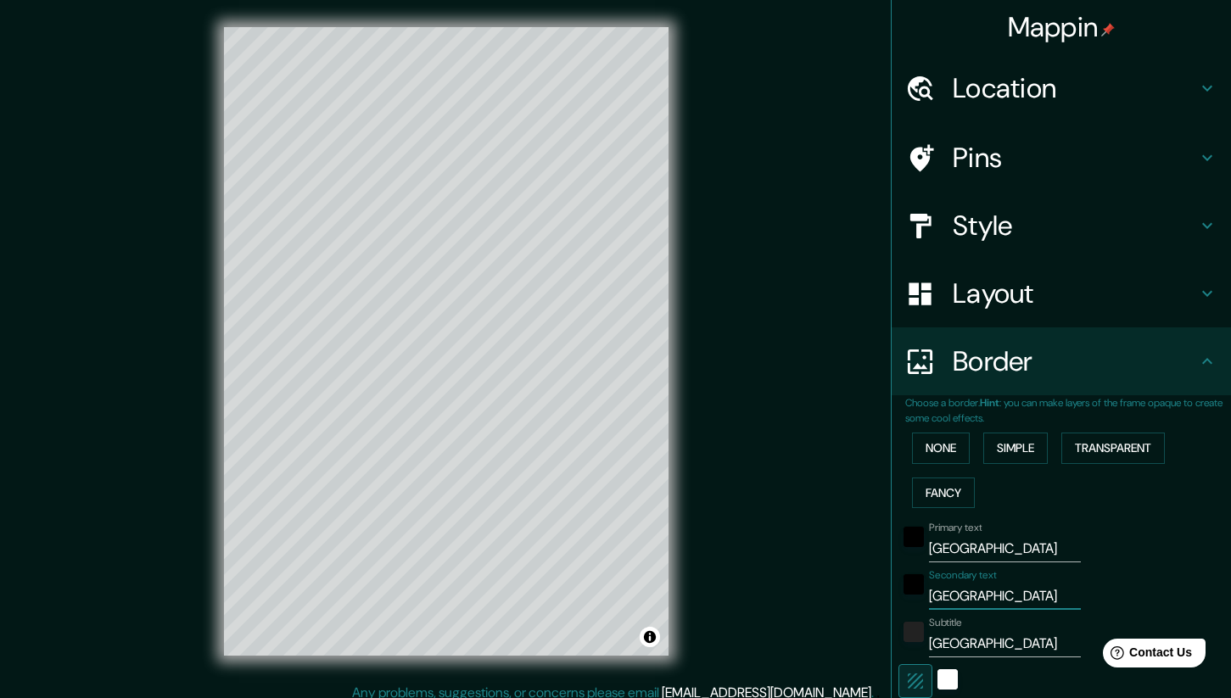
type input "210"
type input "42"
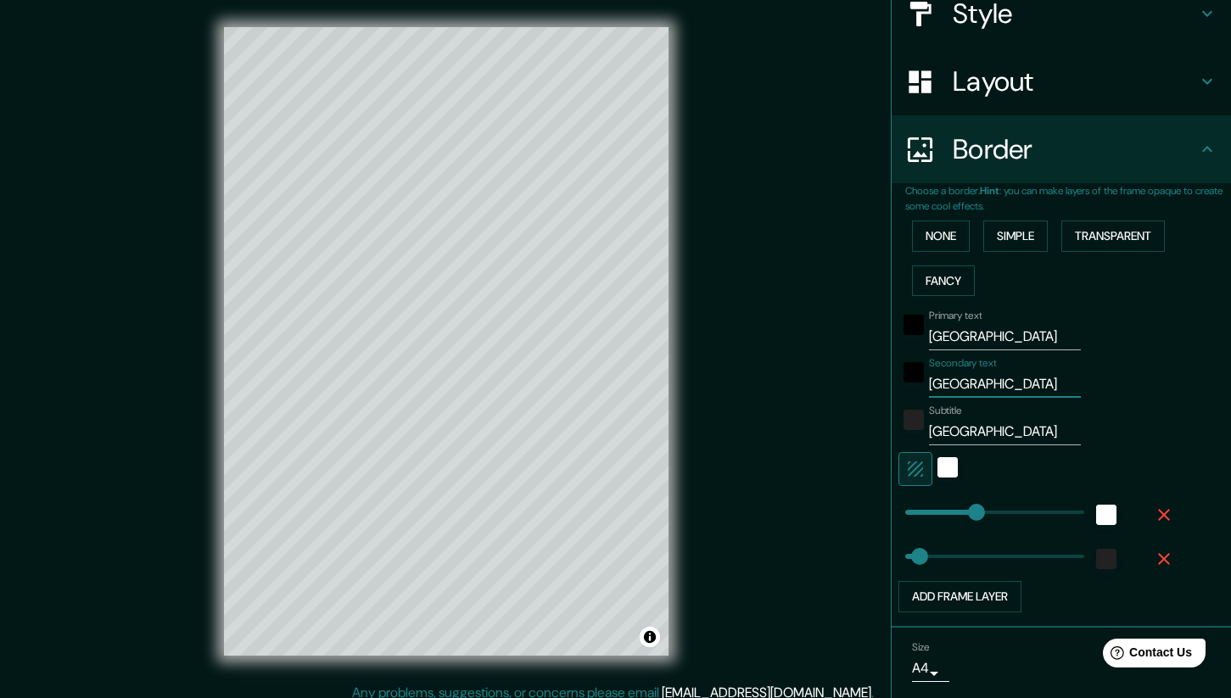
scroll to position [267, 0]
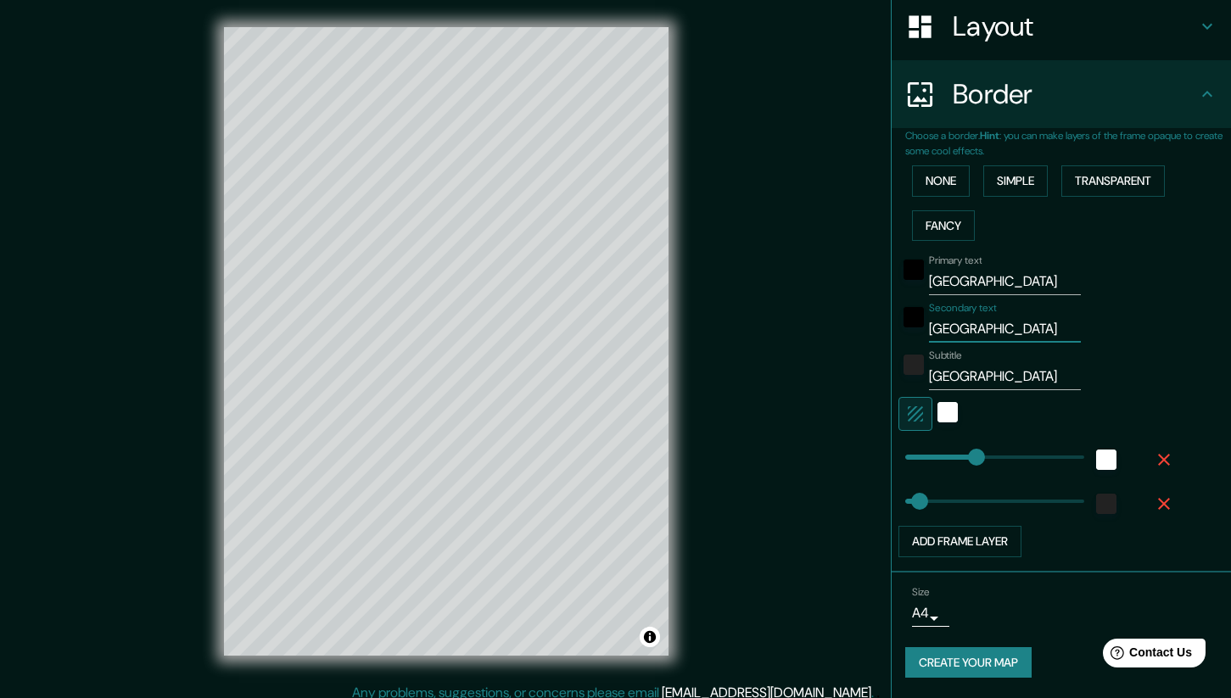
type input "Comunidad de Madrid"
click at [930, 669] on button "Create your map" at bounding box center [968, 662] width 126 height 31
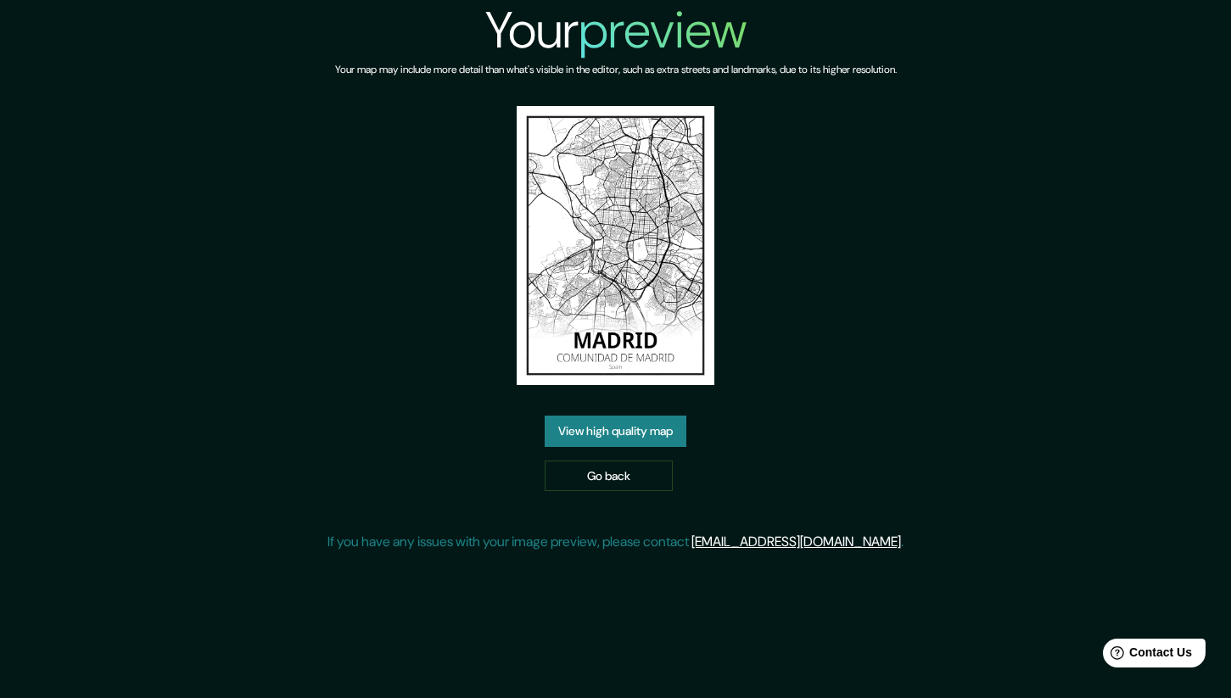
click at [658, 440] on link "View high quality map" at bounding box center [616, 431] width 142 height 31
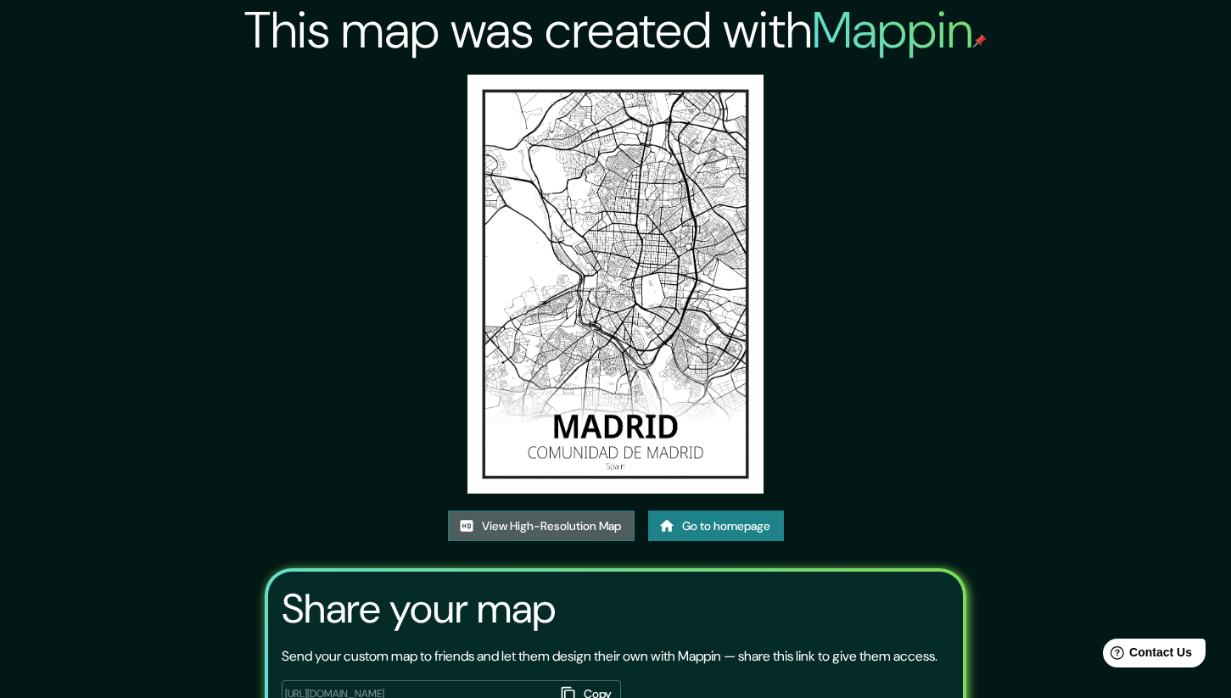
click at [596, 534] on link "View High-Resolution Map" at bounding box center [541, 526] width 187 height 31
click at [604, 514] on link "View High-Resolution Map" at bounding box center [541, 526] width 187 height 31
click at [591, 521] on link "View High-Resolution Map" at bounding box center [541, 526] width 187 height 31
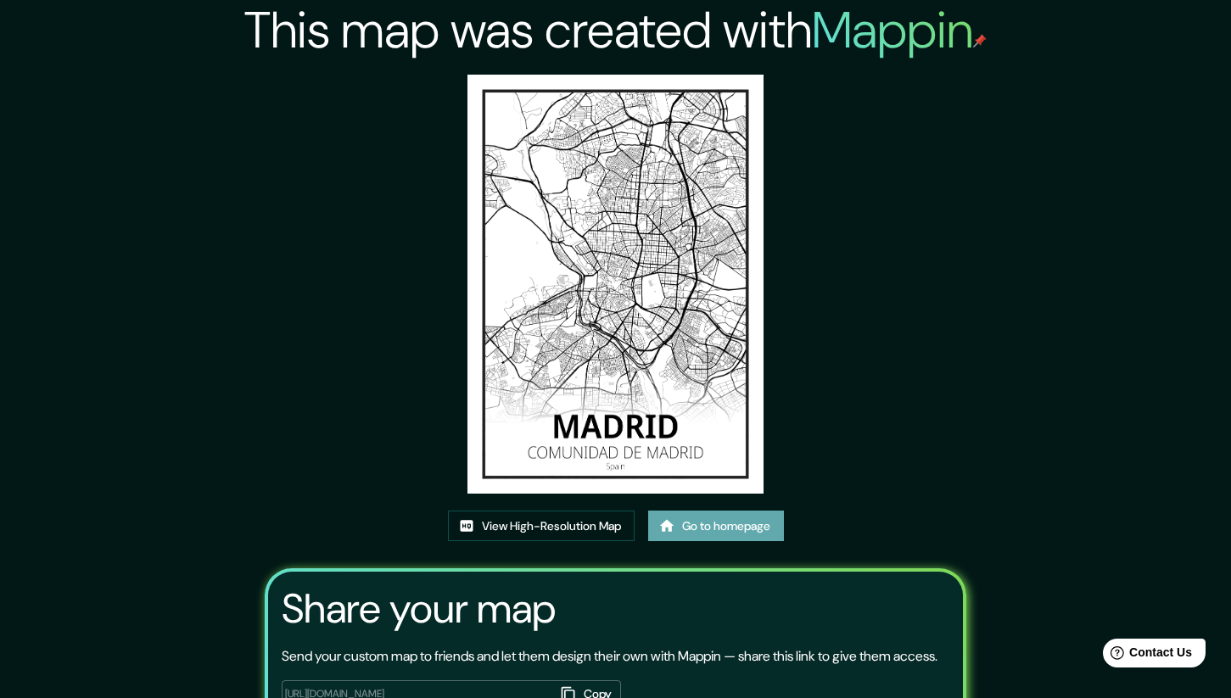
click at [679, 518] on link "Go to homepage" at bounding box center [716, 526] width 136 height 31
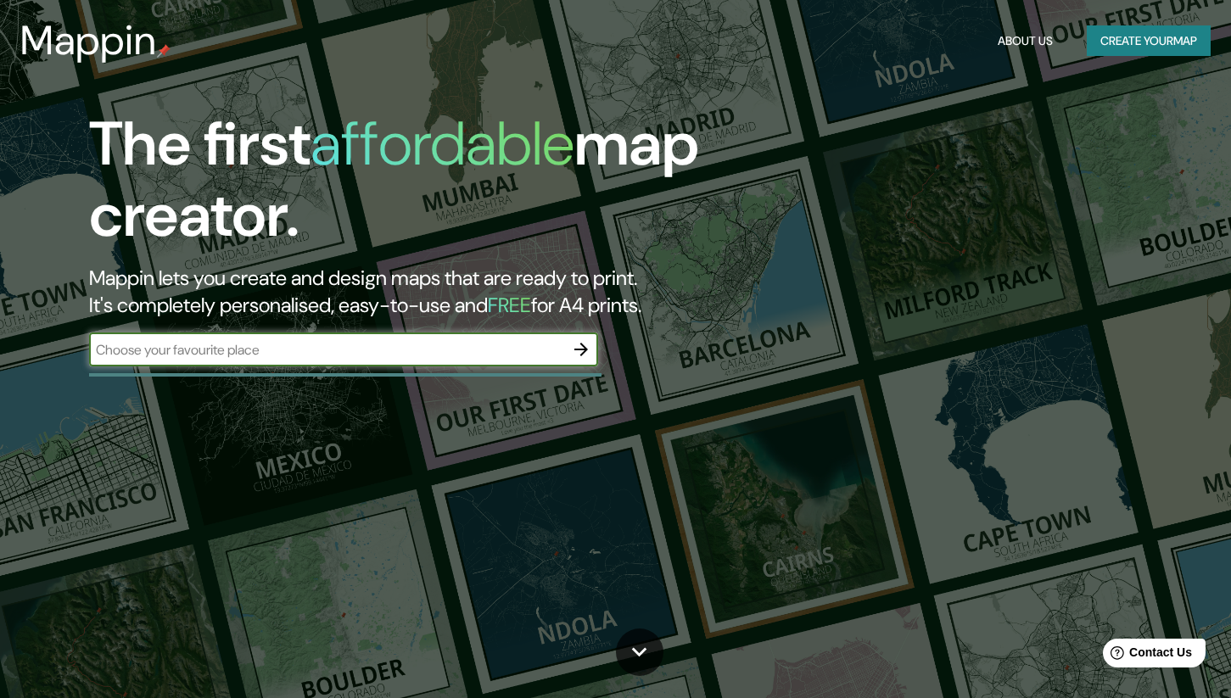
click at [581, 349] on icon "button" at bounding box center [581, 350] width 14 height 14
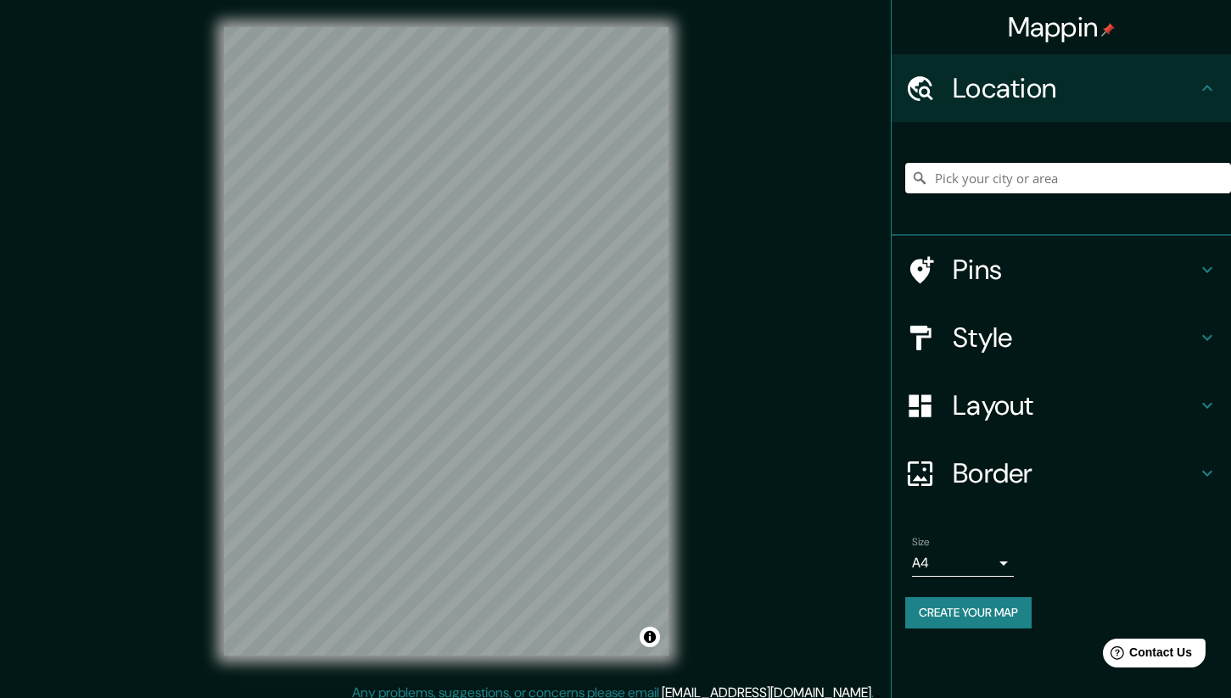
click at [1025, 186] on input "Pick your city or area" at bounding box center [1068, 178] width 326 height 31
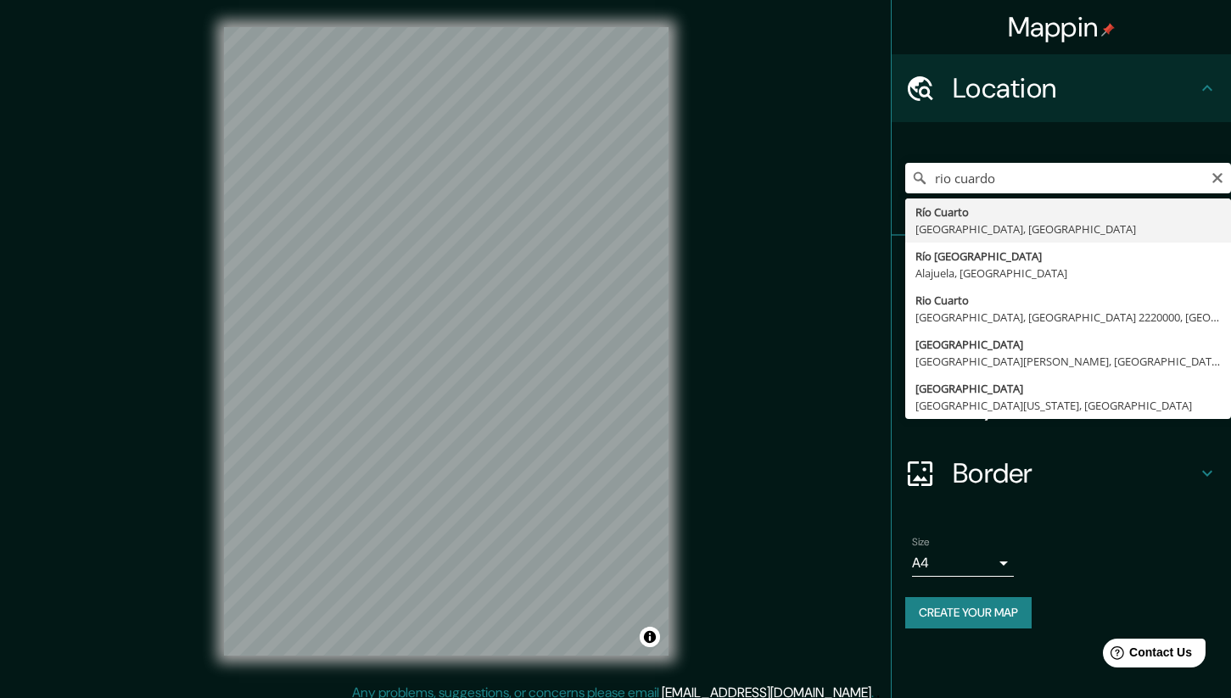
type input "Río Cuarto, Córdoba, Argentina"
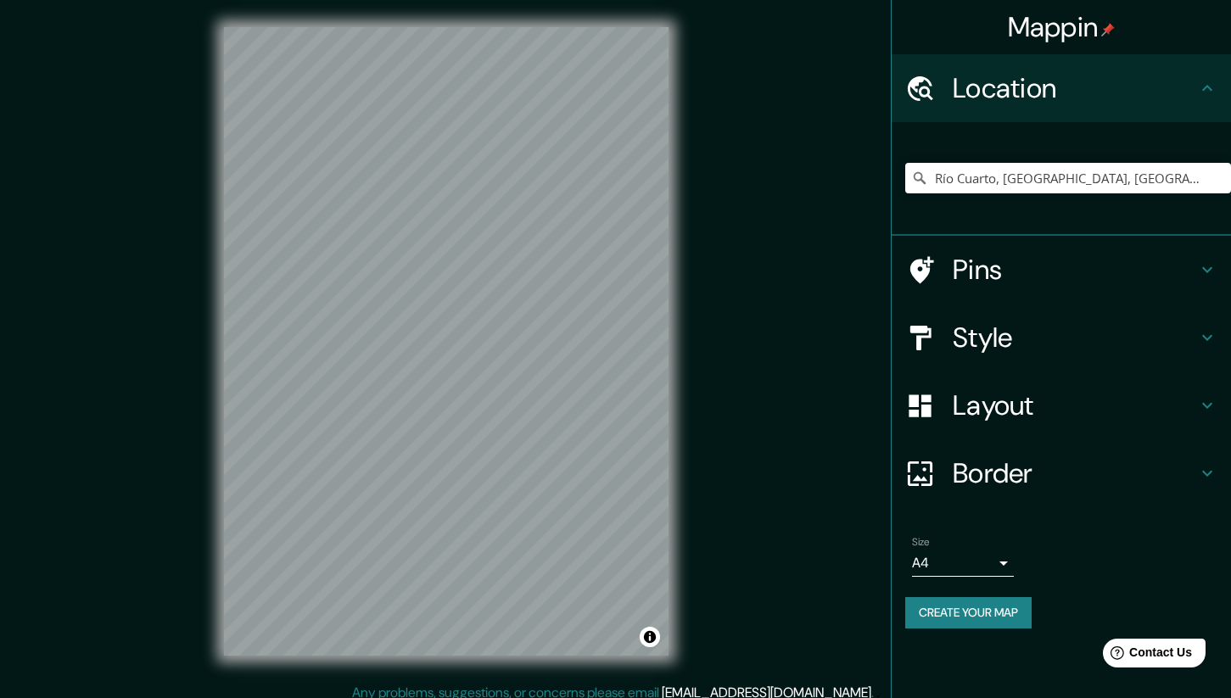
click at [985, 474] on h4 "Border" at bounding box center [1075, 474] width 244 height 34
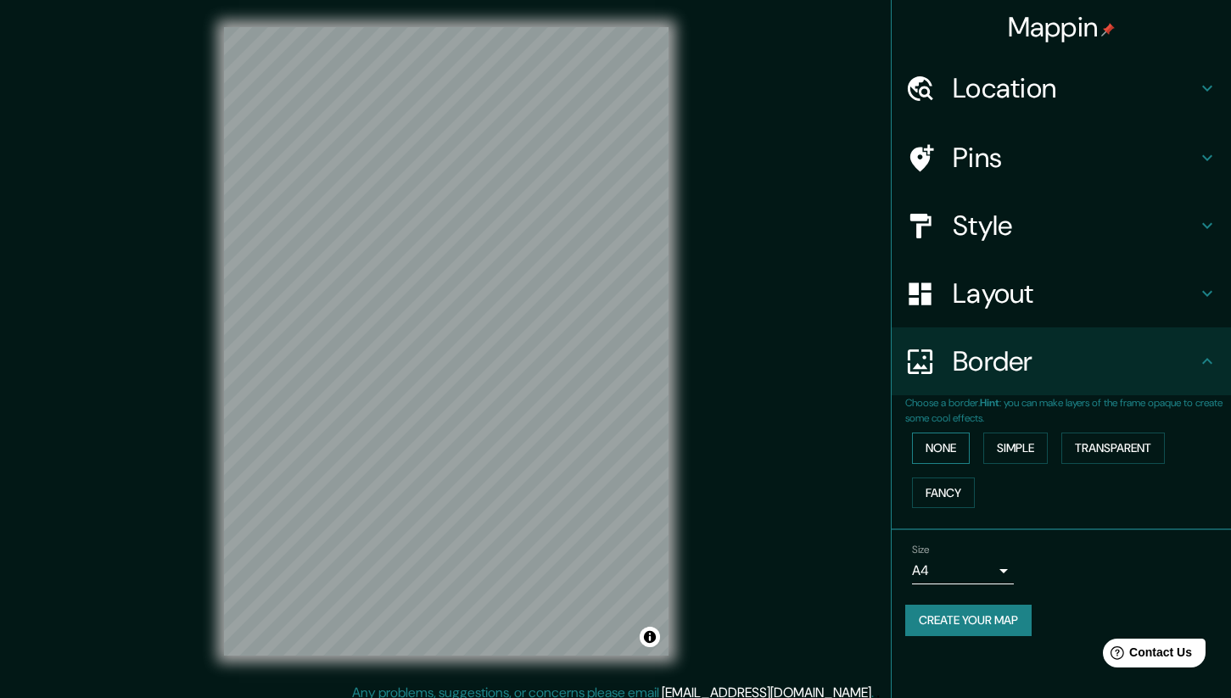
click at [942, 437] on button "None" at bounding box center [941, 448] width 58 height 31
click at [1017, 444] on button "Simple" at bounding box center [1015, 448] width 64 height 31
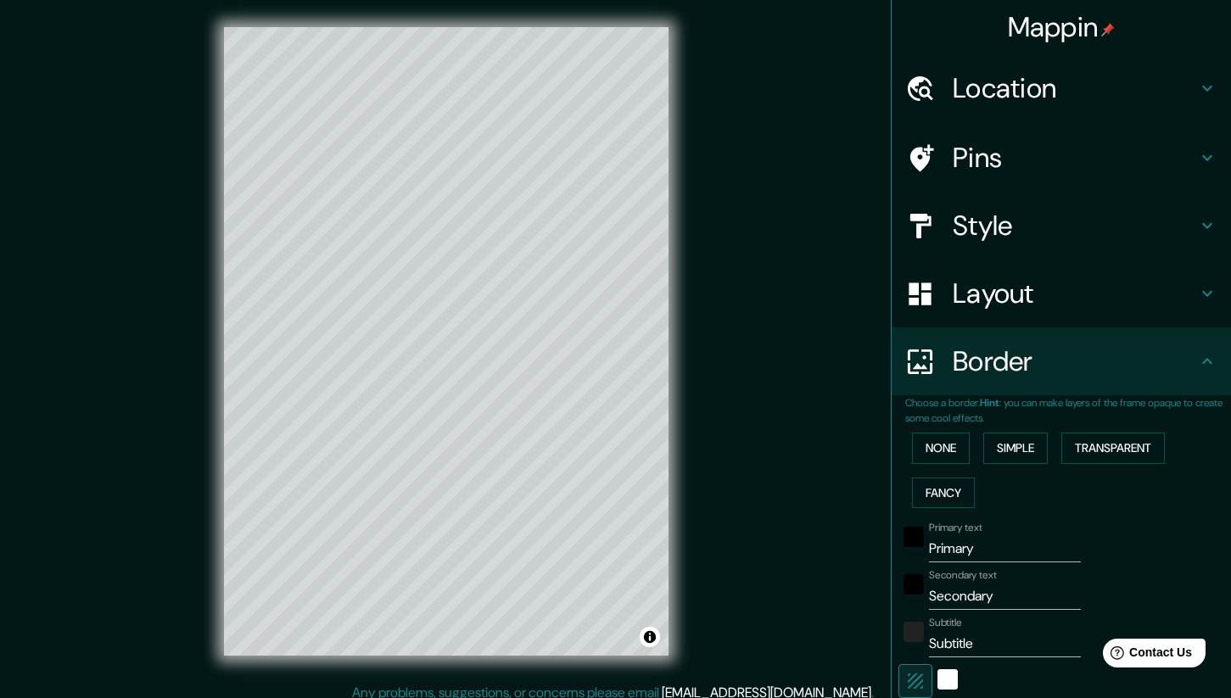
click at [985, 546] on input "Primary" at bounding box center [1005, 548] width 152 height 27
type input "R"
type input "210"
type input "42"
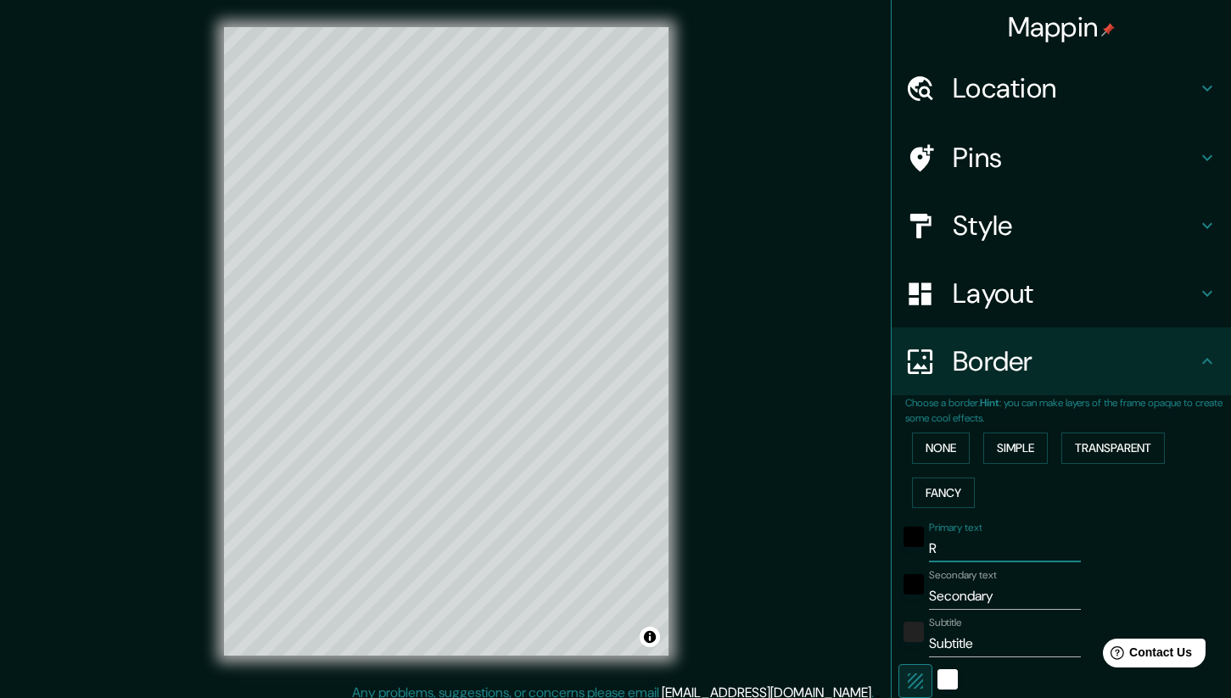
type input "Ro"
type input "210"
type input "42"
type input "R"
type input "210"
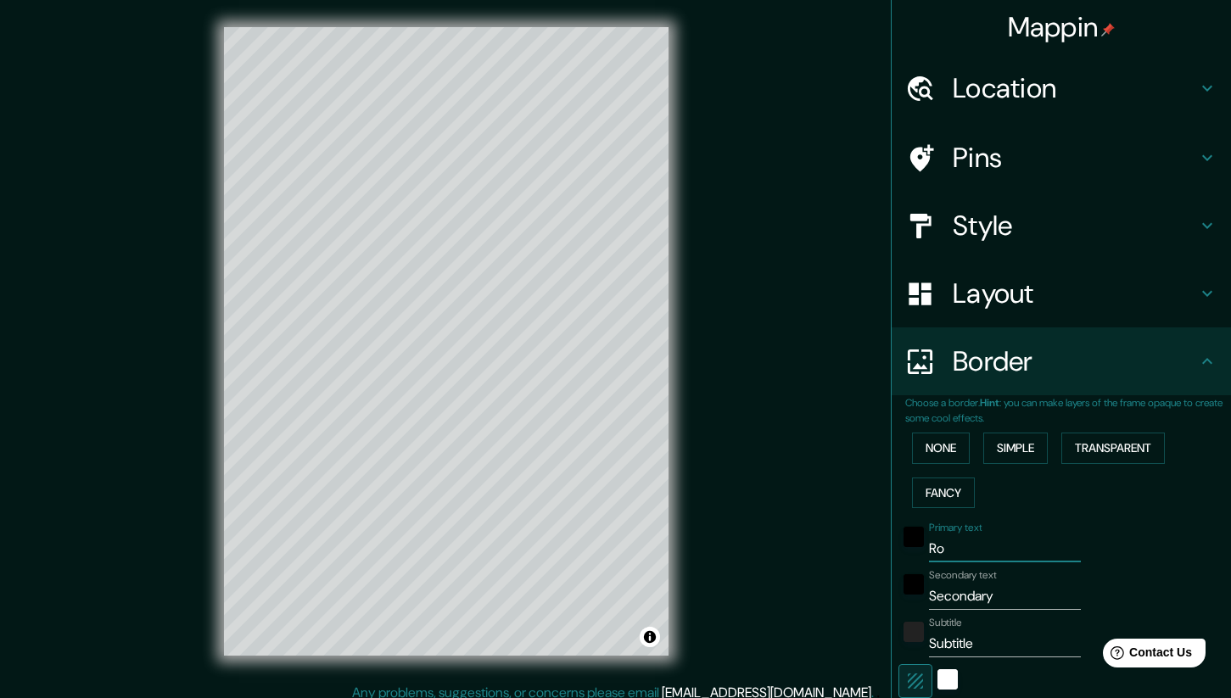
type input "42"
type input "Ri"
type input "210"
type input "42"
type input "Rio"
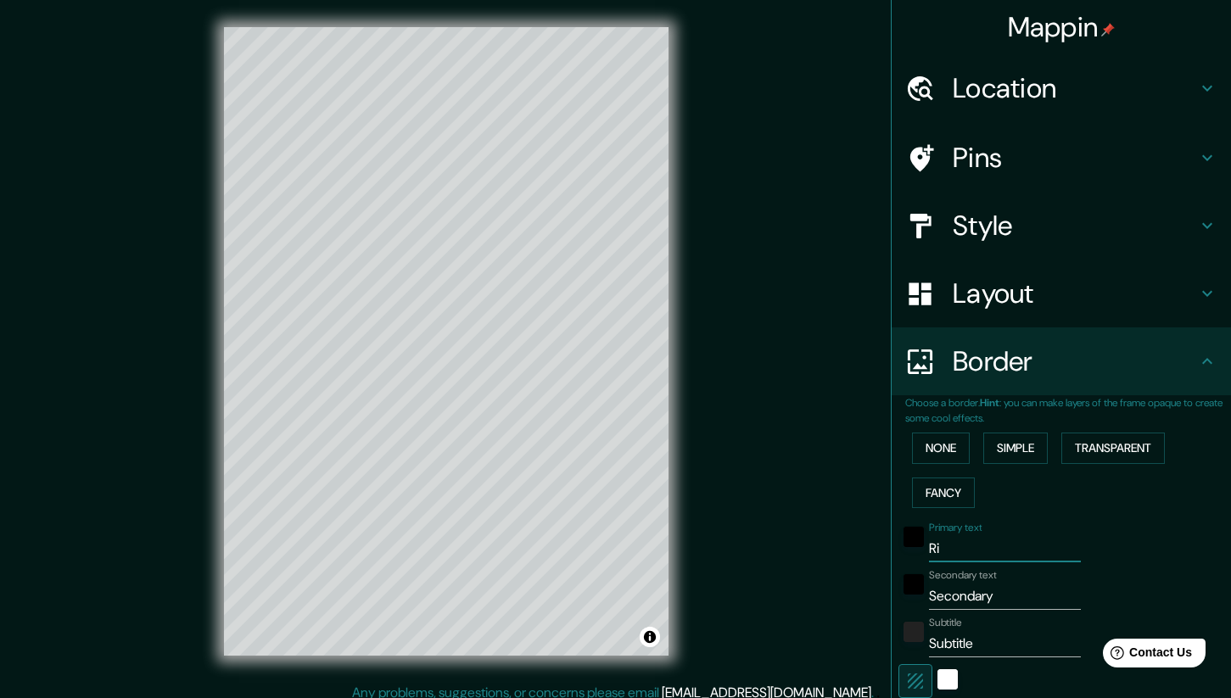
type input "210"
type input "42"
type input "Rio"
type input "210"
type input "42"
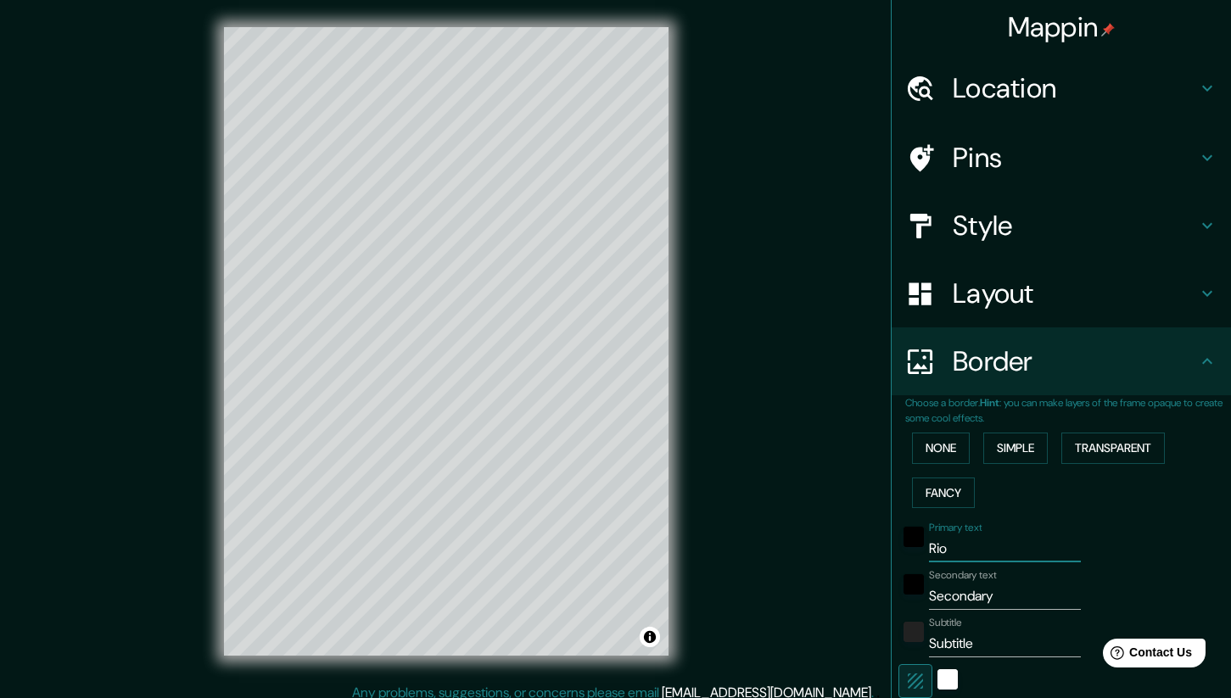
type input "Rio C"
type input "210"
type input "42"
type input "Rio Cua"
type input "210"
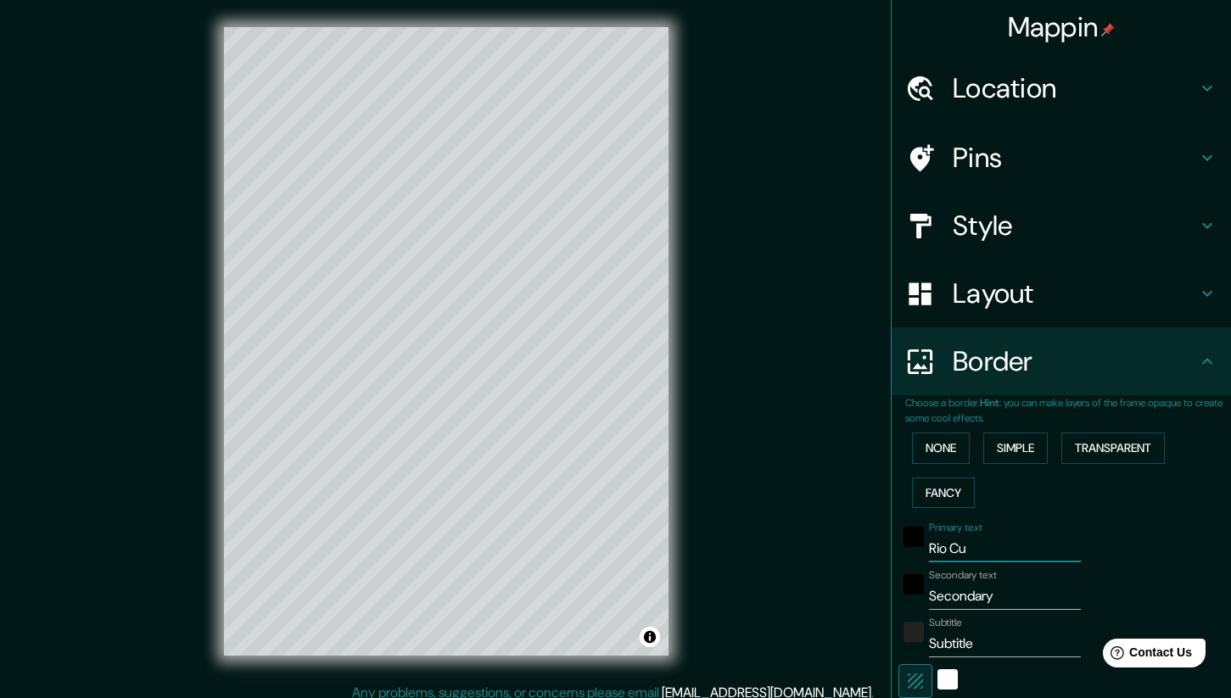
type input "42"
type input "Rio Cuar"
type input "210"
type input "42"
type input "Rio Cuart"
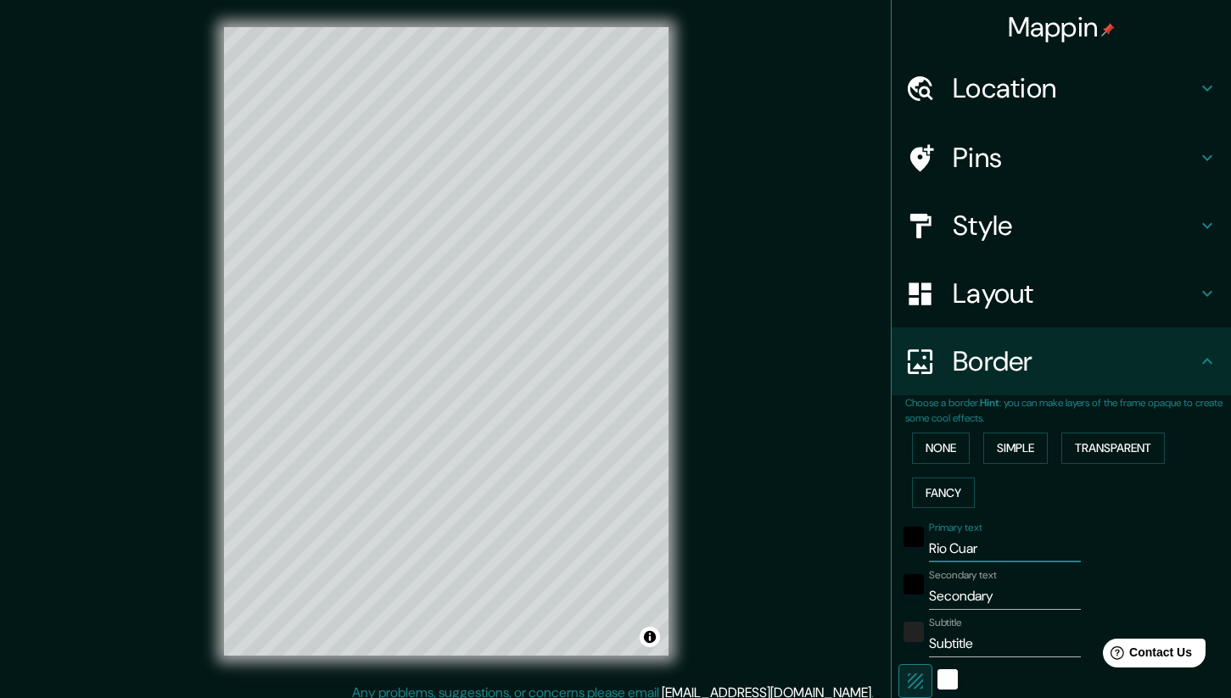
type input "210"
type input "42"
type input "Rio Cuarto"
type input "210"
type input "42"
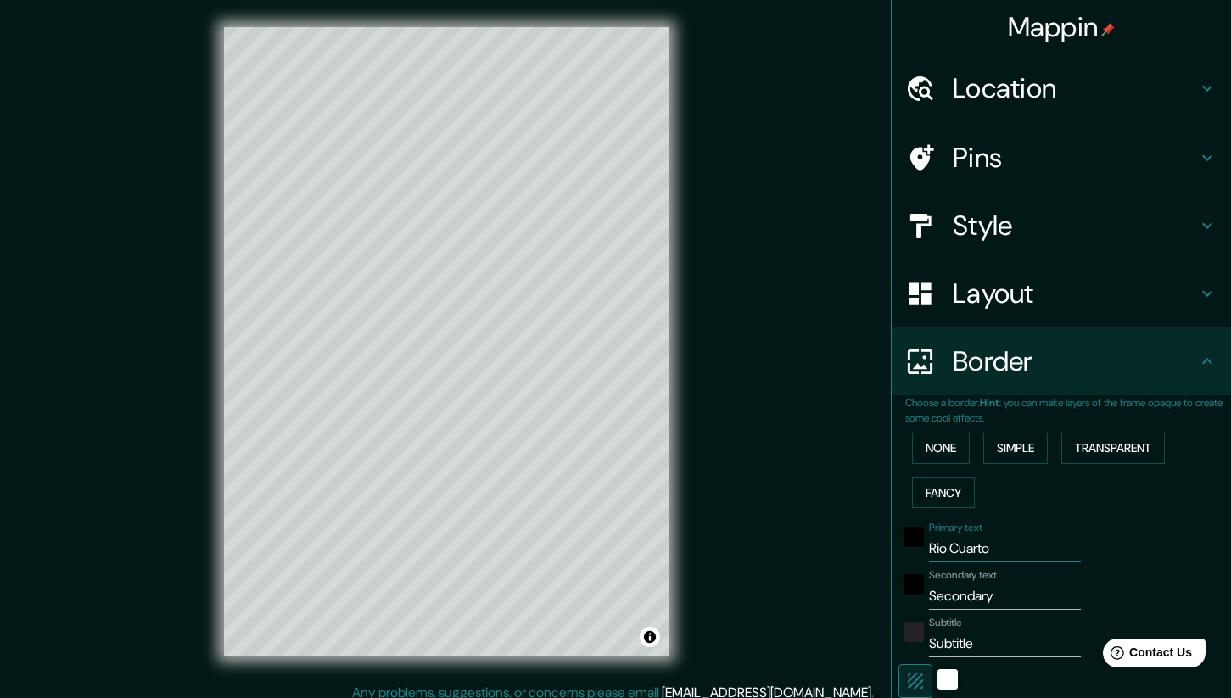
type input "Rio Cuarto"
type input "C"
type input "210"
type input "42"
type input "Co"
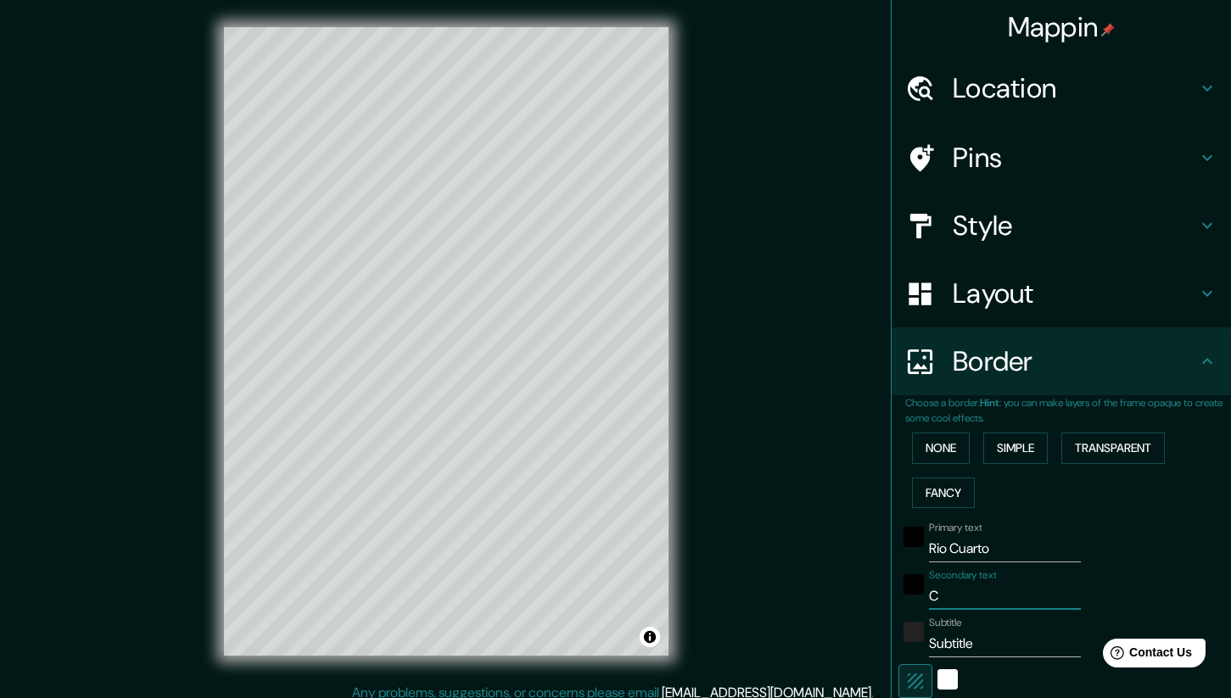
type input "210"
type input "42"
type input "Cor"
type input "210"
type input "42"
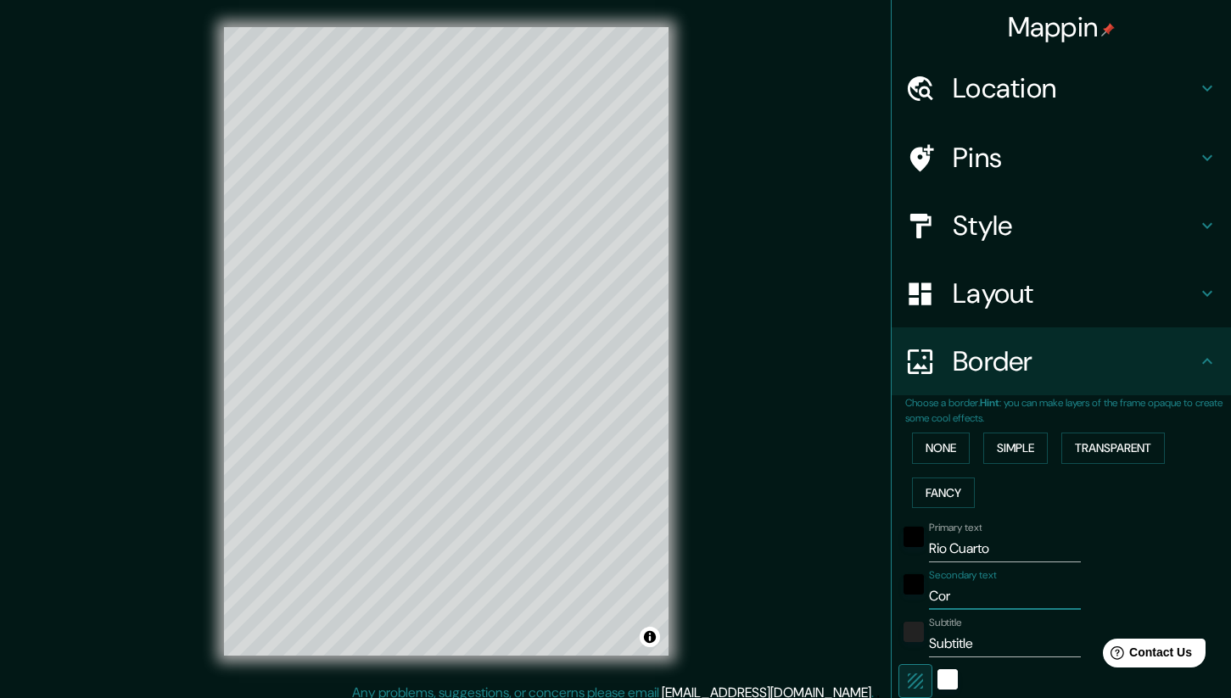
type input "Cord"
type input "210"
type input "42"
type input "Cordi"
type input "210"
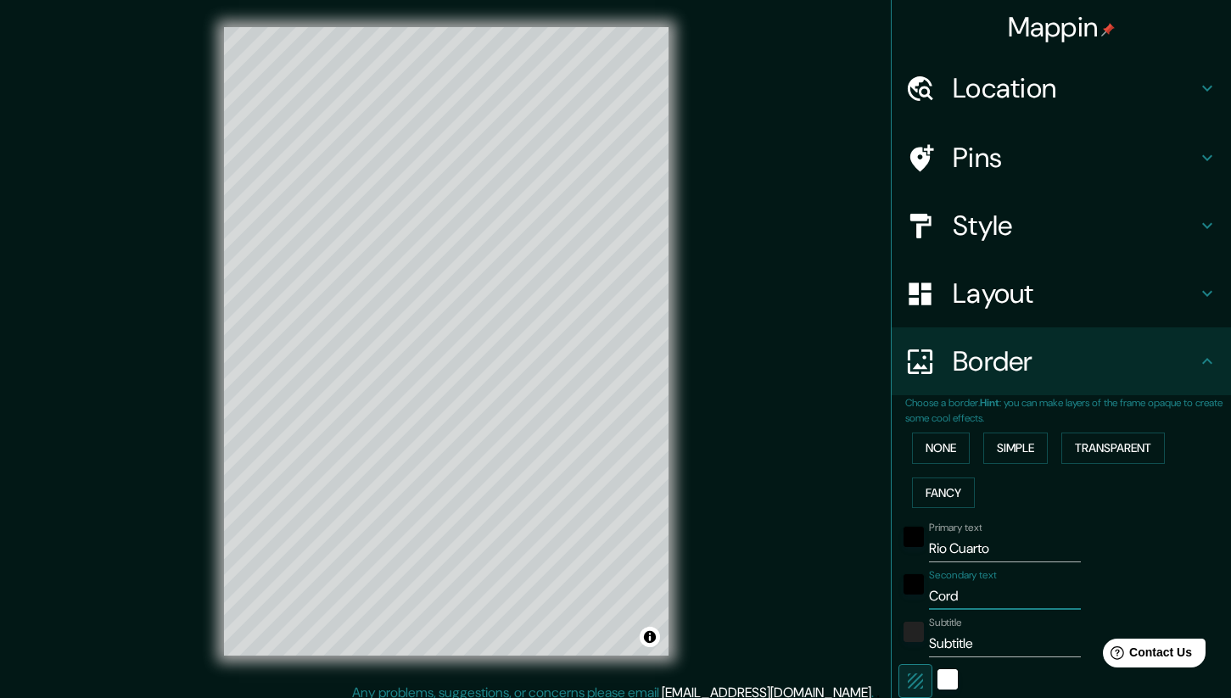
type input "42"
type input "Cordib"
type input "210"
type input "42"
type input "Cordiba"
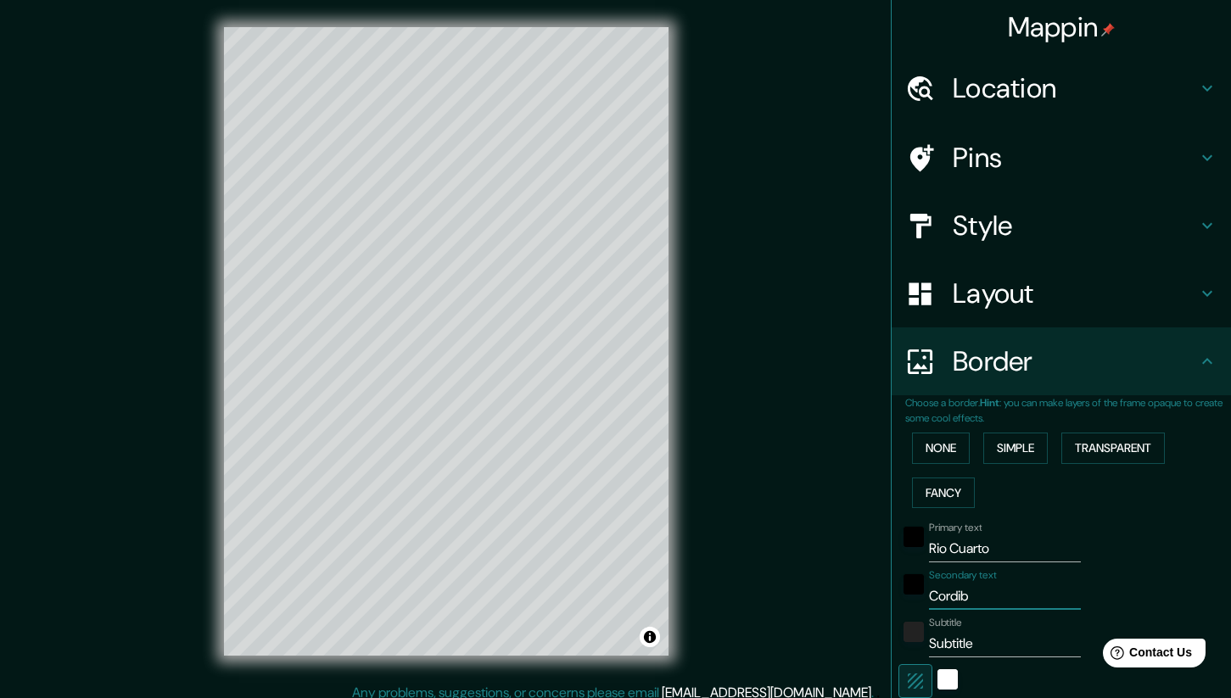
type input "210"
type input "42"
type input "Cordib"
type input "210"
type input "42"
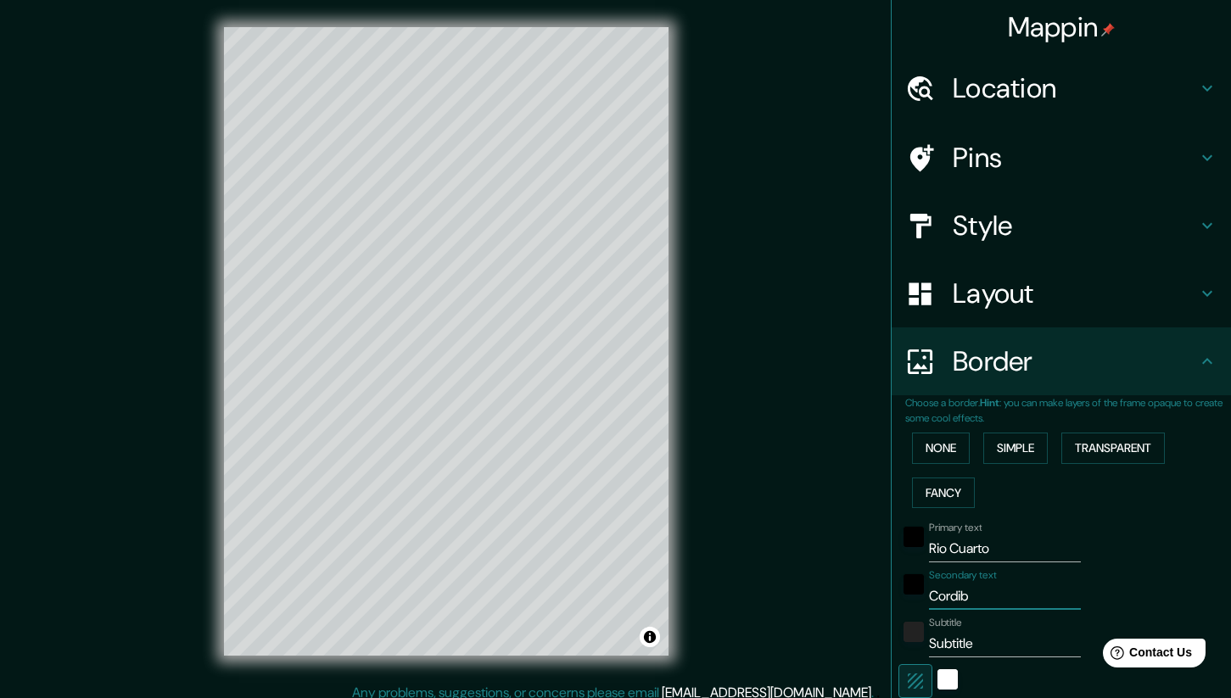
type input "Cordi"
type input "210"
type input "42"
type input "Cord"
type input "210"
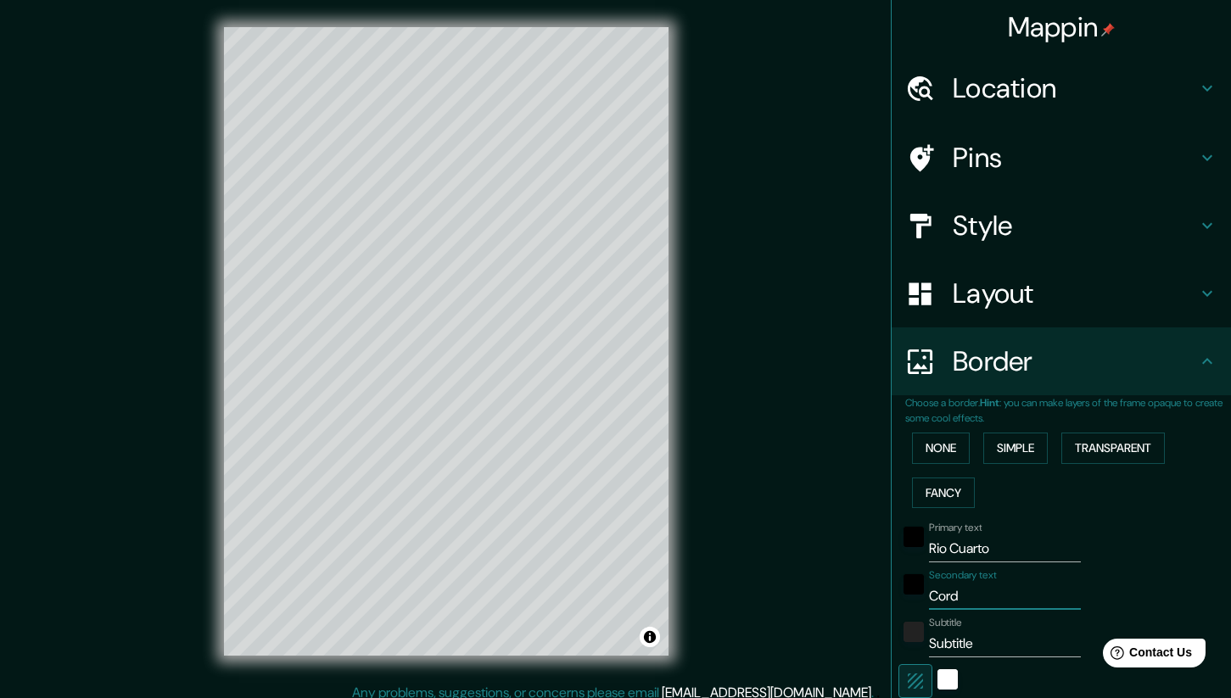
type input "42"
type input "Cordo"
type input "210"
type input "42"
type input "Cordob"
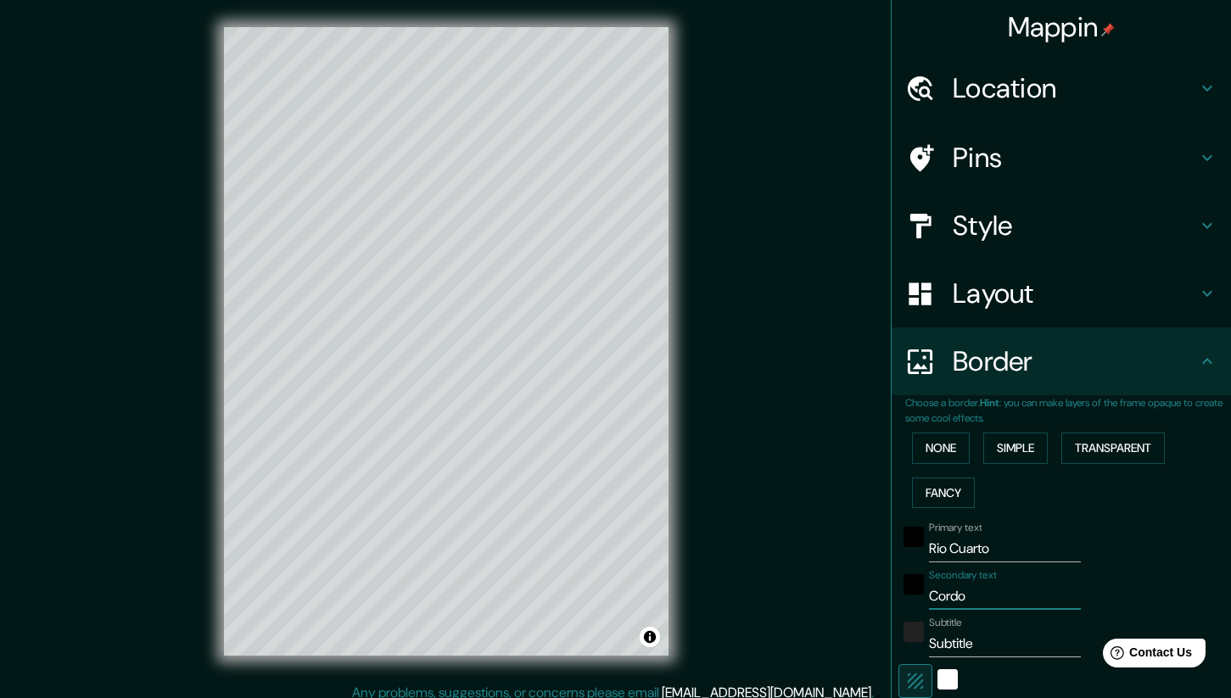
type input "210"
type input "42"
type input "Cordoba"
type input "210"
type input "42"
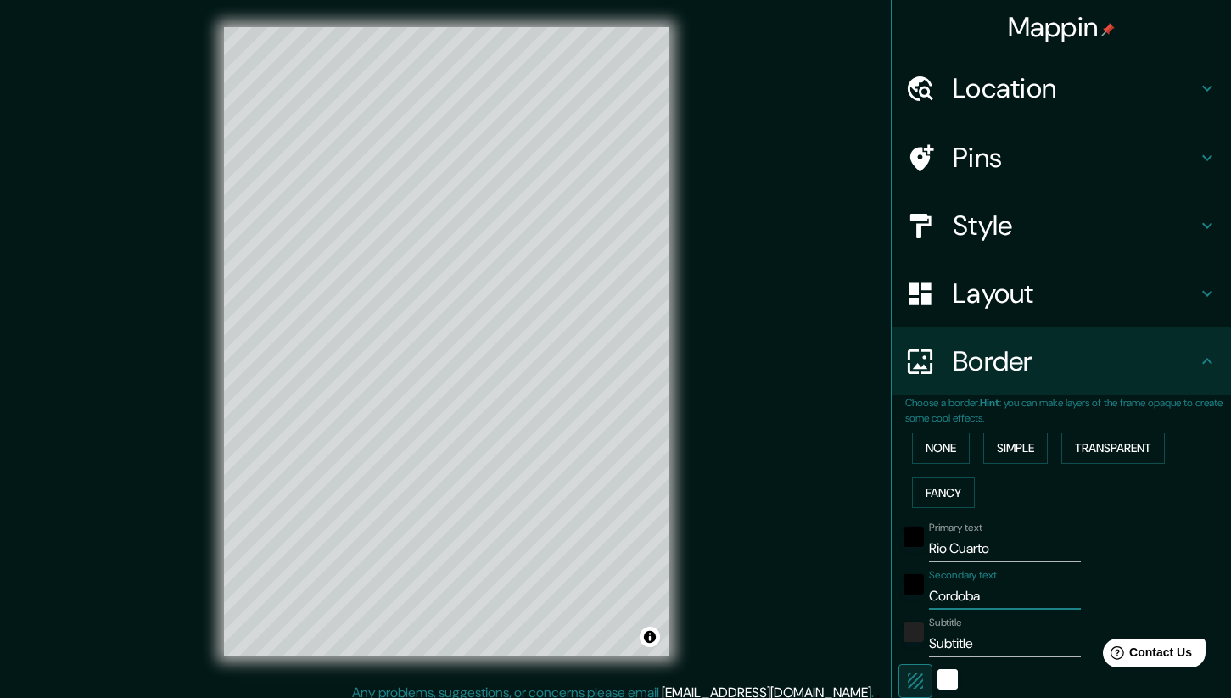
type input "Cordoba"
type input "A"
type input "210"
type input "42"
type input "Are"
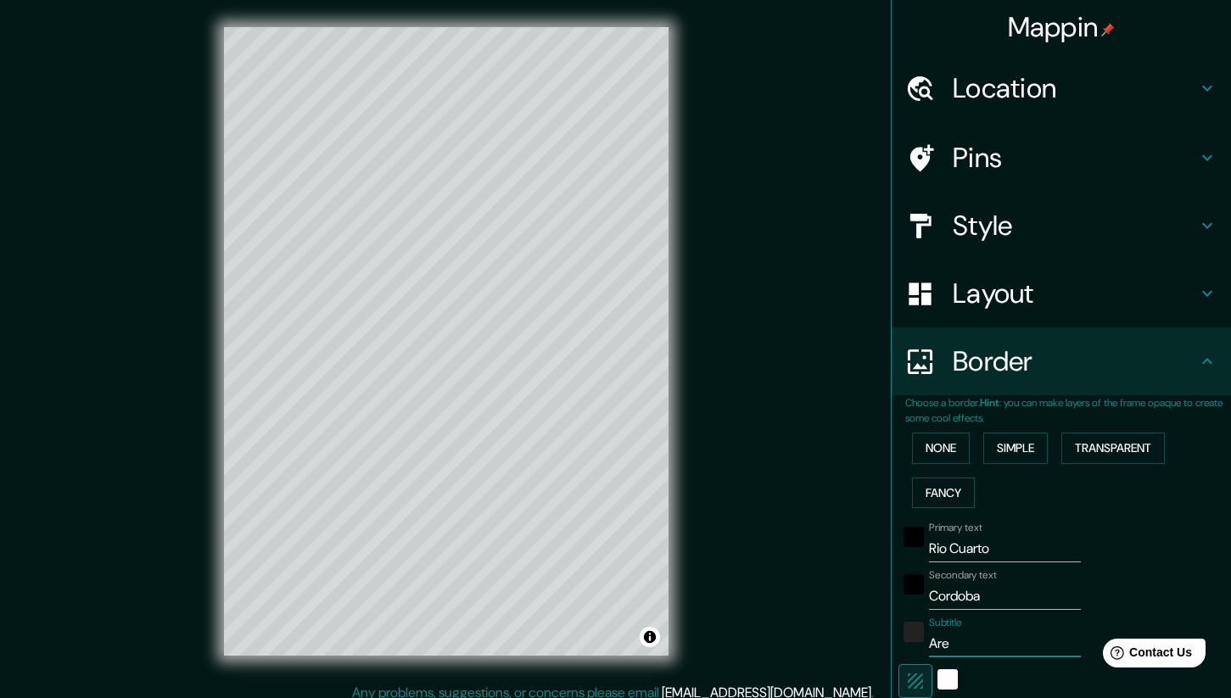
type input "210"
type input "42"
type input "Arege"
type input "210"
type input "42"
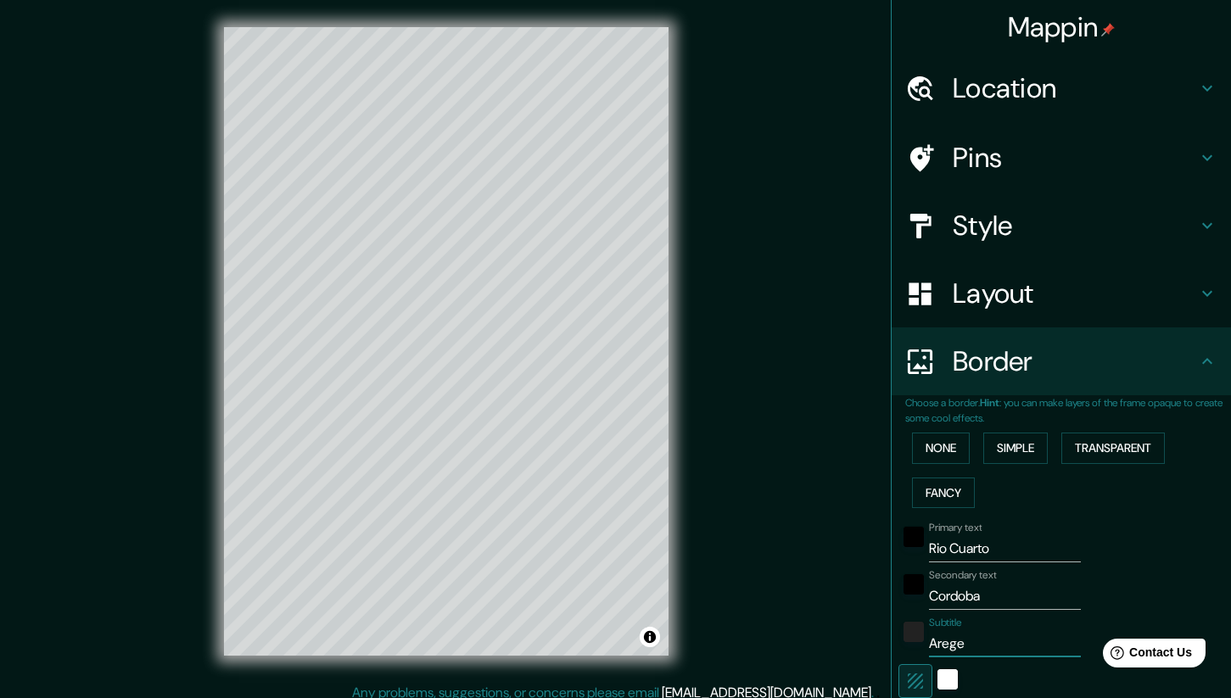
type input "Areg"
type input "210"
type input "42"
type input "Are"
type input "210"
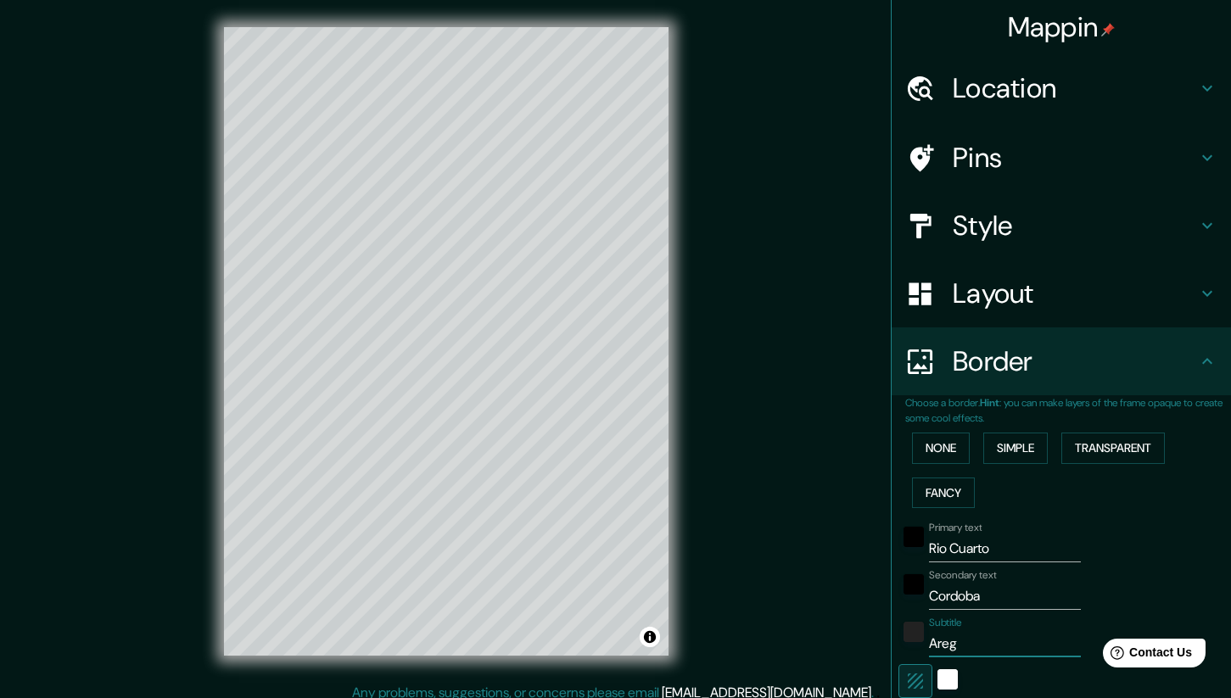
type input "42"
type input "Ar"
type input "210"
type input "42"
type input "Arge"
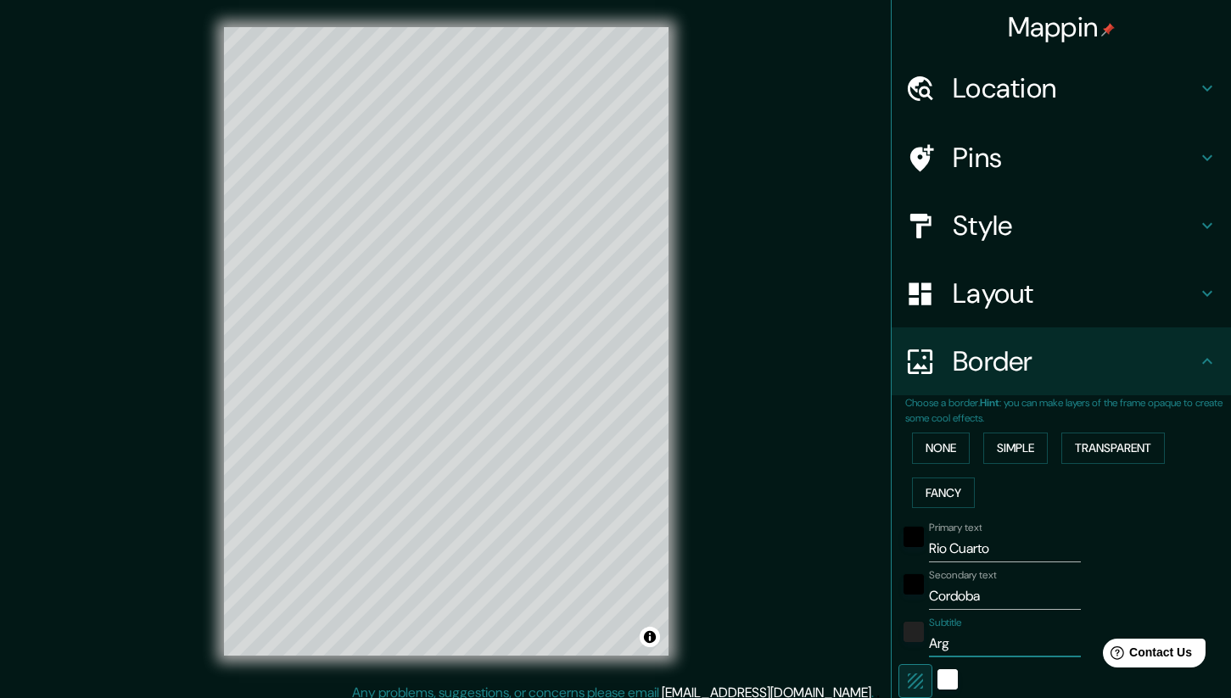
type input "210"
type input "42"
type input "Argen"
type input "210"
type input "42"
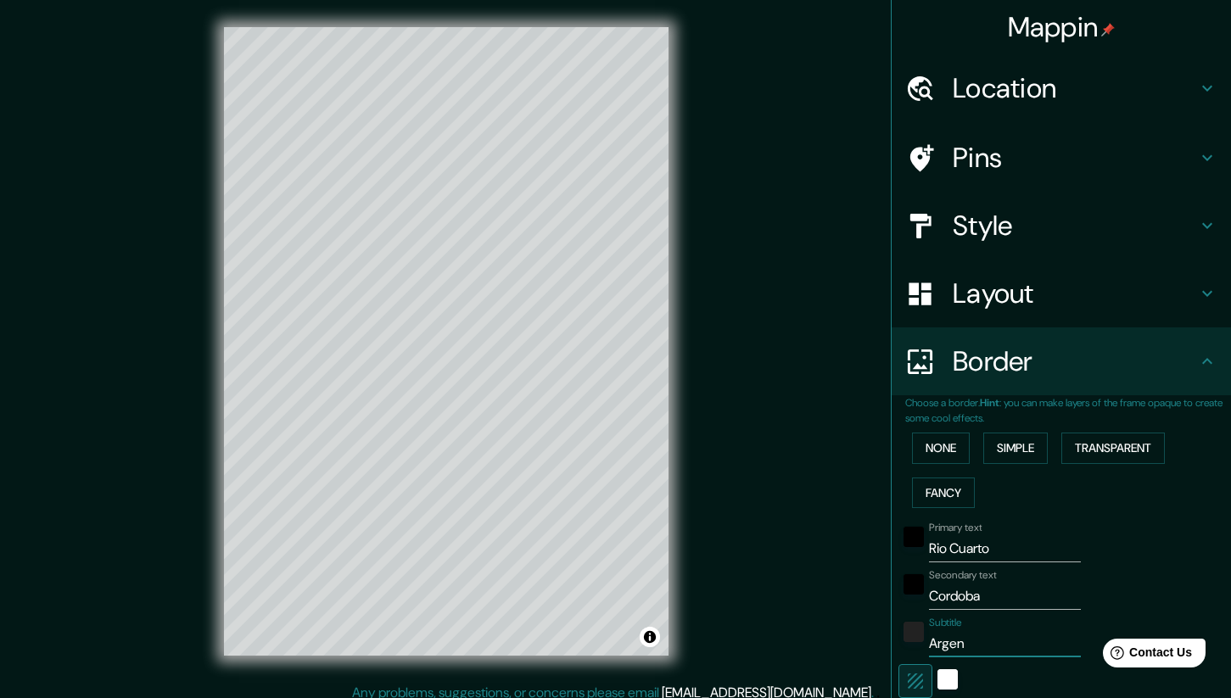
type input "Argent"
type input "210"
type input "42"
type input "Argenti"
type input "210"
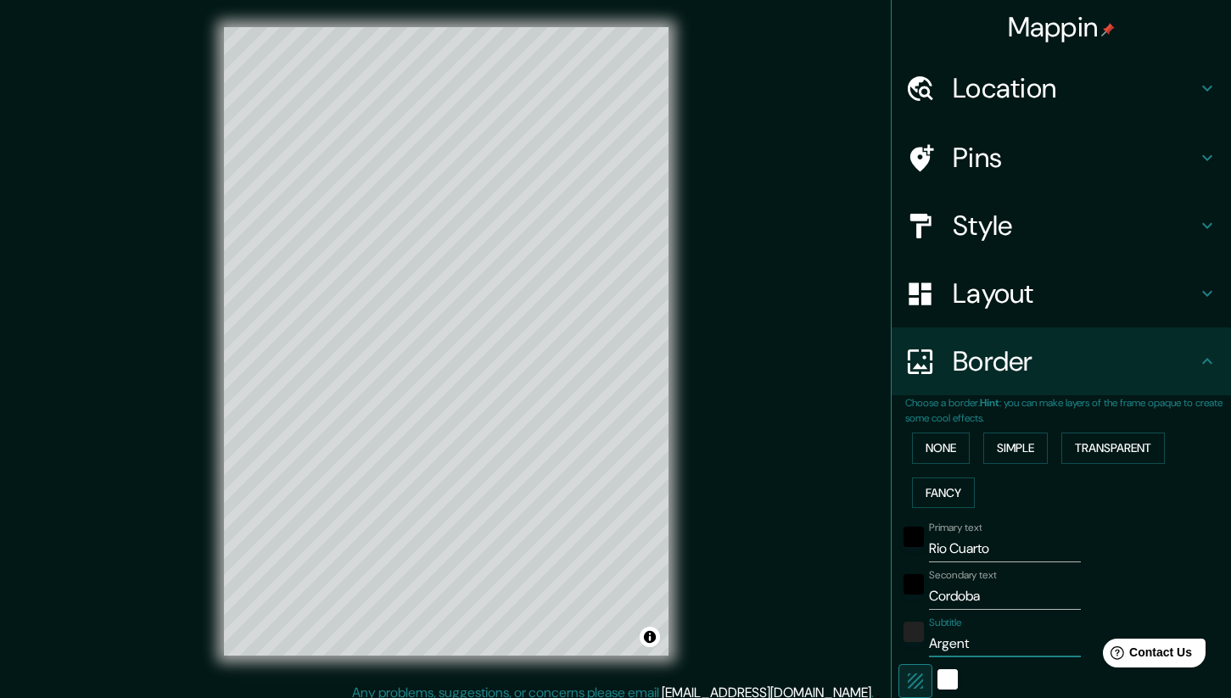
type input "42"
type input "Argentin"
type input "210"
type input "42"
type input "Argentina"
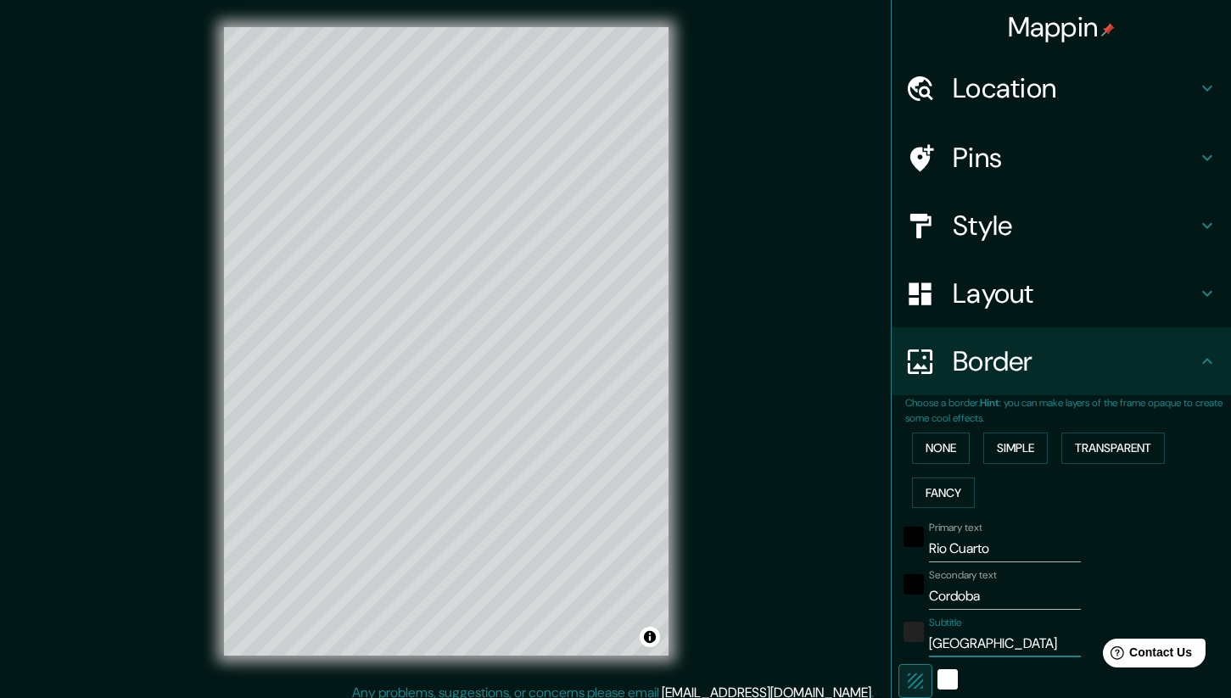
type input "210"
type input "42"
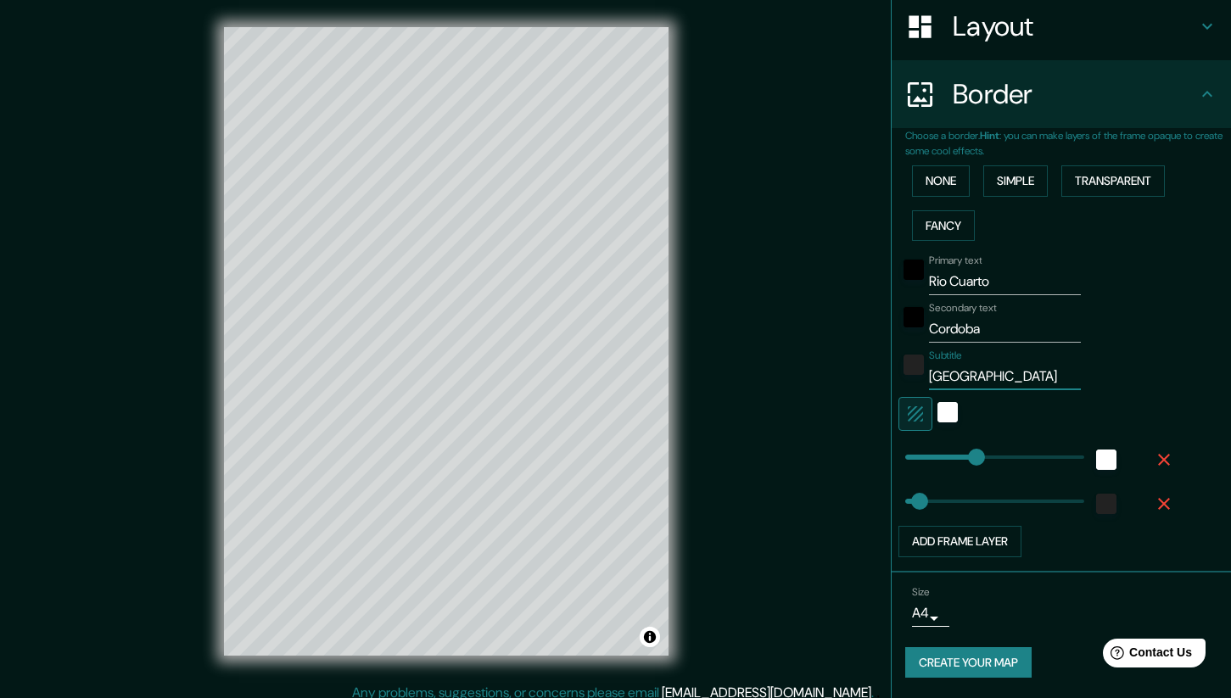
type input "Argentina"
click at [996, 661] on button "Create your map" at bounding box center [968, 662] width 126 height 31
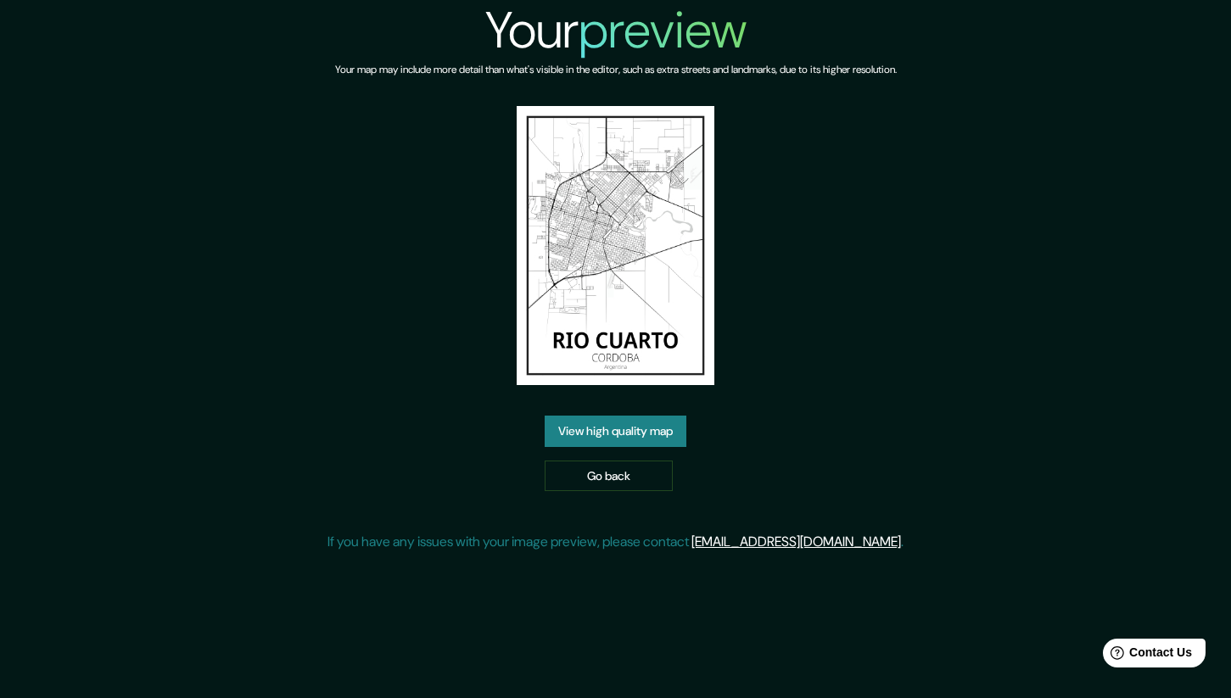
click at [617, 428] on link "View high quality map" at bounding box center [616, 431] width 142 height 31
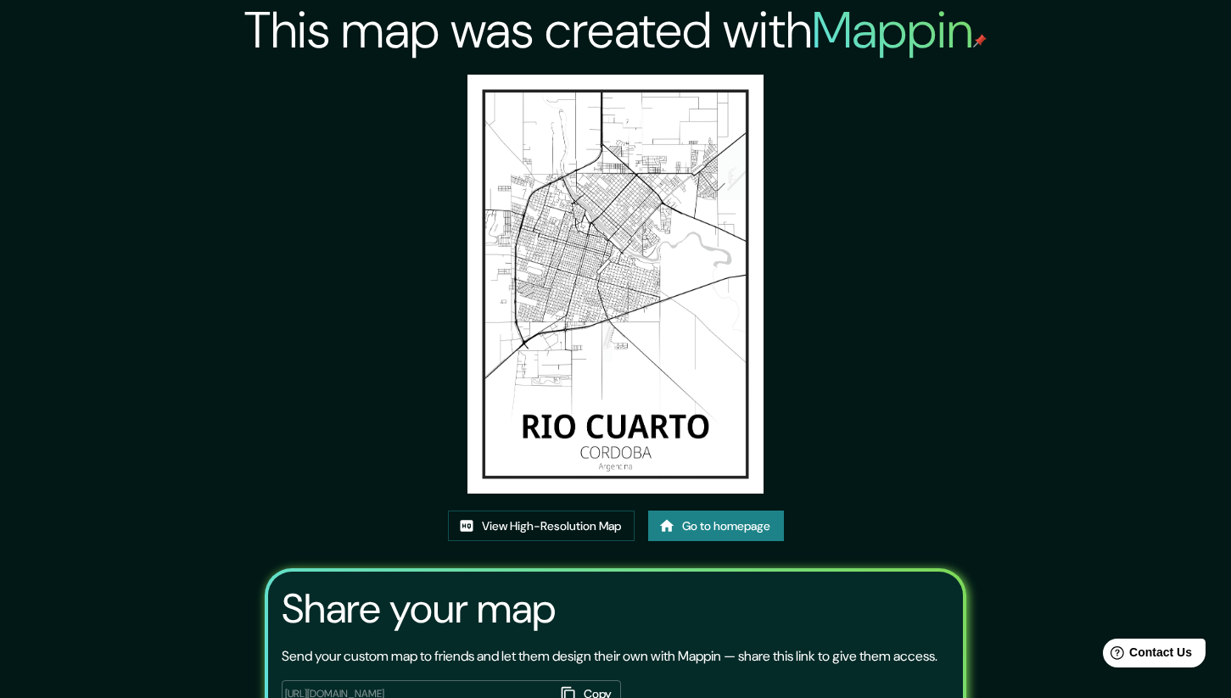
click at [574, 500] on div "This map was created with Mappin View High-Resolution Map Go to homepage Share …" at bounding box center [615, 411] width 742 height 823
click at [574, 519] on link "View High-Resolution Map" at bounding box center [541, 526] width 187 height 31
click at [576, 518] on link "View High-Resolution Map" at bounding box center [541, 526] width 187 height 31
click at [596, 528] on link "View High-Resolution Map" at bounding box center [541, 526] width 187 height 31
